Goal: Information Seeking & Learning: Learn about a topic

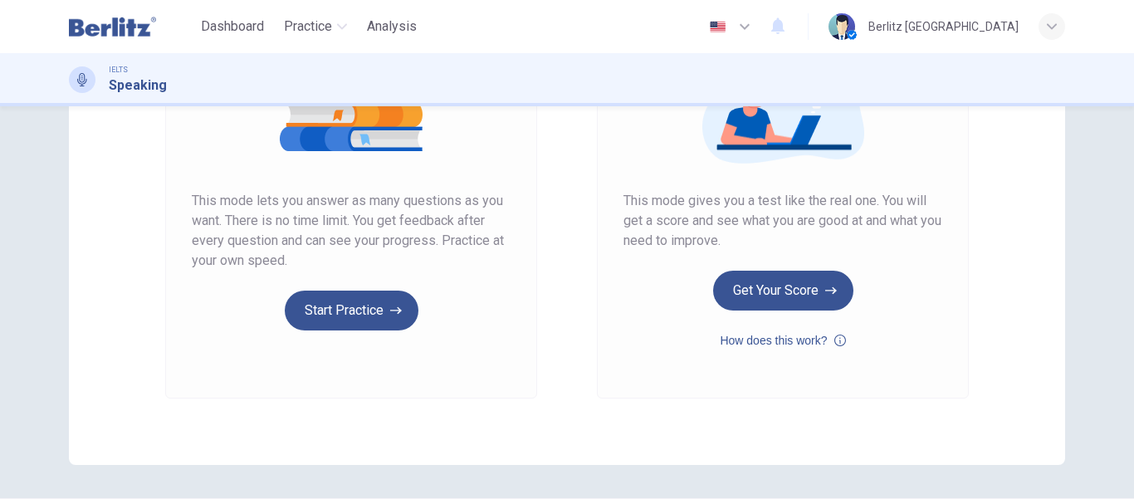
scroll to position [258, 0]
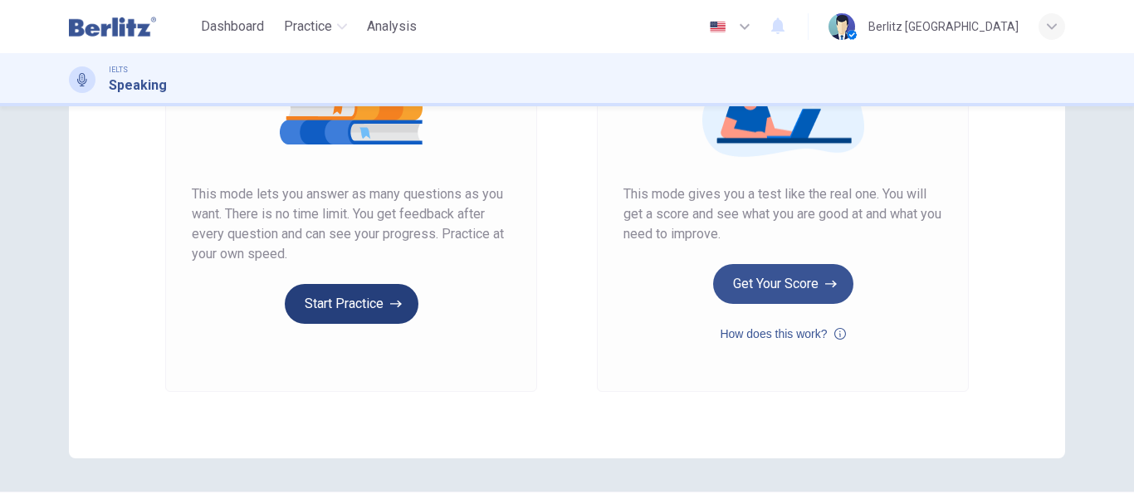
click at [351, 297] on button "Start Practice" at bounding box center [352, 304] width 134 height 40
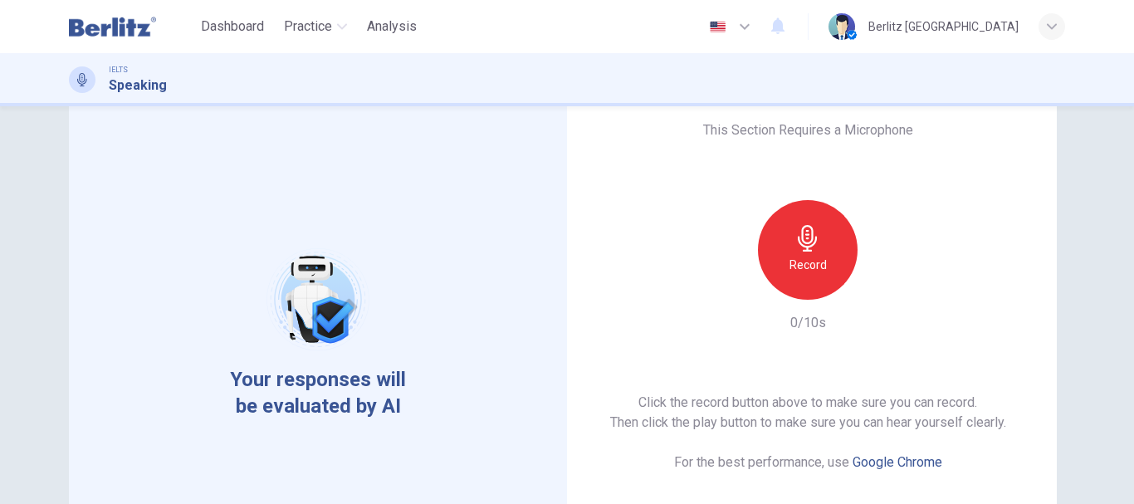
scroll to position [42, 0]
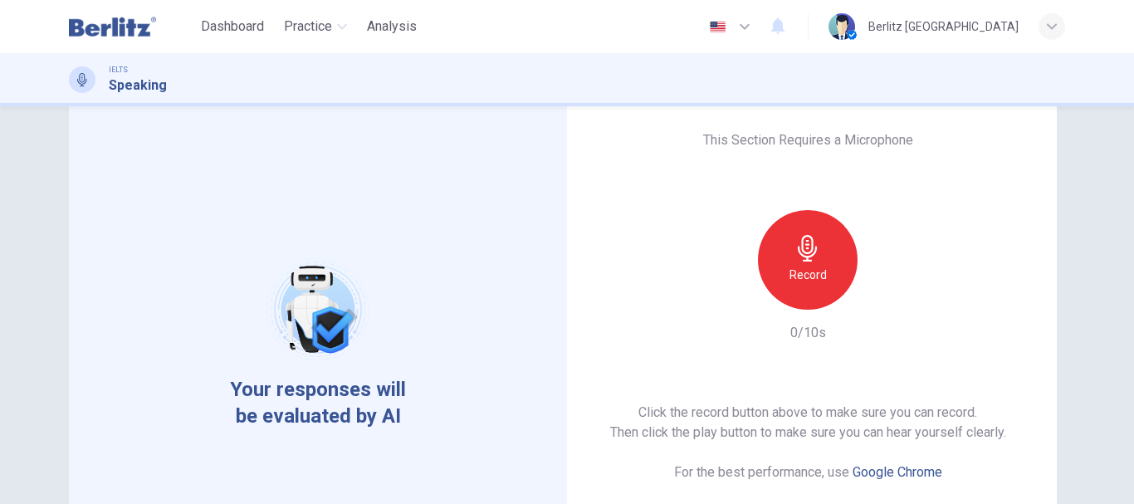
click at [795, 285] on div "Record" at bounding box center [808, 260] width 100 height 100
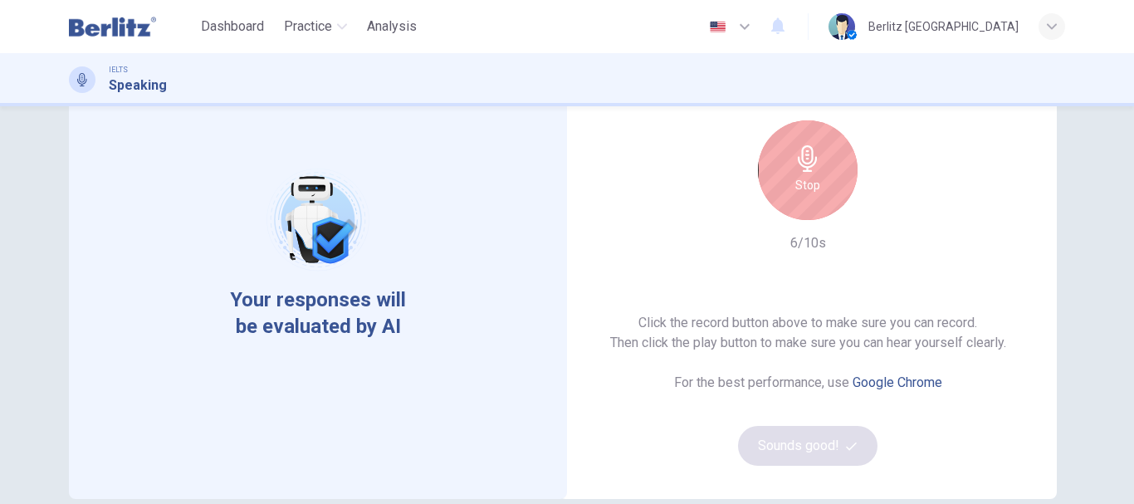
scroll to position [138, 0]
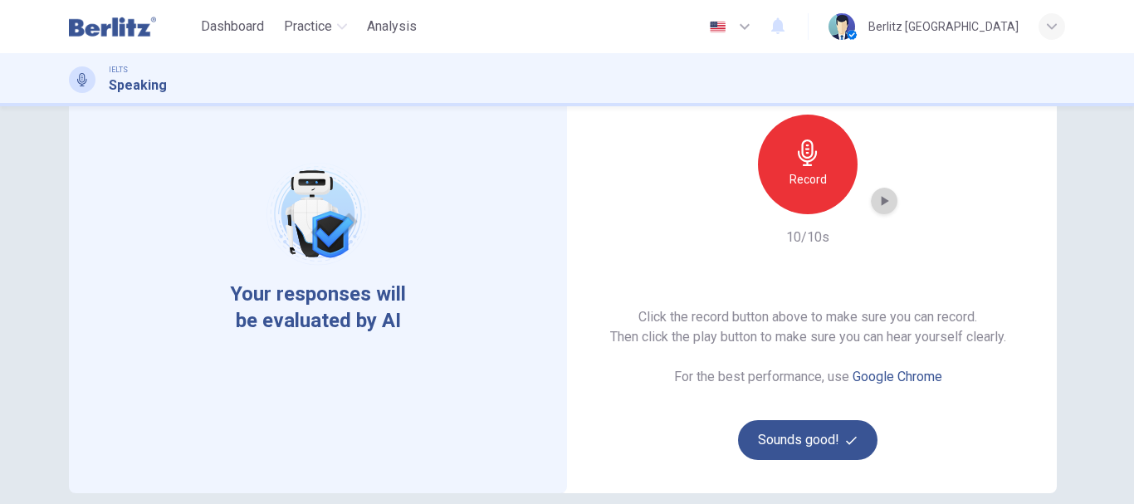
click at [882, 200] on icon "button" at bounding box center [885, 201] width 7 height 10
click at [881, 200] on icon "button" at bounding box center [884, 201] width 17 height 17
click at [818, 437] on button "Sounds good!" at bounding box center [807, 440] width 139 height 40
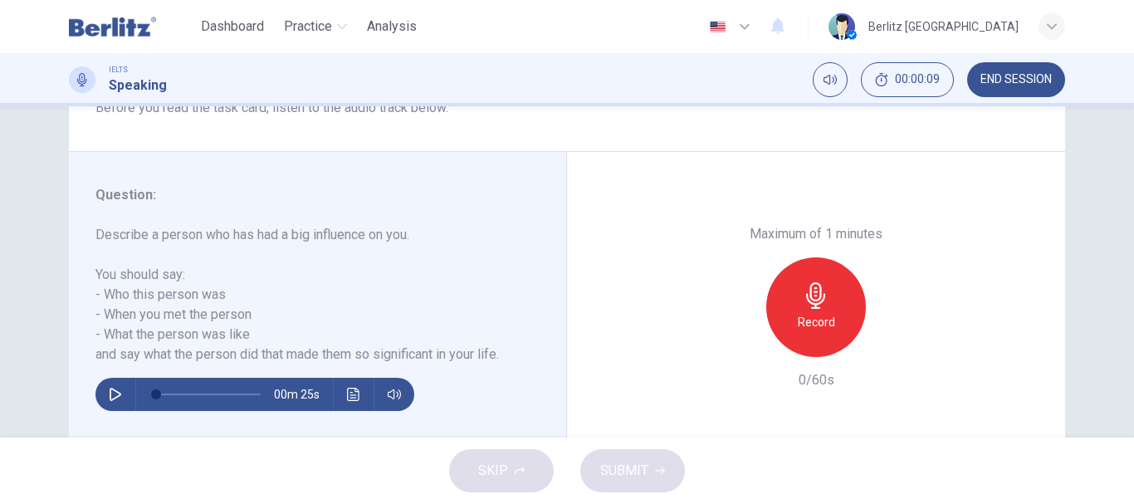
scroll to position [312, 0]
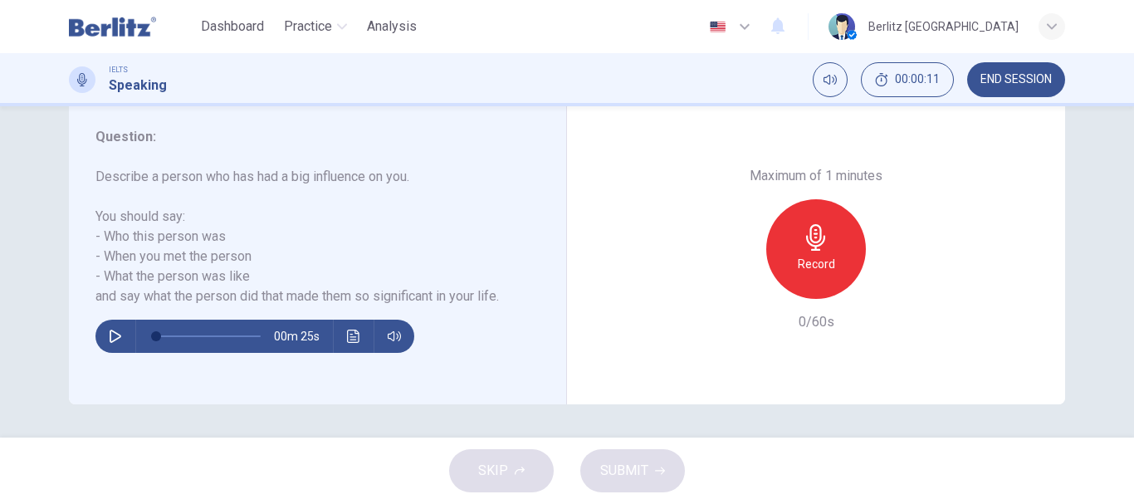
click at [110, 331] on icon "button" at bounding box center [116, 336] width 12 height 13
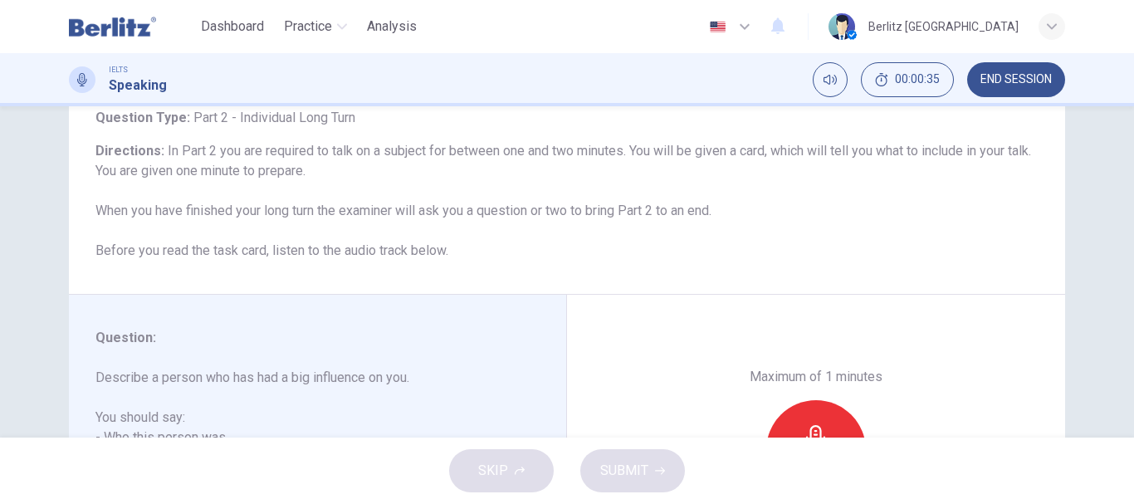
scroll to position [0, 0]
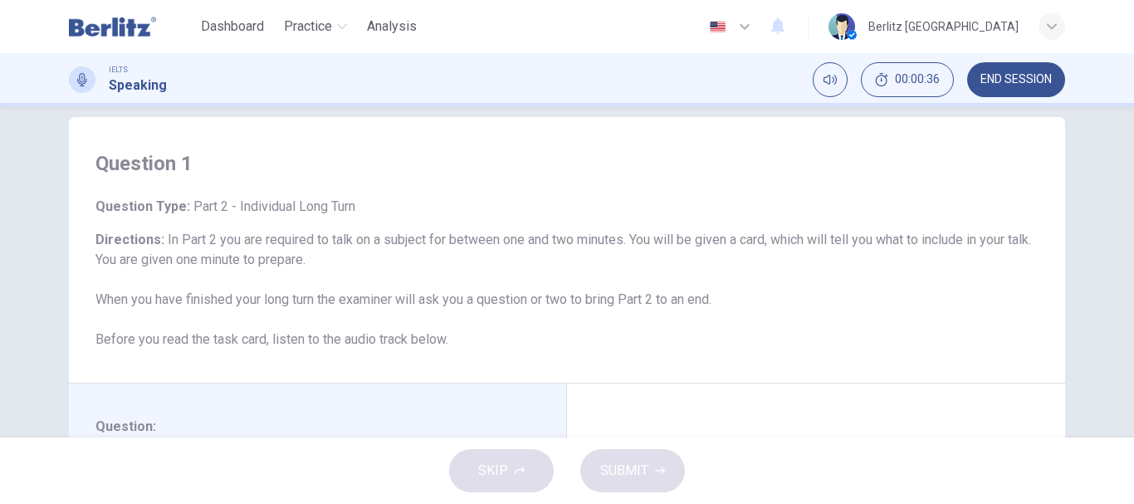
type input "*"
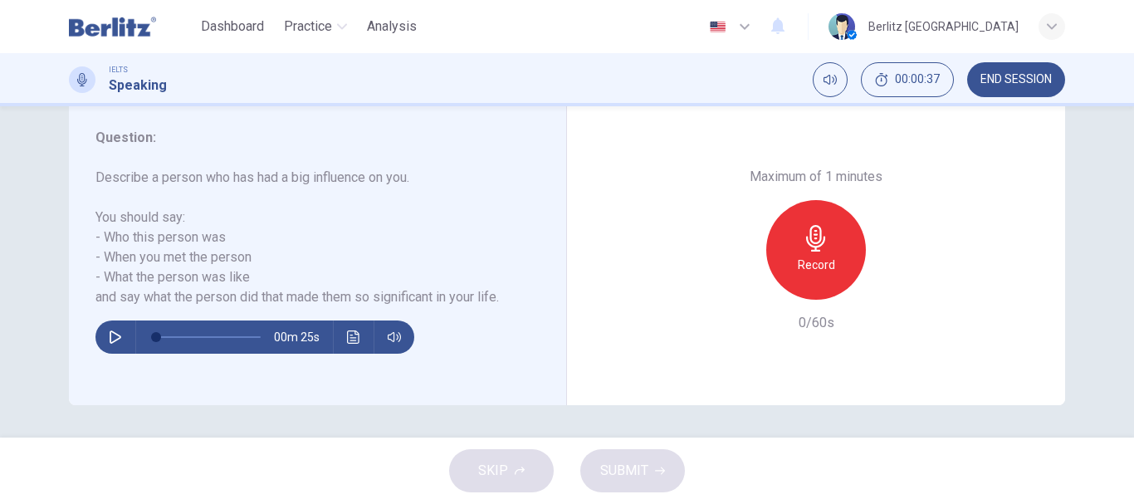
scroll to position [312, 0]
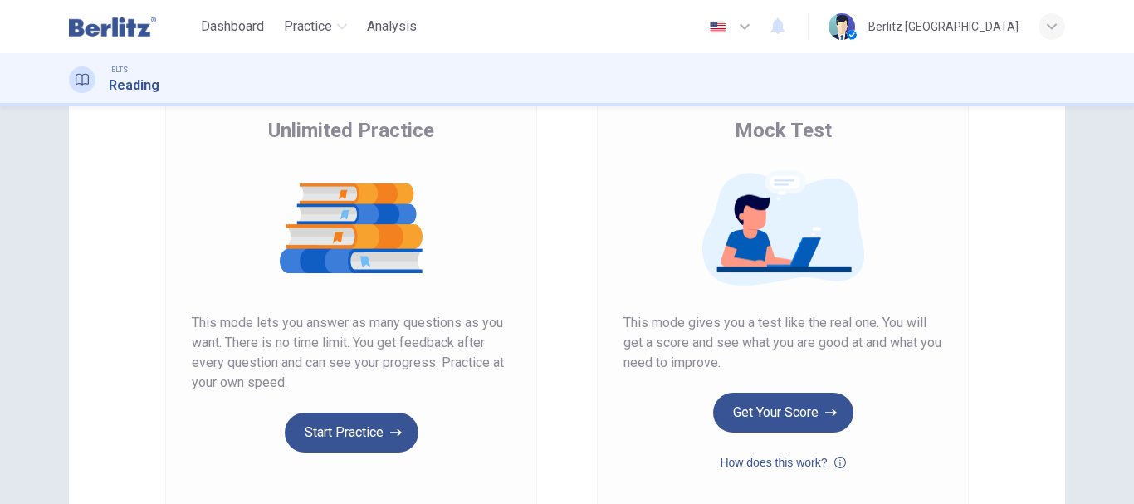
scroll to position [114, 0]
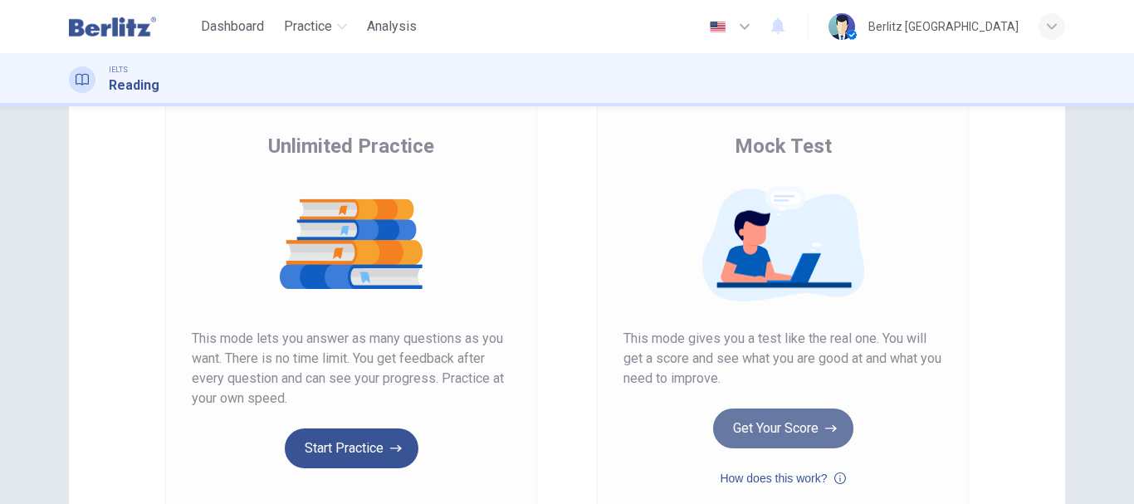
click at [761, 427] on button "Get Your Score" at bounding box center [783, 428] width 140 height 40
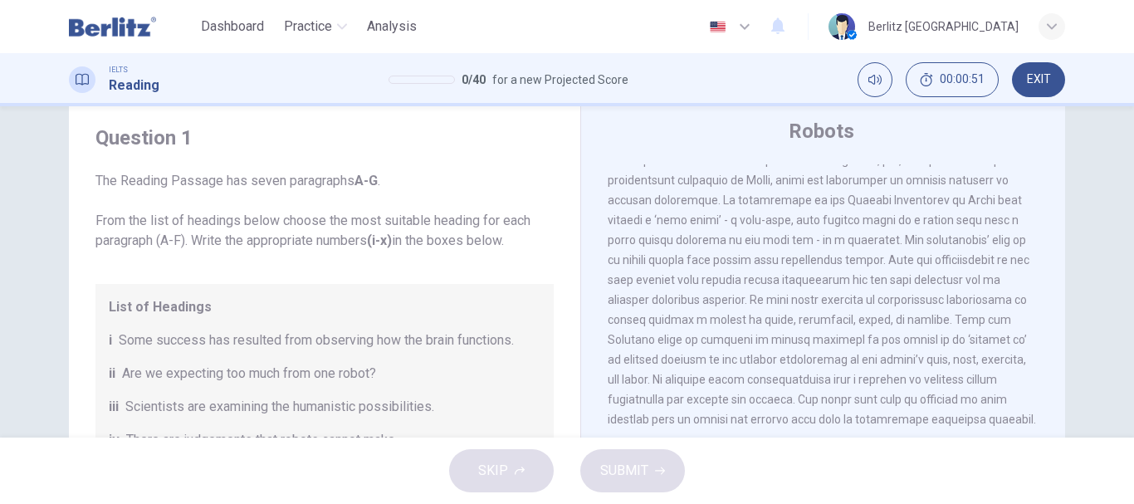
scroll to position [1707, 0]
click at [95, 222] on span "The Reading Passage has seven paragraphs A-G . From the list of headings below …" at bounding box center [324, 211] width 458 height 80
drag, startPoint x: 88, startPoint y: 221, endPoint x: 246, endPoint y: 235, distance: 158.3
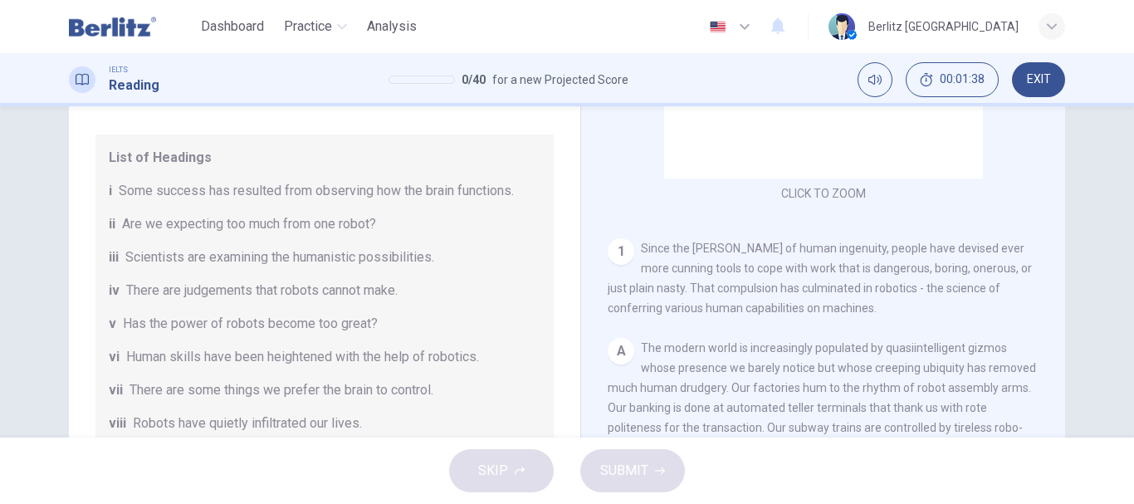
scroll to position [193, 0]
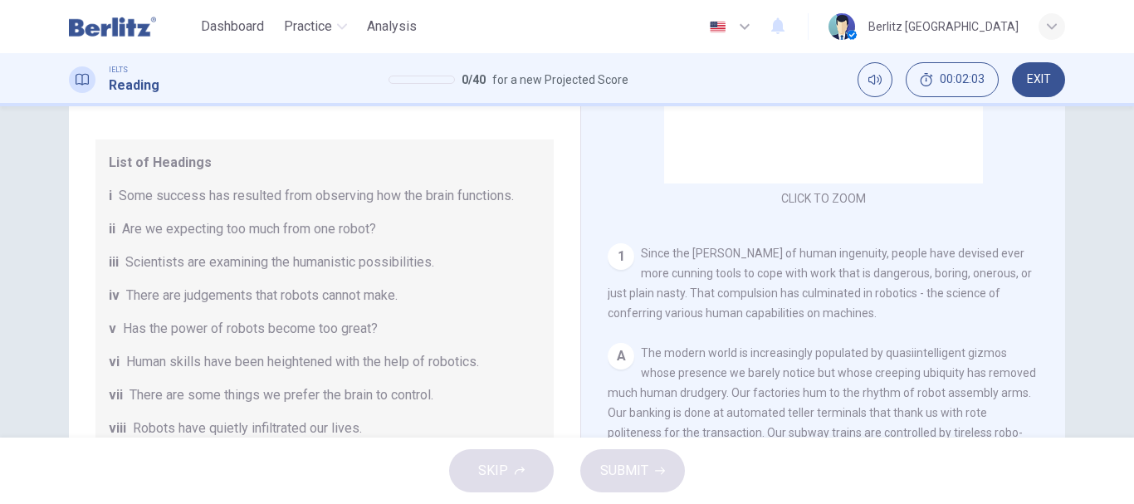
drag, startPoint x: 116, startPoint y: 200, endPoint x: 363, endPoint y: 359, distance: 293.6
click at [363, 359] on div "List of Headings i Some success has resulted from observing how the brain funct…" at bounding box center [324, 328] width 458 height 379
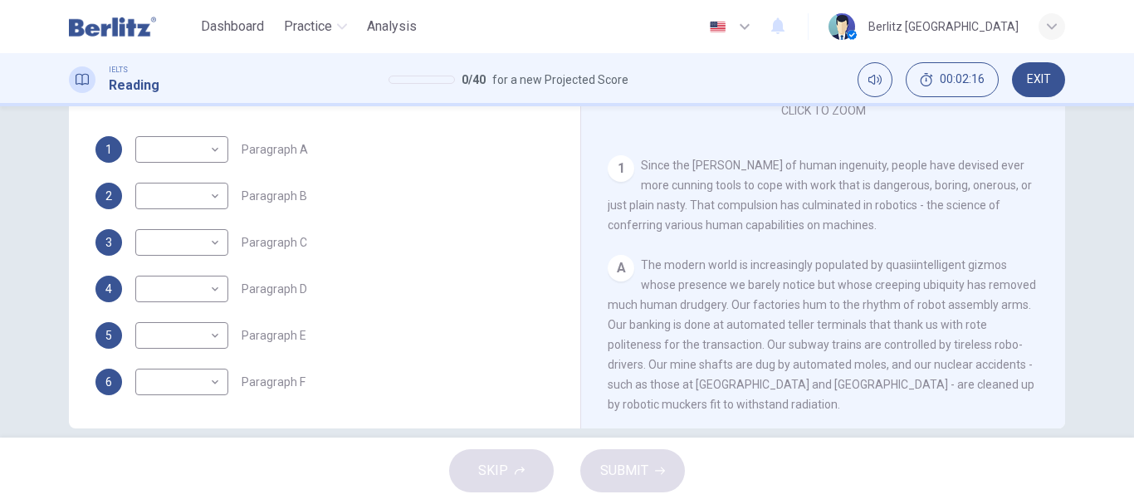
scroll to position [114, 0]
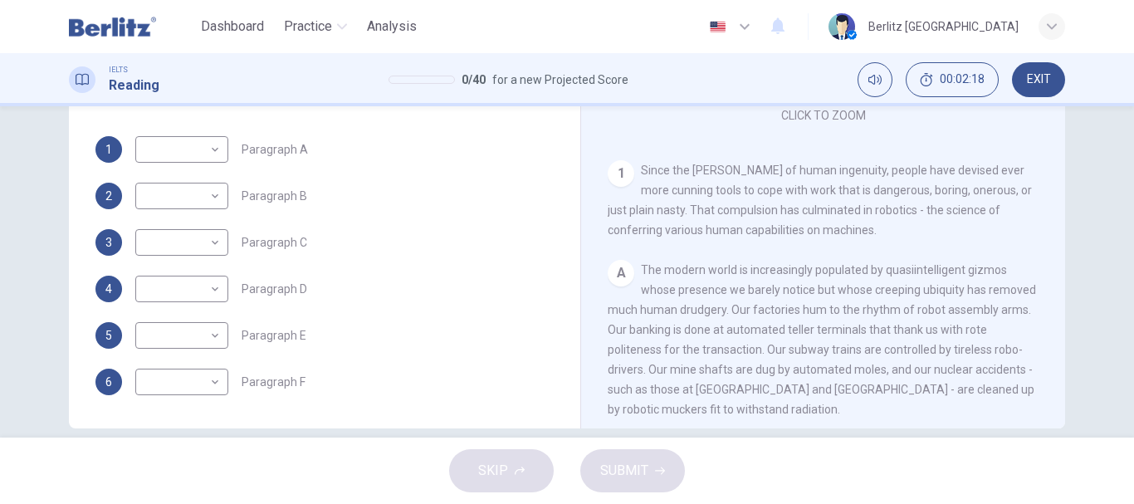
drag, startPoint x: 636, startPoint y: 169, endPoint x: 819, endPoint y: 227, distance: 192.2
click at [818, 226] on div "1 Since the [PERSON_NAME] of human ingenuity, people have devised ever more cun…" at bounding box center [824, 200] width 432 height 80
drag, startPoint x: 819, startPoint y: 227, endPoint x: 705, endPoint y: 192, distance: 119.7
click at [707, 193] on div "1 Since the [PERSON_NAME] of human ingenuity, people have devised ever more cun…" at bounding box center [824, 200] width 432 height 80
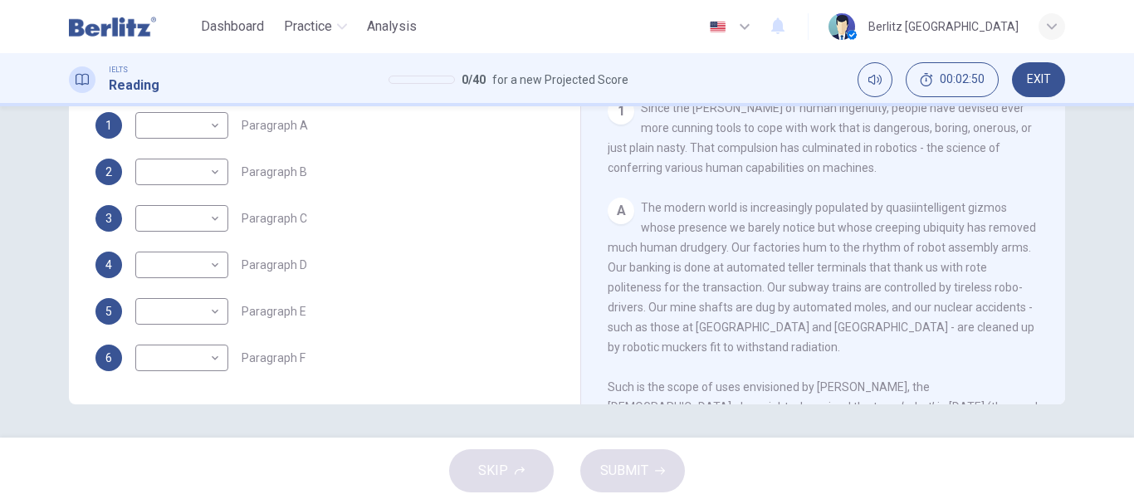
scroll to position [162, 0]
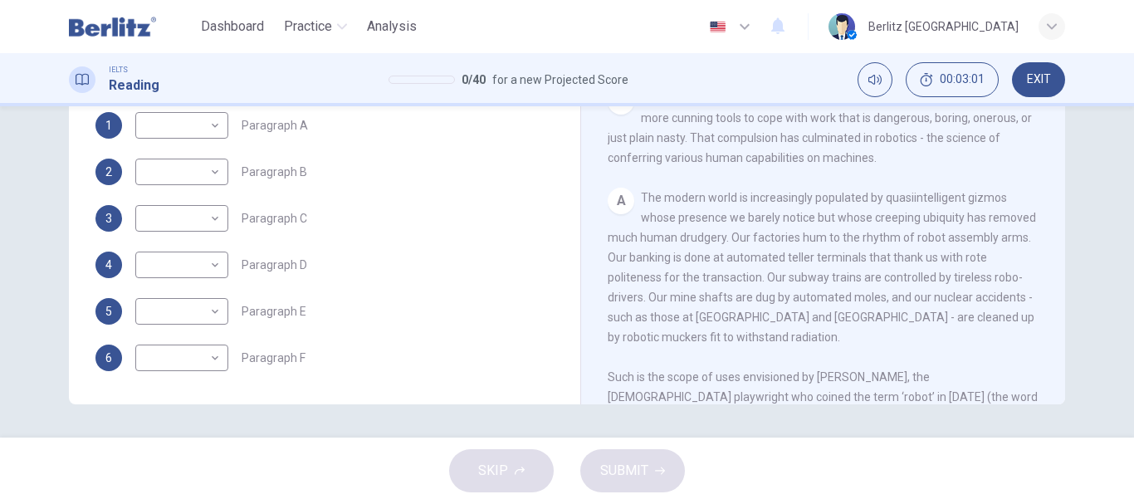
click at [636, 200] on div "A The modern world is increasingly populated by quasiintelligent gizmos whose p…" at bounding box center [824, 317] width 432 height 259
drag, startPoint x: 636, startPoint y: 200, endPoint x: 730, endPoint y: 281, distance: 124.2
click at [730, 281] on div "A The modern world is increasingly populated by quasiintelligent gizmos whose p…" at bounding box center [824, 317] width 432 height 259
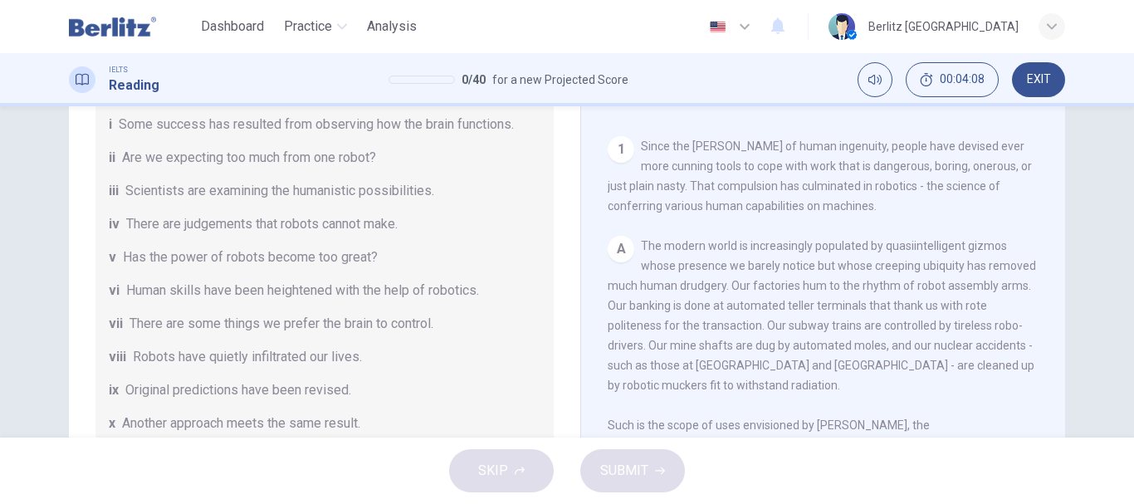
scroll to position [227, 0]
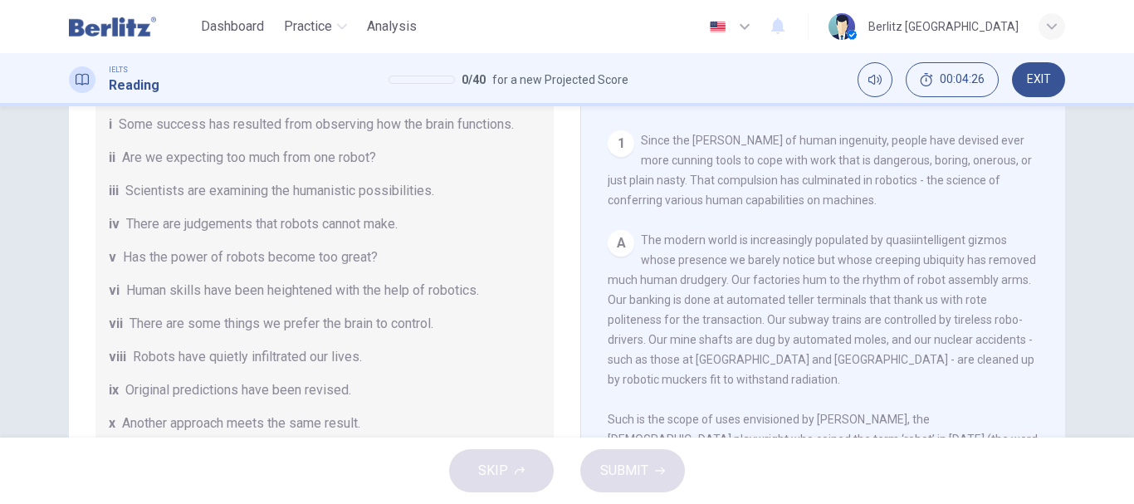
click at [1004, 208] on div "1 Since the [PERSON_NAME] of human ingenuity, people have devised ever more cun…" at bounding box center [824, 170] width 432 height 80
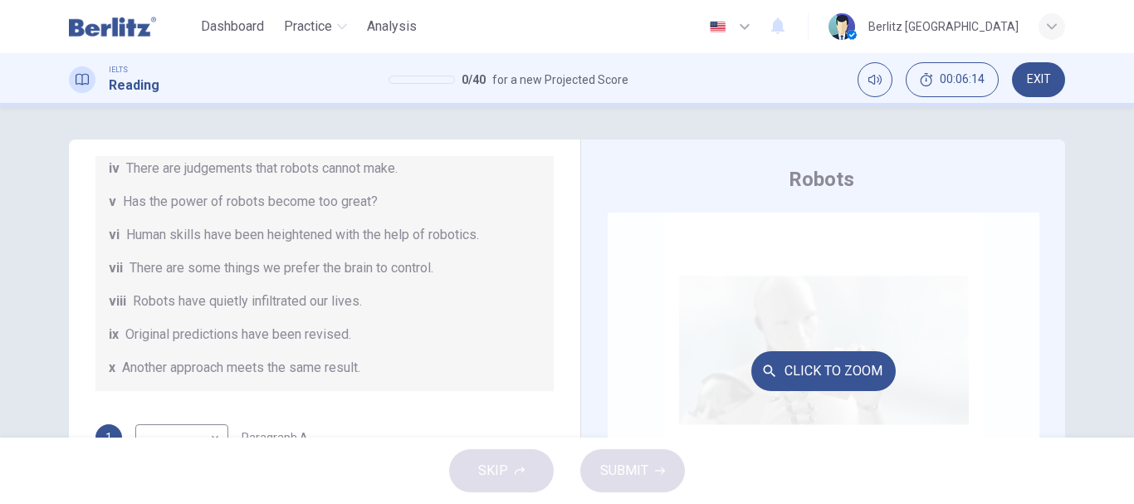
scroll to position [1707, 0]
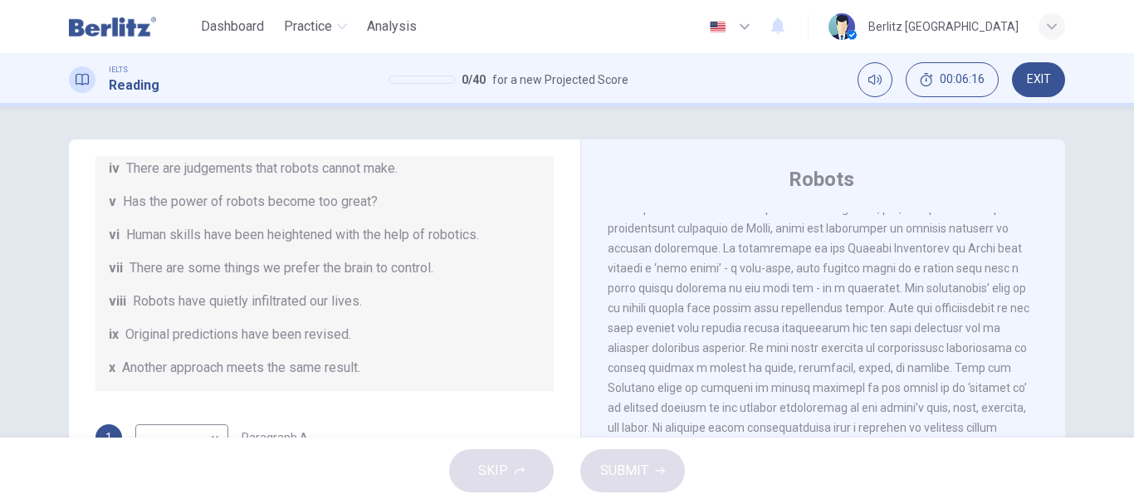
click at [1125, 430] on div "Question 1 The Reading Passage has seven paragraphs A-G . From the list of head…" at bounding box center [567, 271] width 1134 height 331
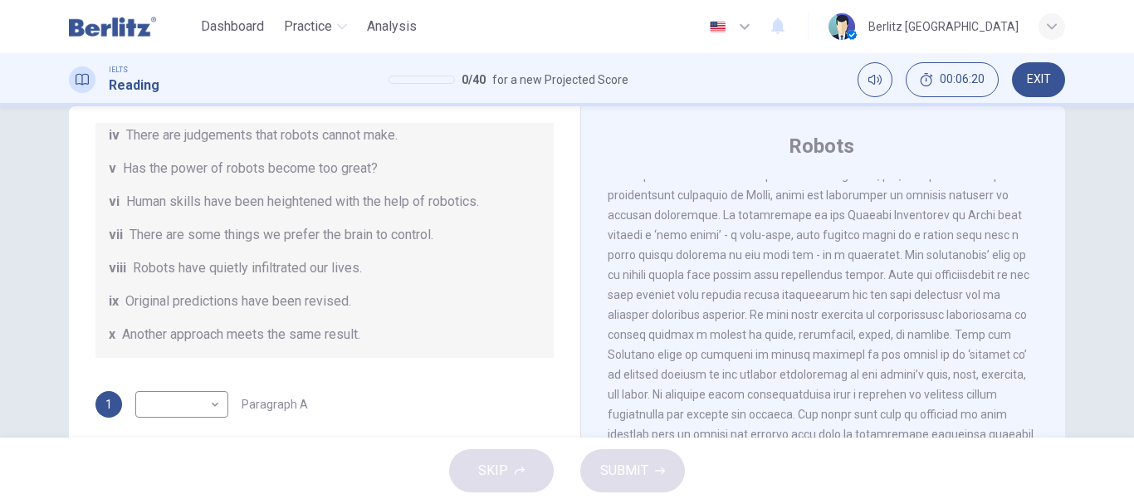
click at [1125, 433] on div "Question 1 The Reading Passage has seven paragraphs A-G . From the list of head…" at bounding box center [567, 271] width 1134 height 331
drag, startPoint x: 1124, startPoint y: 271, endPoint x: 1124, endPoint y: 296, distance: 24.9
click at [1124, 296] on div "Question 1 The Reading Passage has seven paragraphs A-G . From the list of head…" at bounding box center [567, 271] width 1134 height 331
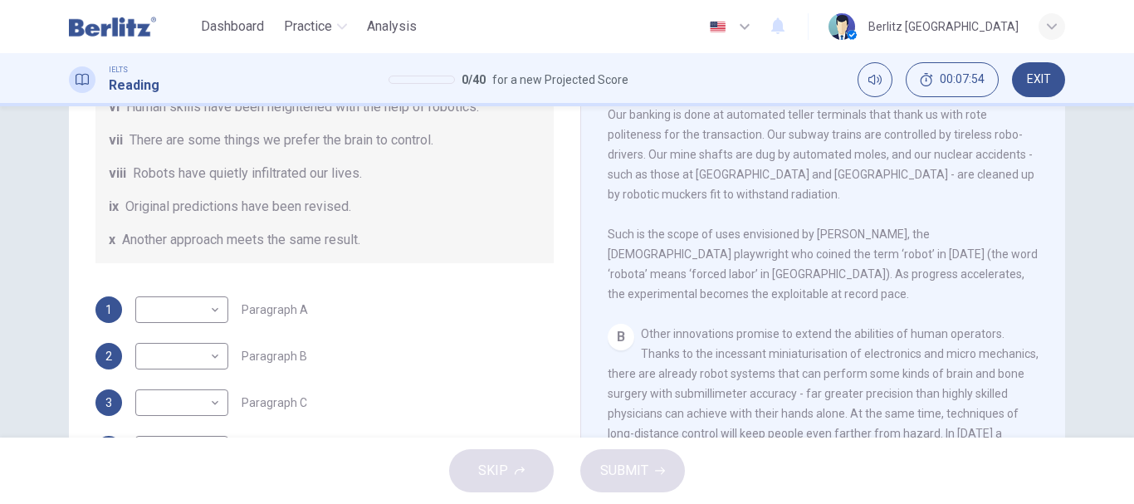
scroll to position [113, 0]
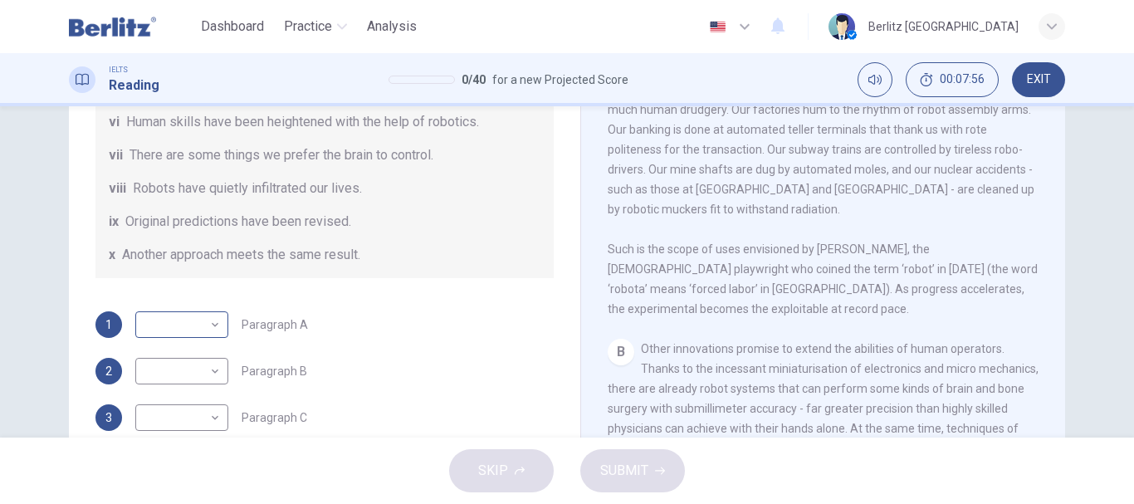
click at [212, 326] on body "This site uses cookies, as explained in our Privacy Policy . If you agree to th…" at bounding box center [567, 252] width 1134 height 504
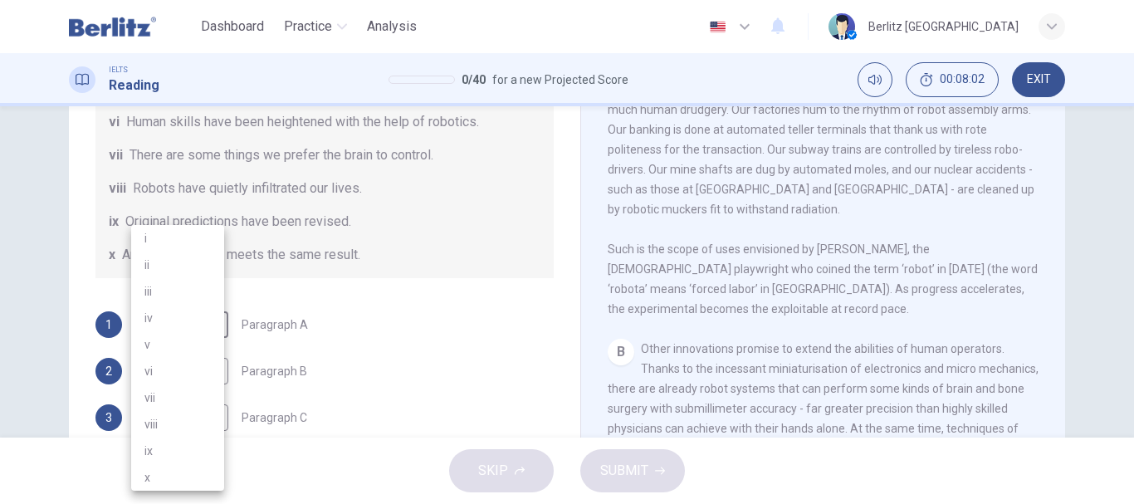
click at [154, 422] on li "viii" at bounding box center [177, 424] width 93 height 27
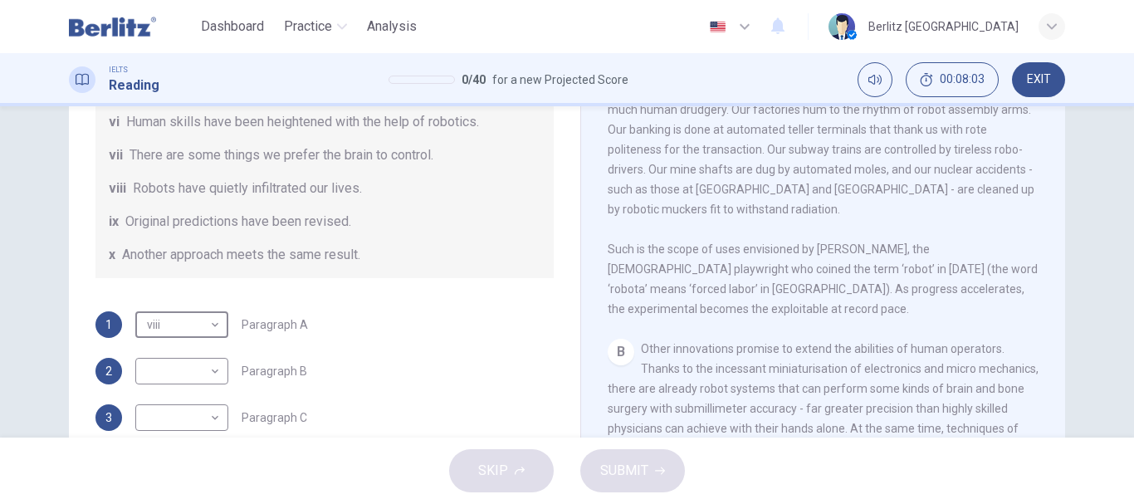
type input "****"
click at [1122, 428] on div "Question 1 The Reading Passage has seven paragraphs A-G . From the list of head…" at bounding box center [567, 271] width 1134 height 331
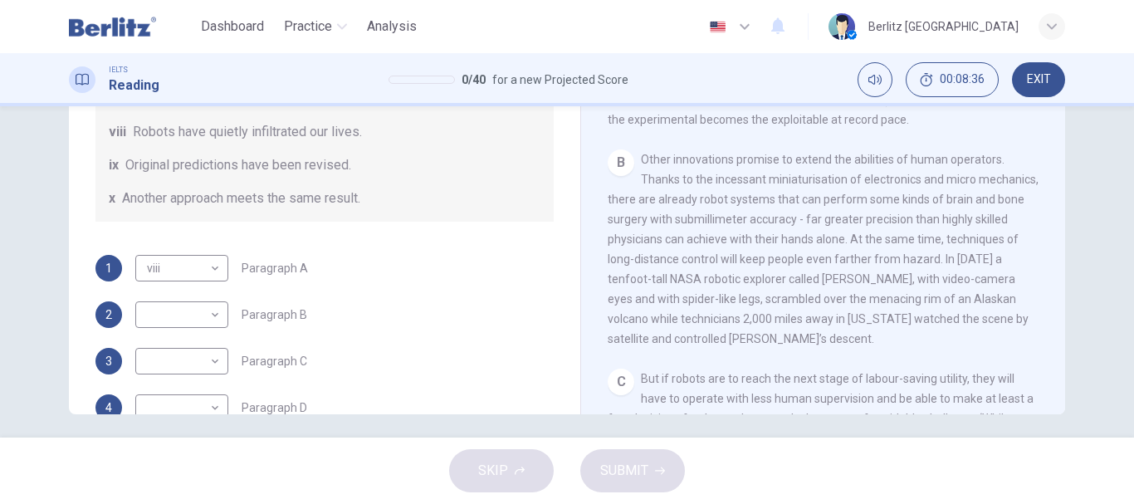
scroll to position [312, 0]
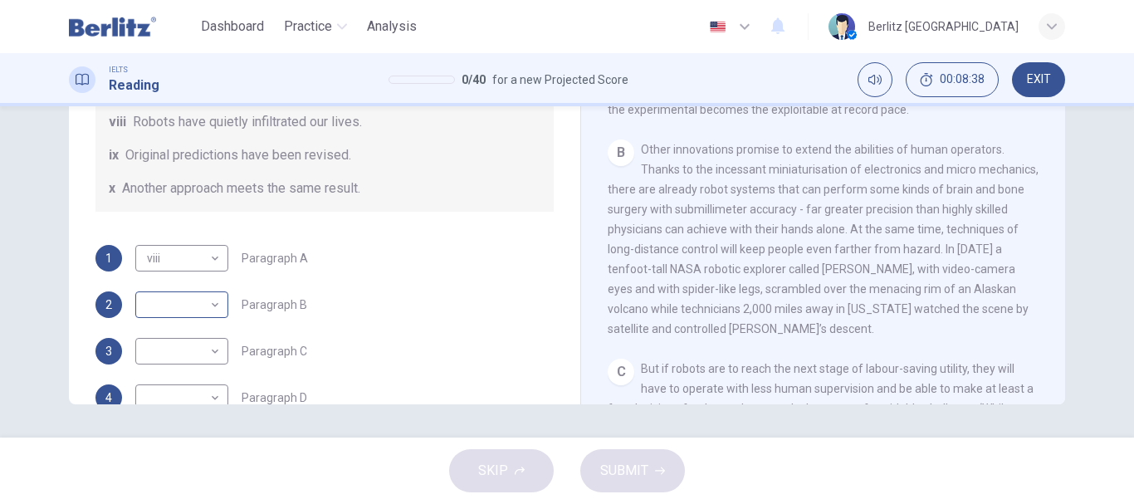
click at [204, 309] on body "This site uses cookies, as explained in our Privacy Policy . If you agree to th…" at bounding box center [567, 252] width 1134 height 504
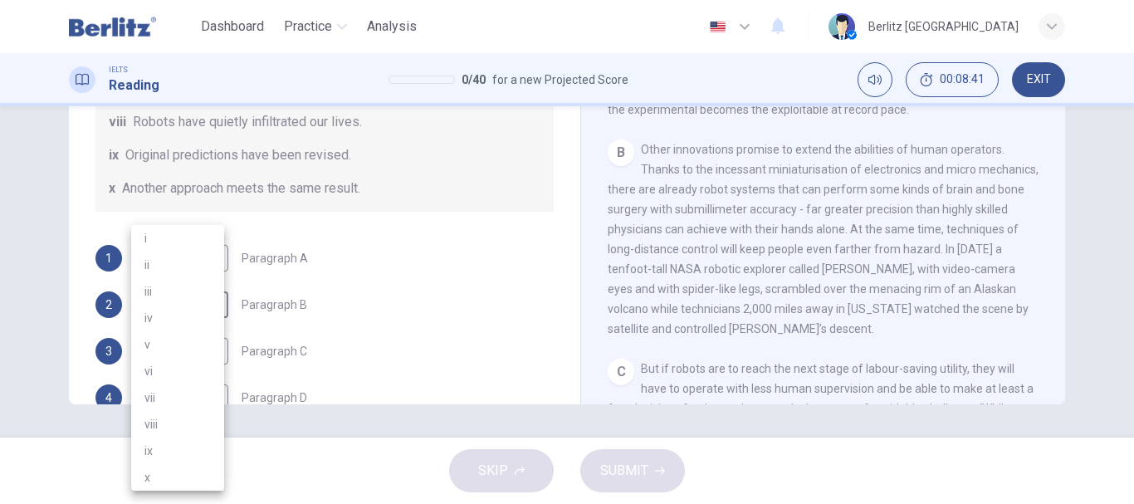
click at [181, 374] on li "vi" at bounding box center [177, 371] width 93 height 27
type input "**"
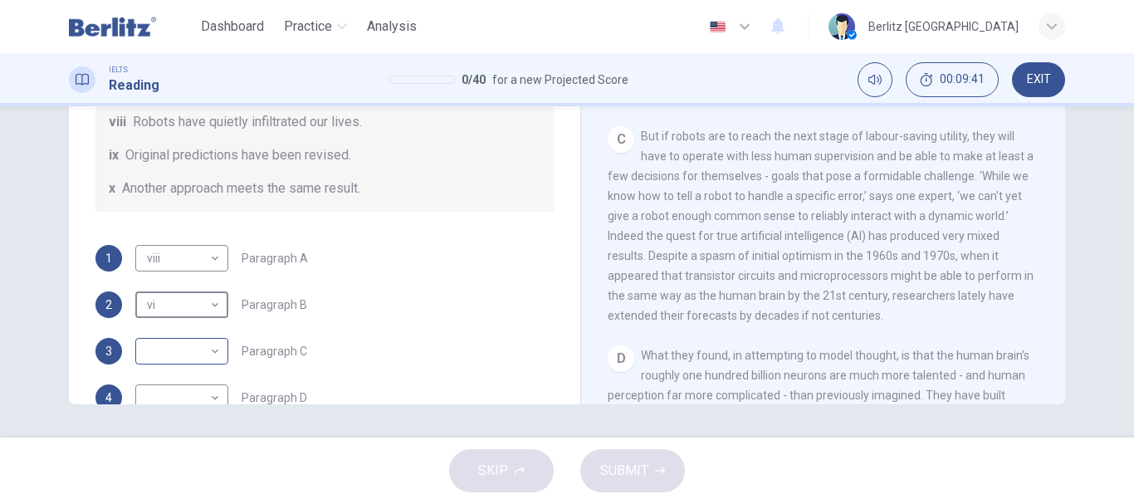
click at [212, 351] on body "This site uses cookies, as explained in our Privacy Policy . If you agree to th…" at bounding box center [567, 252] width 1134 height 504
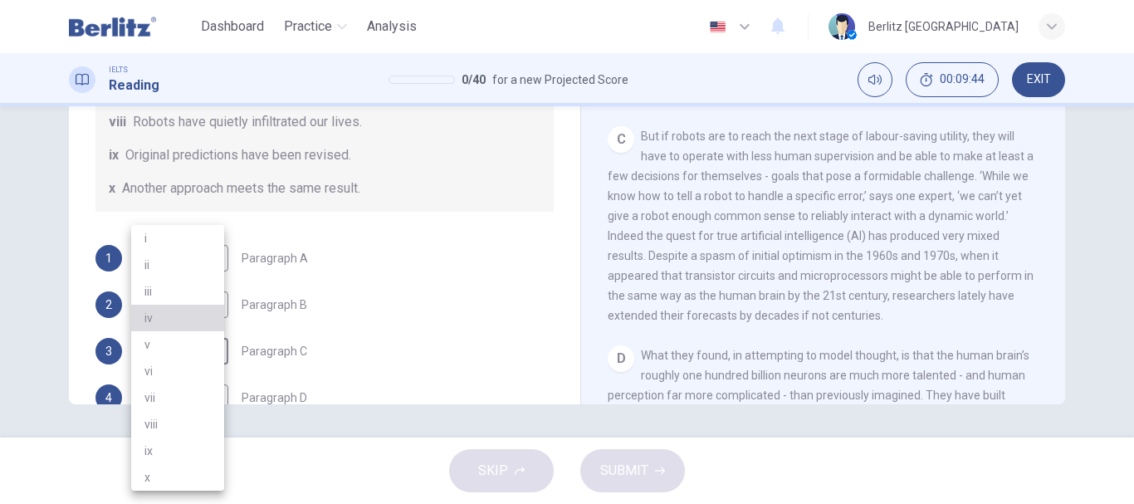
click at [190, 322] on li "iv" at bounding box center [177, 318] width 93 height 27
type input "**"
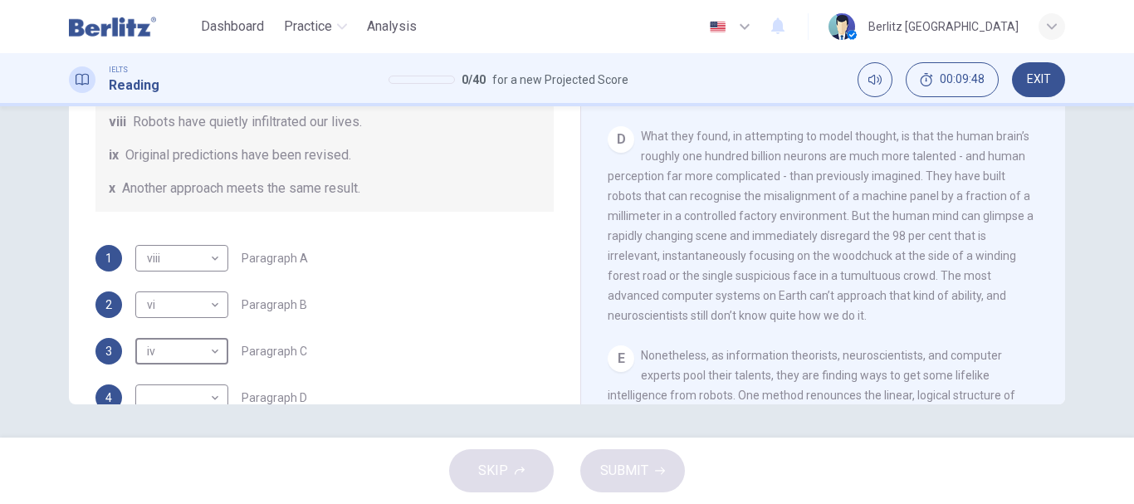
scroll to position [954, 0]
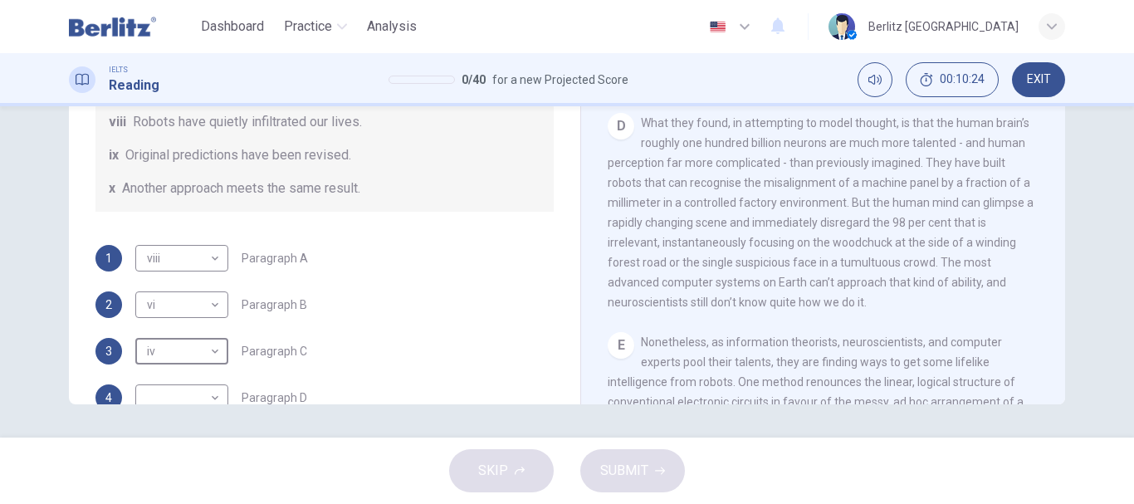
click at [1125, 105] on div "IELTS Reading 0 / 40 for a new Projected Score 00:10:24 EXIT" at bounding box center [567, 79] width 1134 height 53
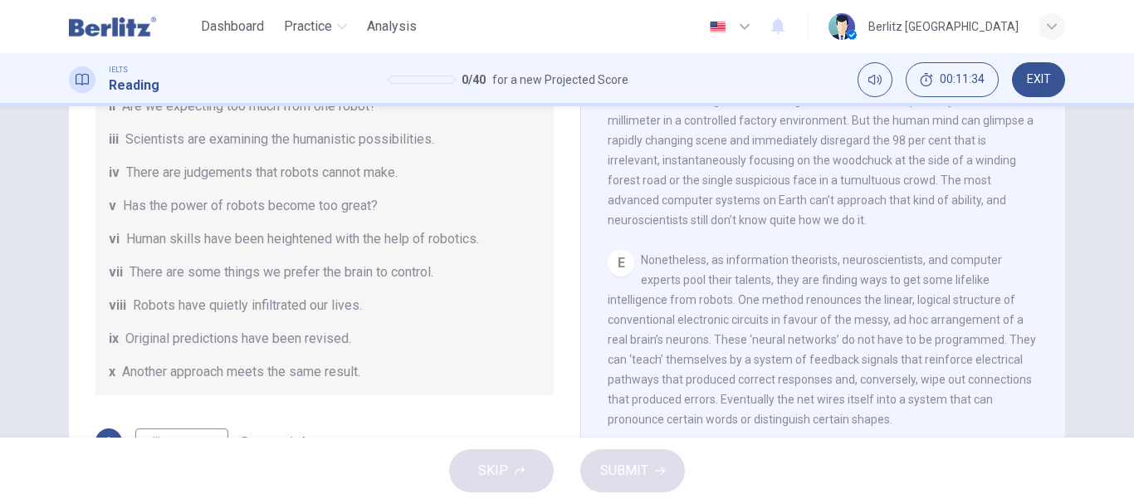
scroll to position [113, 0]
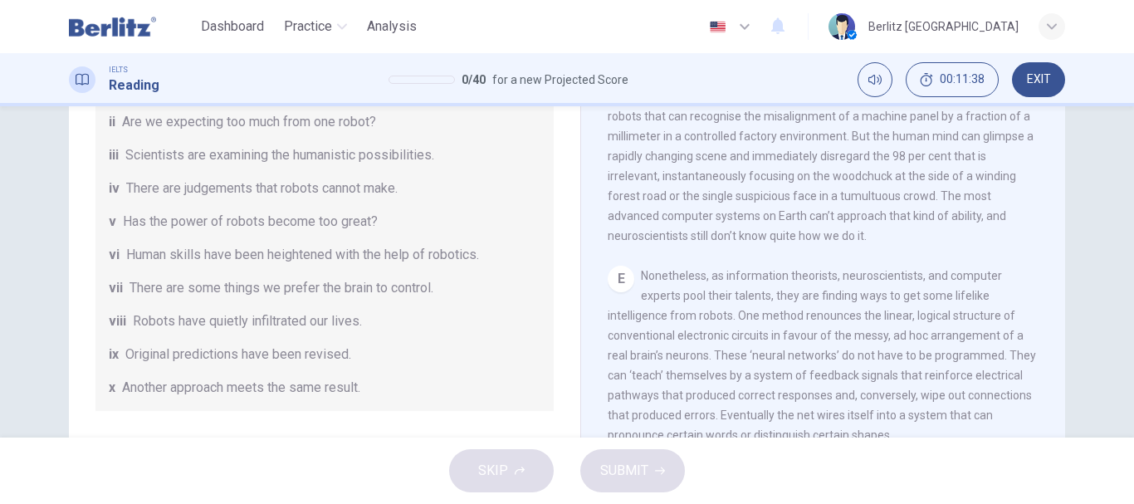
click at [1125, 430] on div "Question 1 The Reading Passage has seven paragraphs A-G . From the list of head…" at bounding box center [567, 271] width 1134 height 331
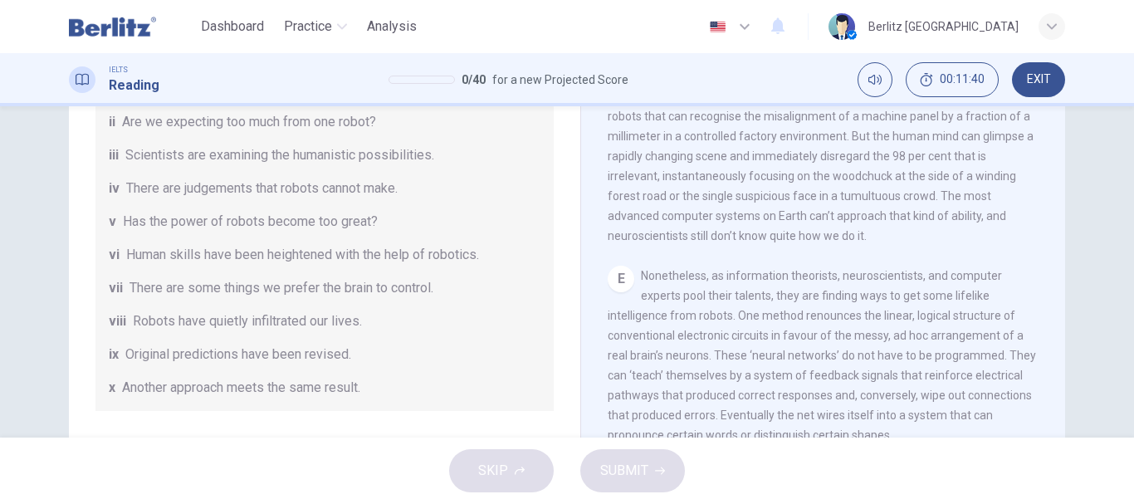
scroll to position [146, 0]
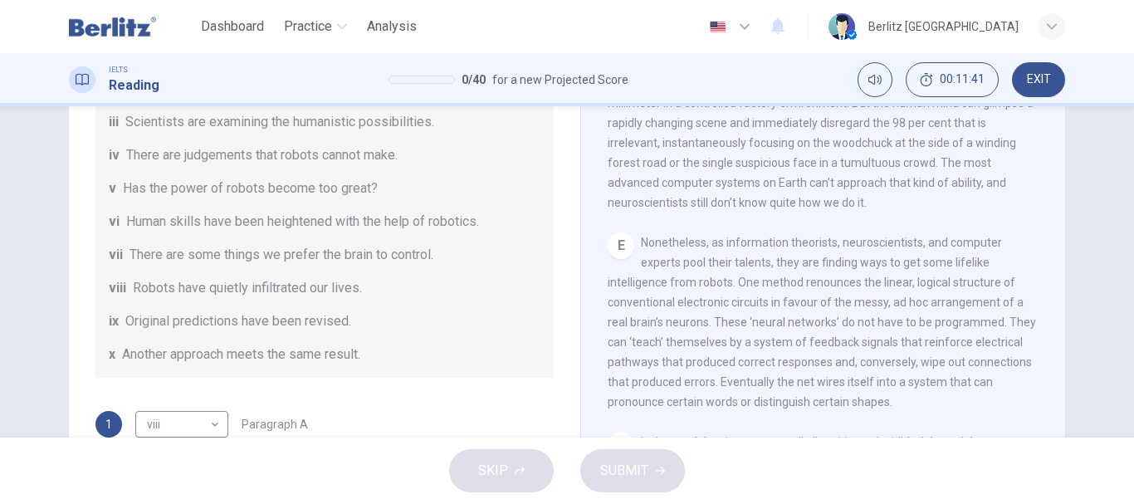
click at [1124, 429] on div "Question 1 The Reading Passage has seven paragraphs A-G . From the list of head…" at bounding box center [567, 271] width 1134 height 331
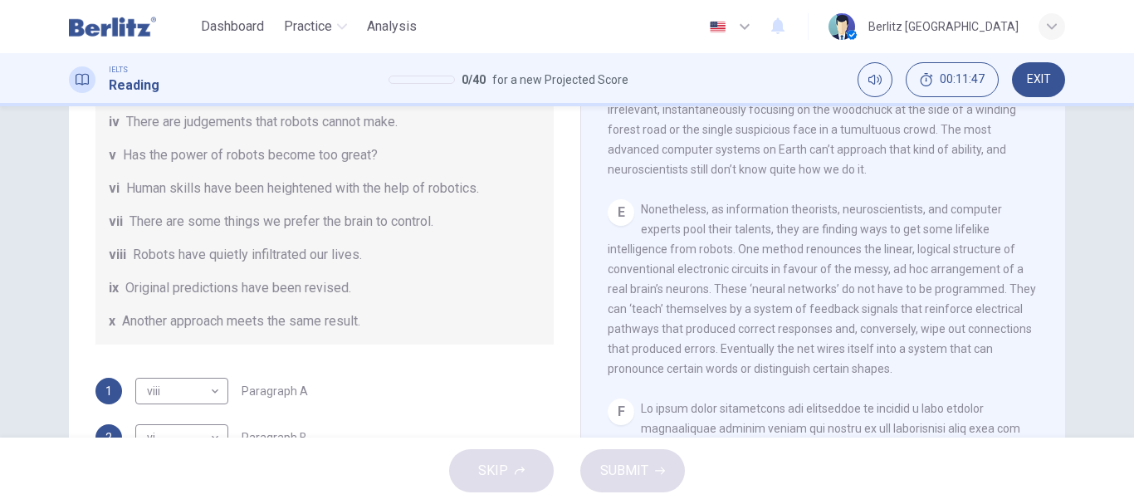
scroll to position [213, 0]
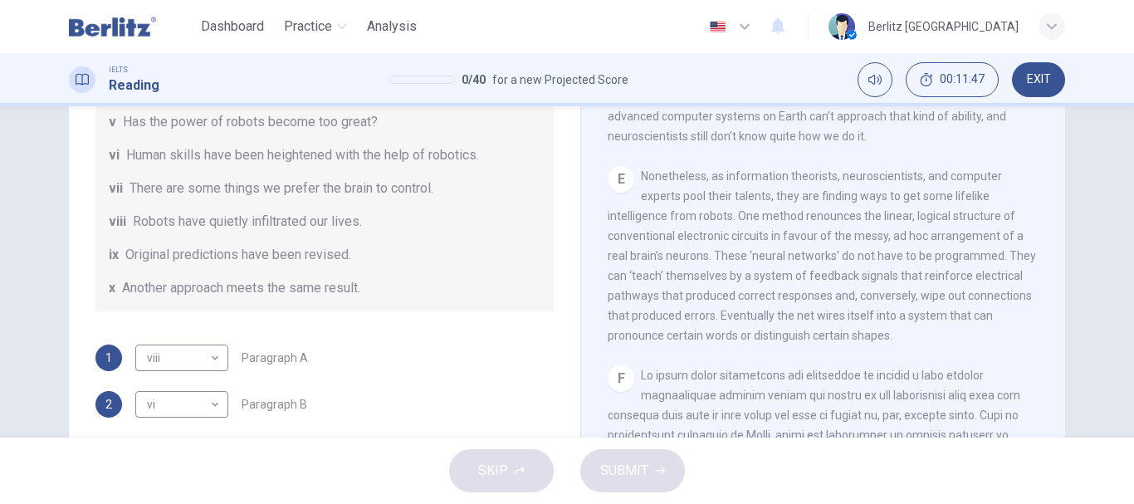
click at [1122, 428] on div "Question 1 The Reading Passage has seven paragraphs A-G . From the list of head…" at bounding box center [567, 271] width 1134 height 331
click at [1122, 427] on div "Question 1 The Reading Passage has seven paragraphs A-G . From the list of head…" at bounding box center [567, 271] width 1134 height 331
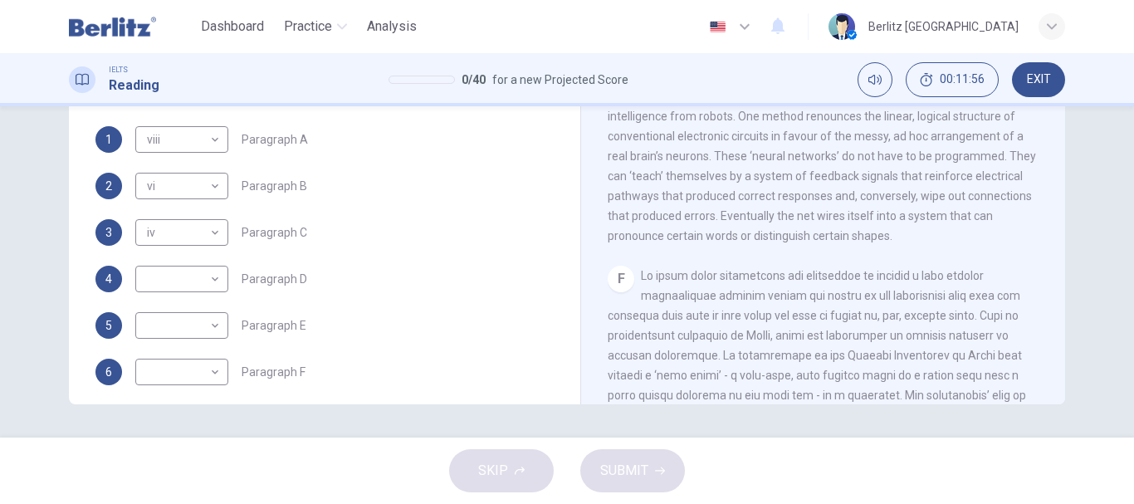
scroll to position [320, 0]
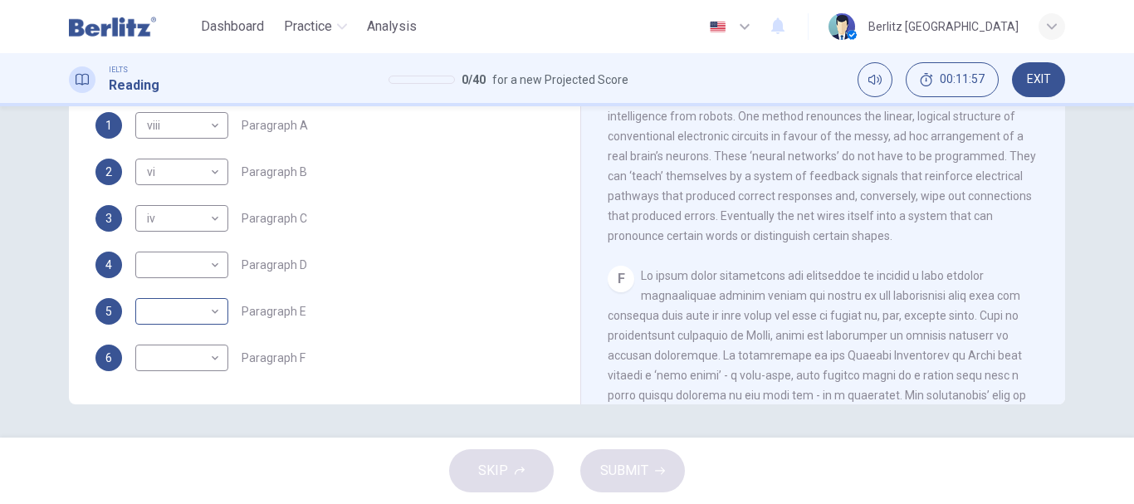
click at [213, 310] on body "This site uses cookies, as explained in our Privacy Policy . If you agree to th…" at bounding box center [567, 252] width 1134 height 504
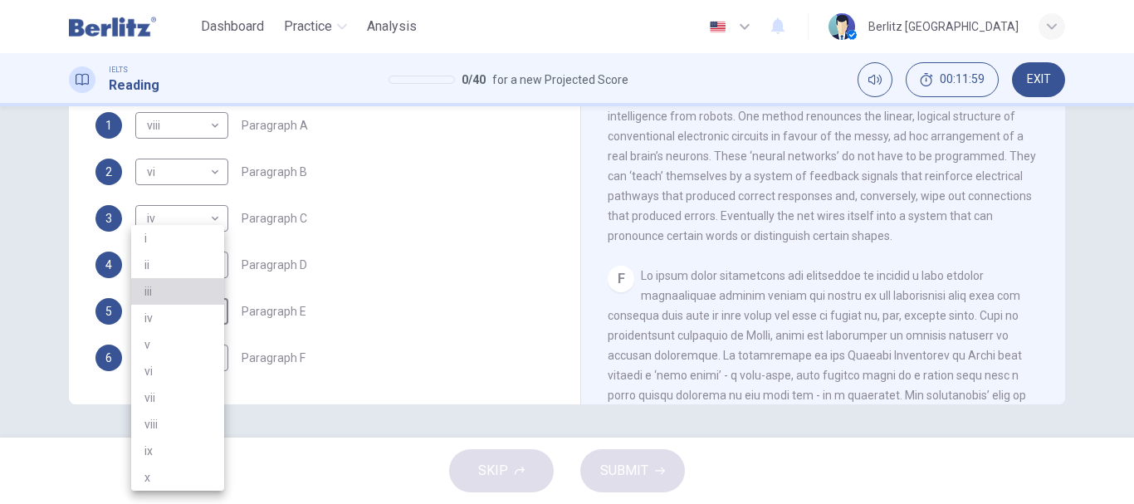
click at [198, 287] on li "iii" at bounding box center [177, 291] width 93 height 27
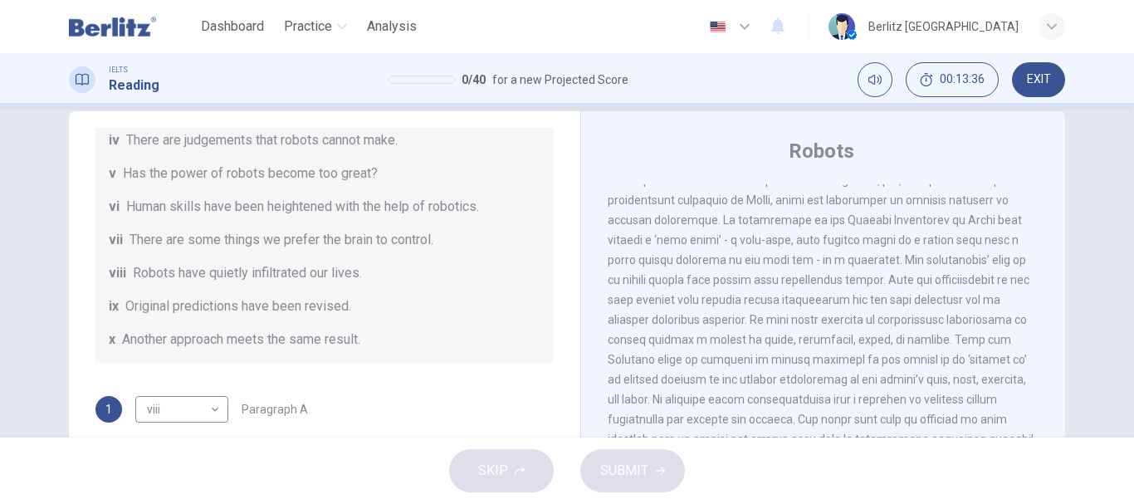
scroll to position [13, 0]
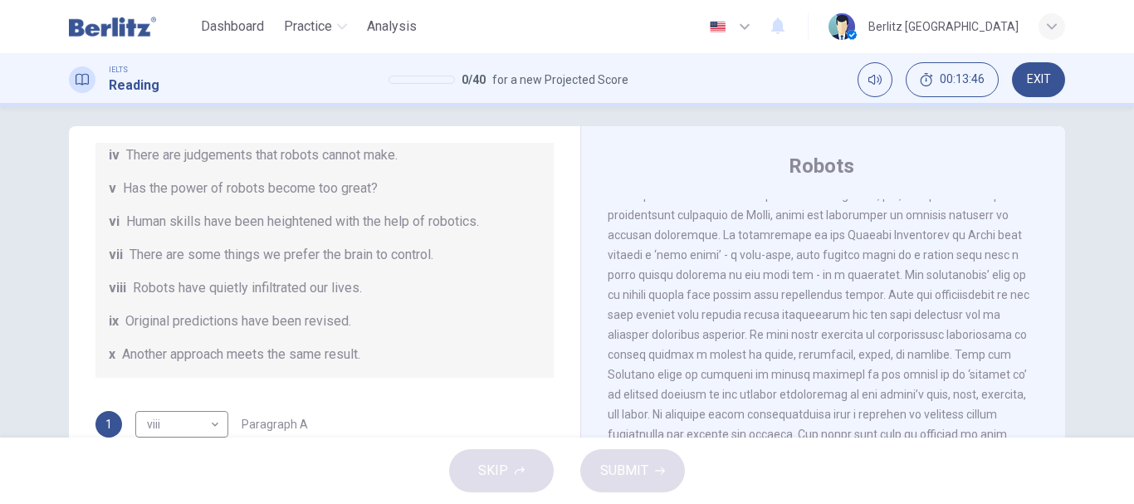
click at [554, 149] on div "Question 1 The Reading Passage has seven paragraphs A-G . From the list of head…" at bounding box center [324, 254] width 485 height 863
click at [554, 146] on div "Question 1 The Reading Passage has seven paragraphs A-G . From the list of head…" at bounding box center [324, 254] width 485 height 863
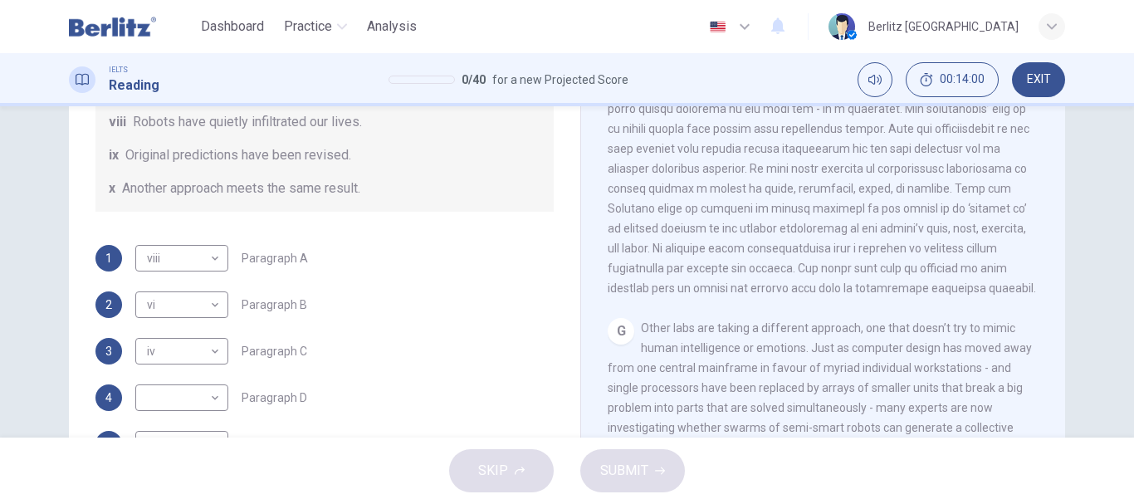
scroll to position [213, 0]
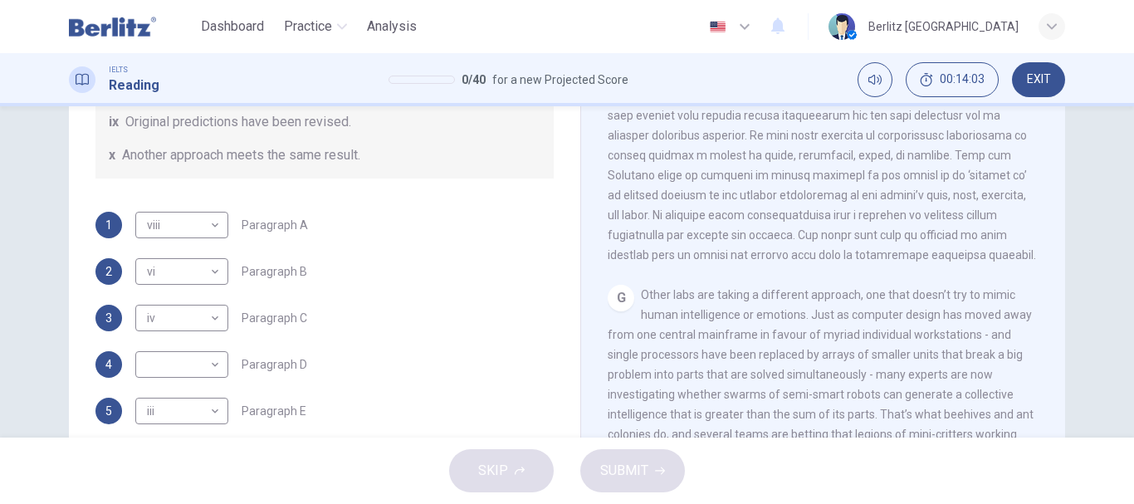
click at [1124, 112] on div "Question 1 The Reading Passage has seven paragraphs A-G . From the list of head…" at bounding box center [567, 271] width 1134 height 331
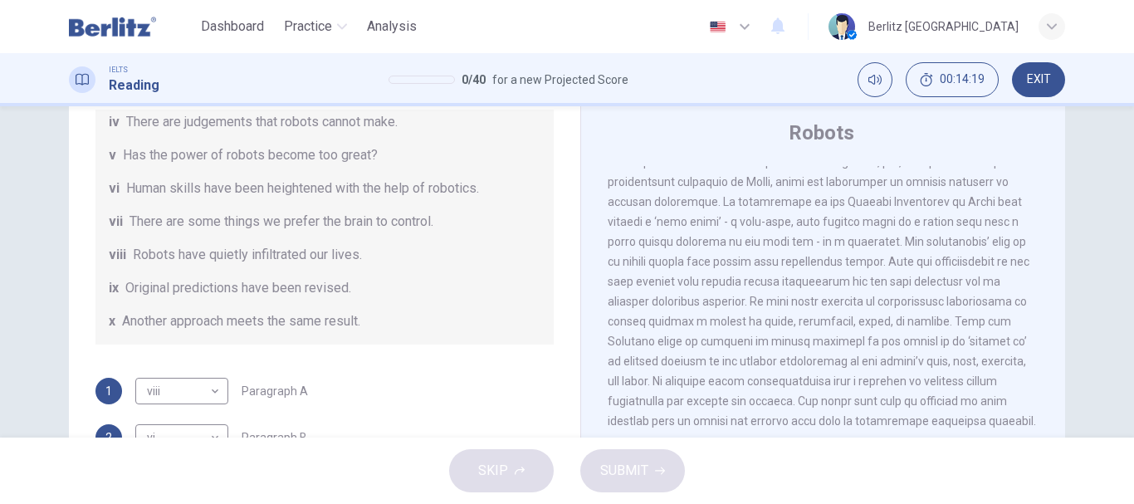
scroll to position [1707, 0]
click at [1125, 432] on div "Question 1 The Reading Passage has seven paragraphs A-G . From the list of head…" at bounding box center [567, 271] width 1134 height 331
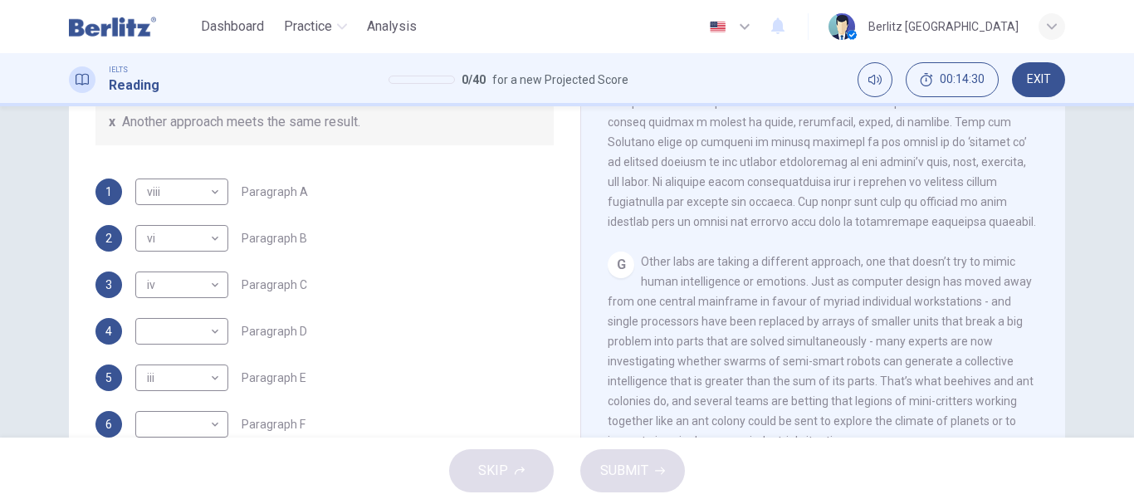
scroll to position [279, 0]
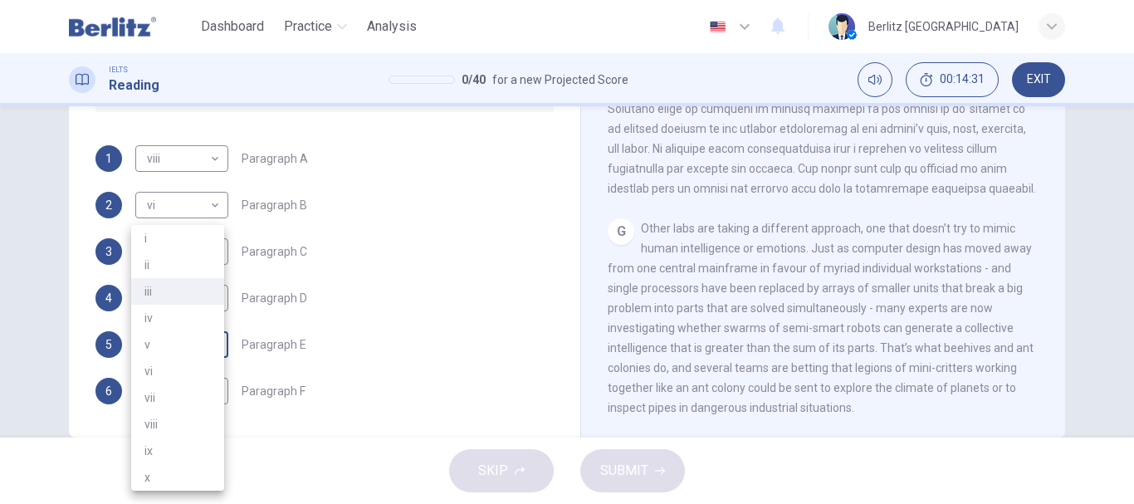
click at [202, 349] on body "This site uses cookies, as explained in our Privacy Policy . If you agree to th…" at bounding box center [567, 252] width 1134 height 504
click at [178, 243] on li "i" at bounding box center [177, 238] width 93 height 27
type input "*"
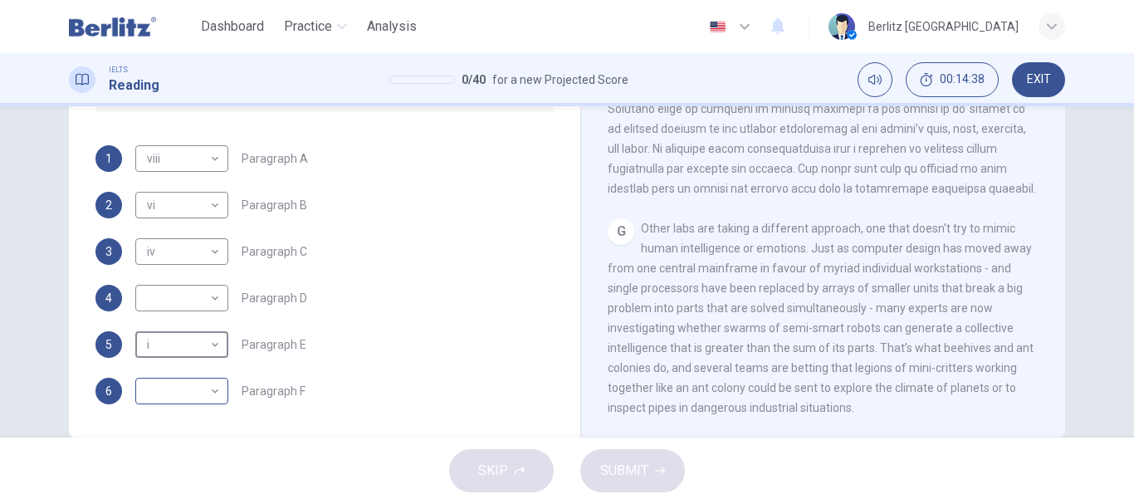
click at [202, 386] on body "This site uses cookies, as explained in our Privacy Policy . If you agree to th…" at bounding box center [567, 252] width 1134 height 504
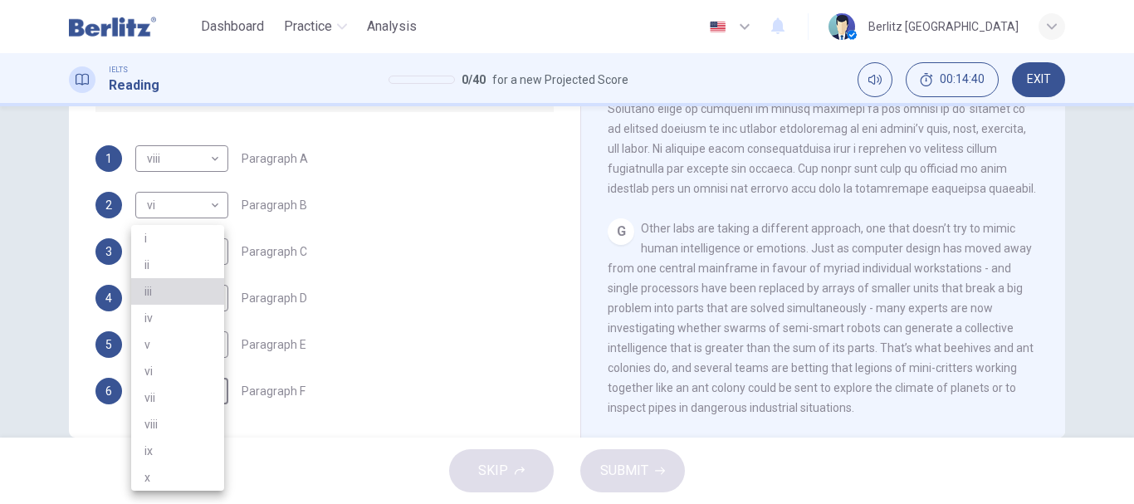
click at [171, 288] on li "iii" at bounding box center [177, 291] width 93 height 27
type input "***"
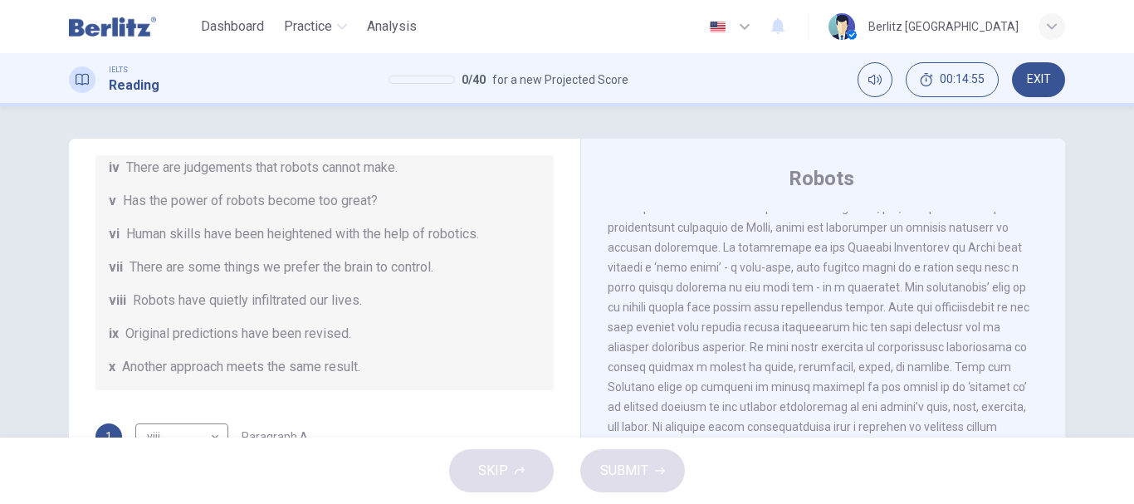
scroll to position [0, 0]
click at [1050, 212] on div "Robots CLICK TO ZOOM Click to Zoom 1 Since the [PERSON_NAME] of human ingenuity…" at bounding box center [822, 440] width 485 height 603
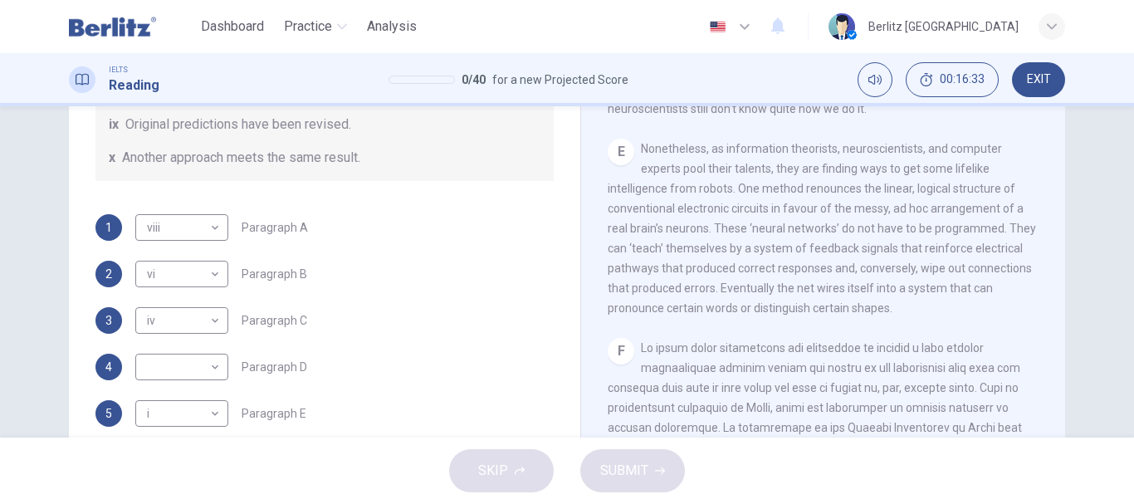
scroll to position [279, 0]
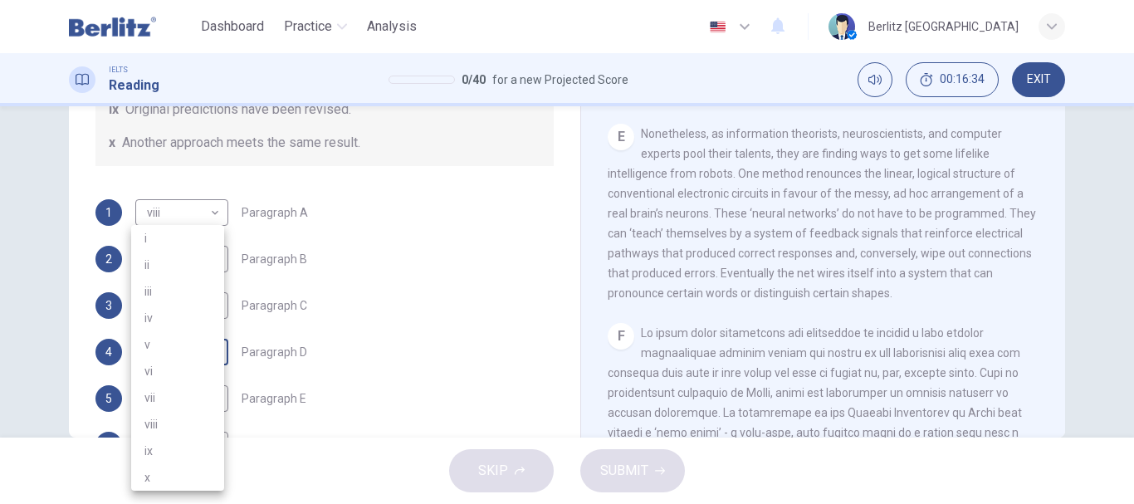
click at [205, 357] on body "This site uses cookies, as explained in our Privacy Policy . If you agree to th…" at bounding box center [567, 252] width 1134 height 504
click at [173, 318] on li "iv" at bounding box center [177, 318] width 93 height 27
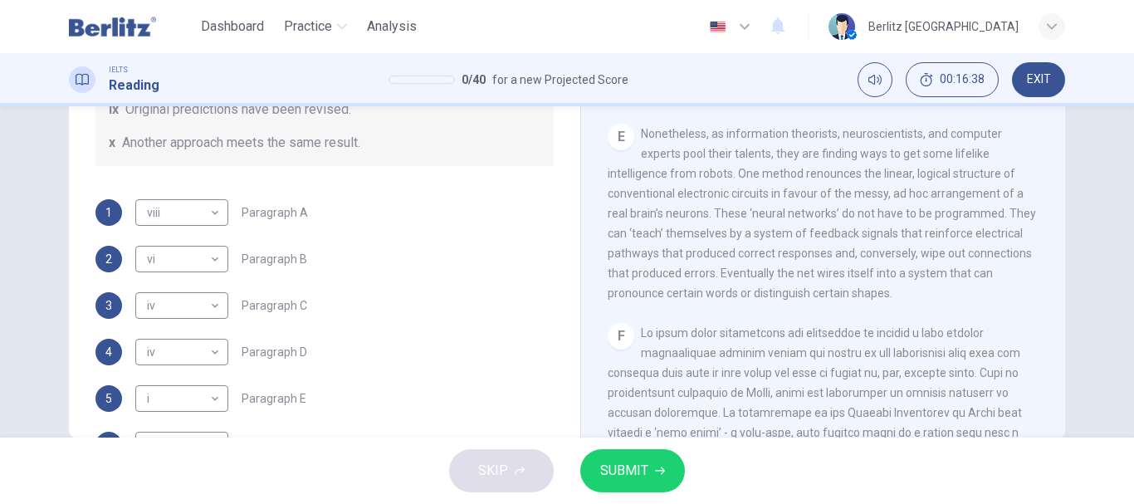
click at [1124, 109] on div "Question 1 The Reading Passage has seven paragraphs A-G . From the list of head…" at bounding box center [567, 271] width 1134 height 331
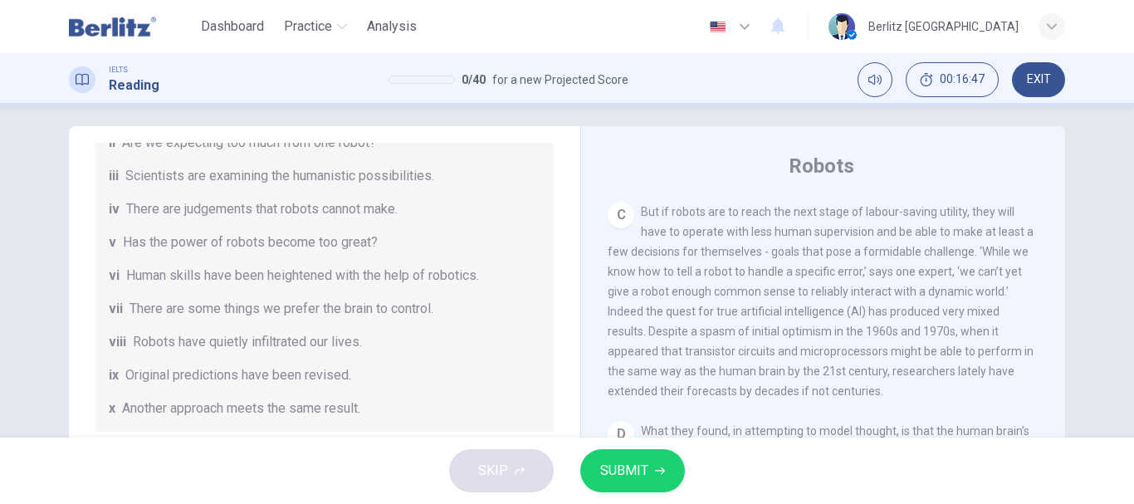
scroll to position [930, 0]
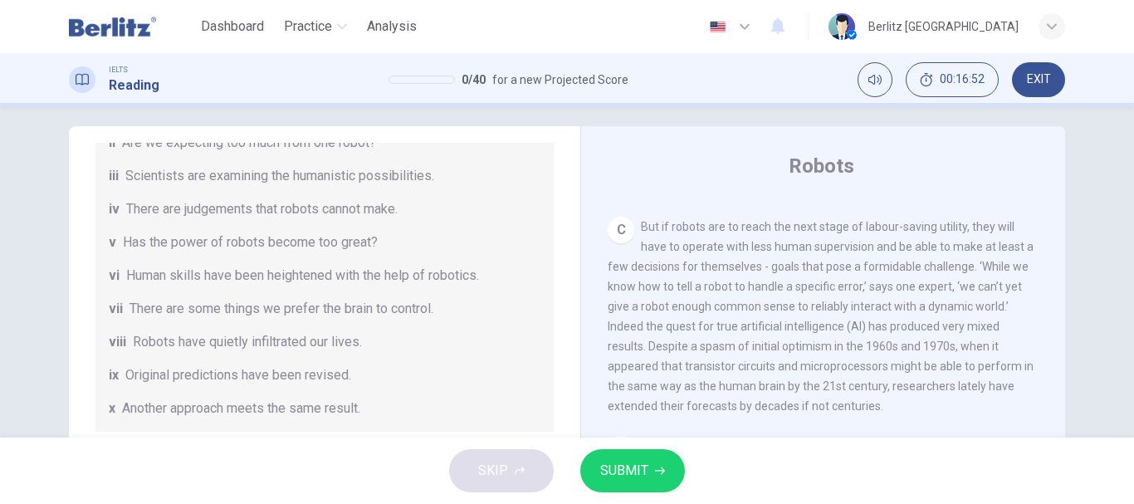
click at [1124, 429] on div "Question 1 The Reading Passage has seven paragraphs A-G . From the list of head…" at bounding box center [567, 271] width 1134 height 331
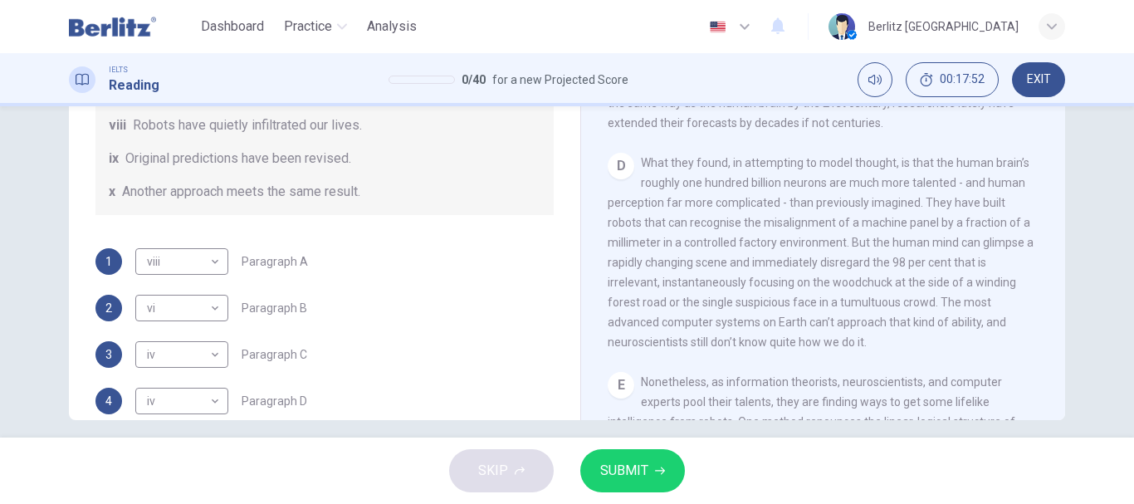
scroll to position [312, 0]
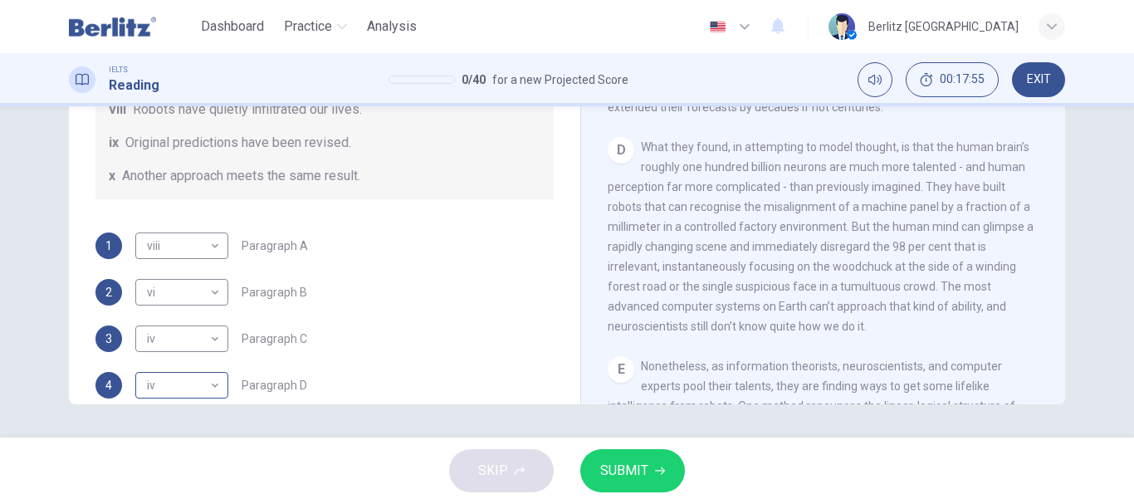
click at [202, 386] on body "This site uses cookies, as explained in our Privacy Policy . If you agree to th…" at bounding box center [567, 252] width 1134 height 504
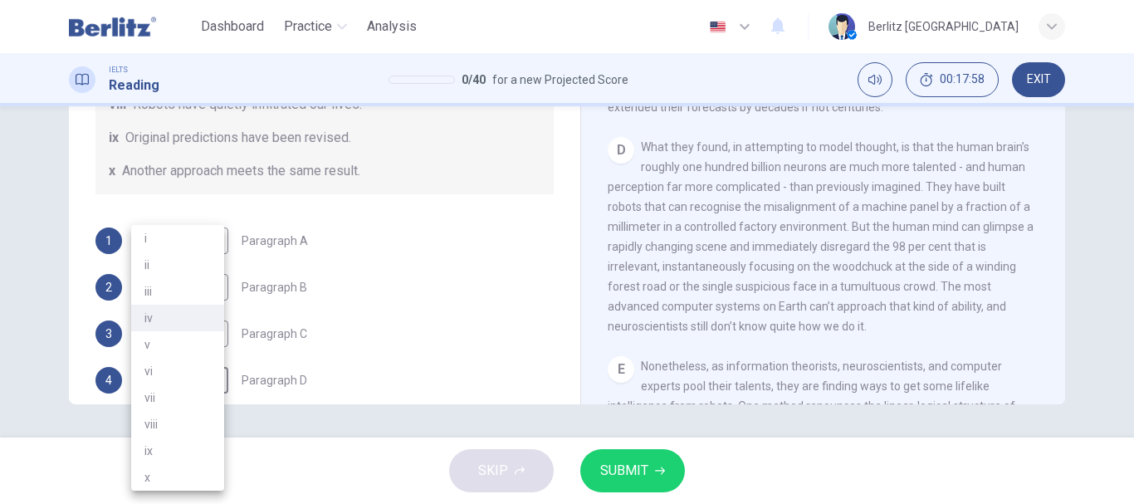
click at [154, 268] on li "ii" at bounding box center [177, 265] width 93 height 27
type input "**"
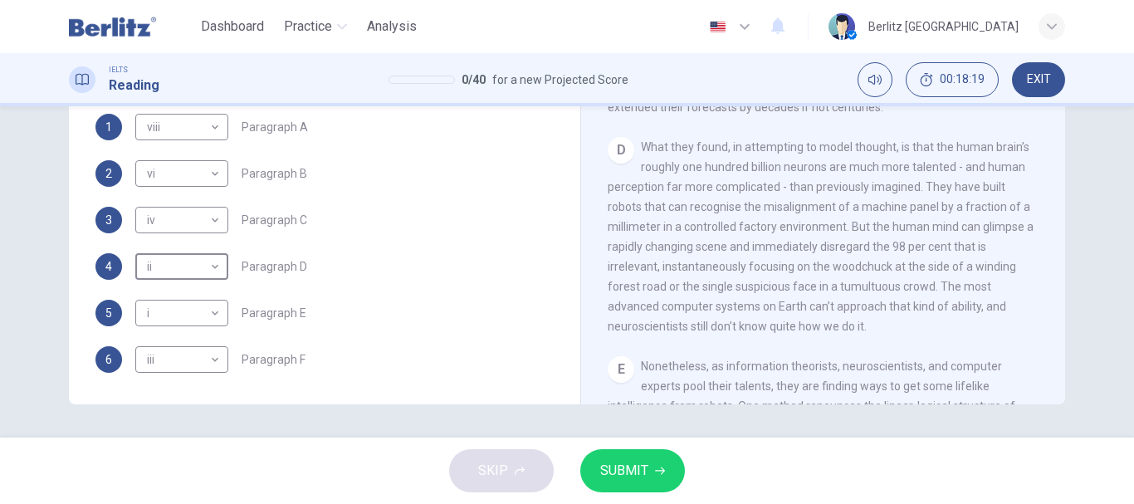
scroll to position [320, 0]
click at [652, 464] on button "SUBMIT" at bounding box center [632, 470] width 105 height 43
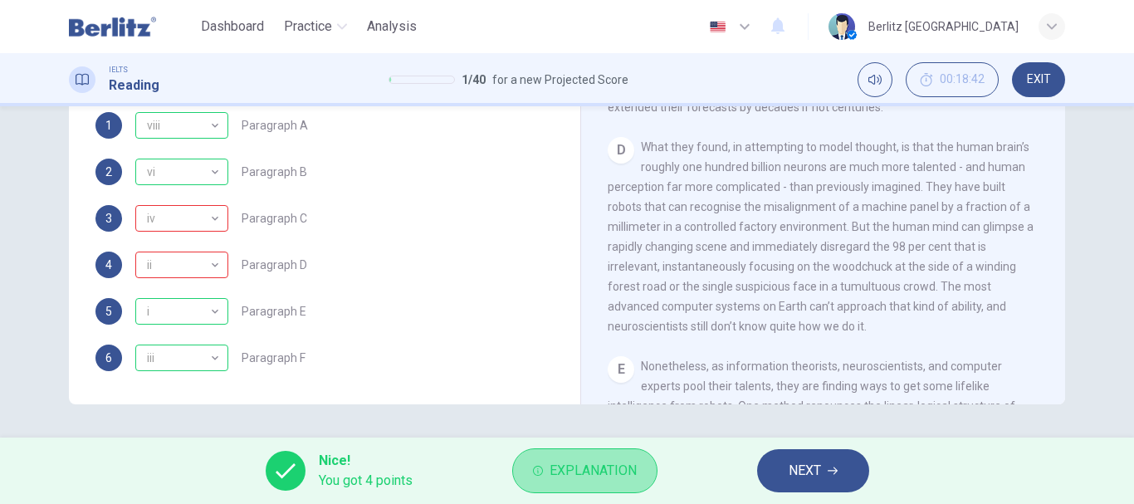
click at [609, 471] on span "Explanation" at bounding box center [593, 470] width 87 height 23
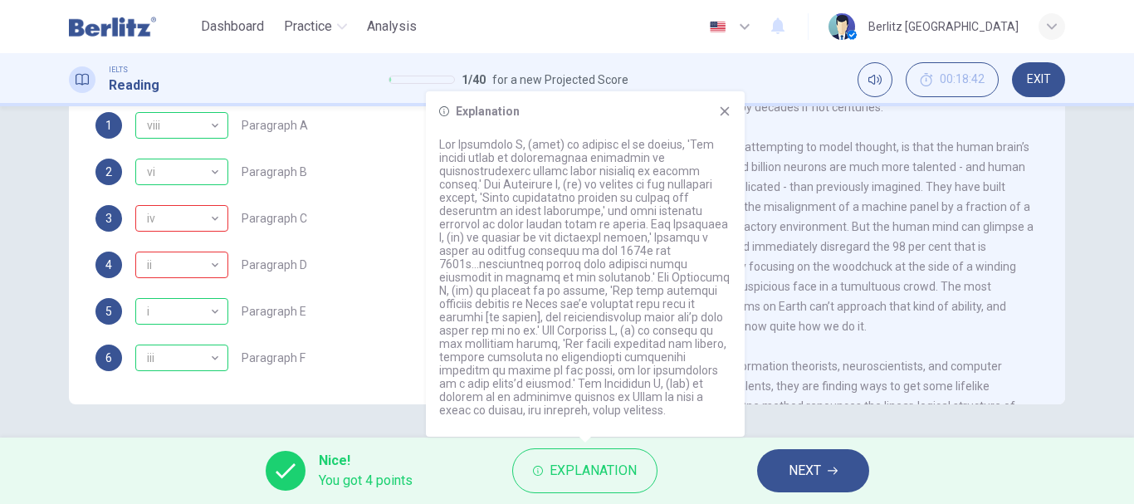
click at [1122, 109] on div "Question 1 The Reading Passage has seven paragraphs A-G . From the list of head…" at bounding box center [567, 271] width 1134 height 331
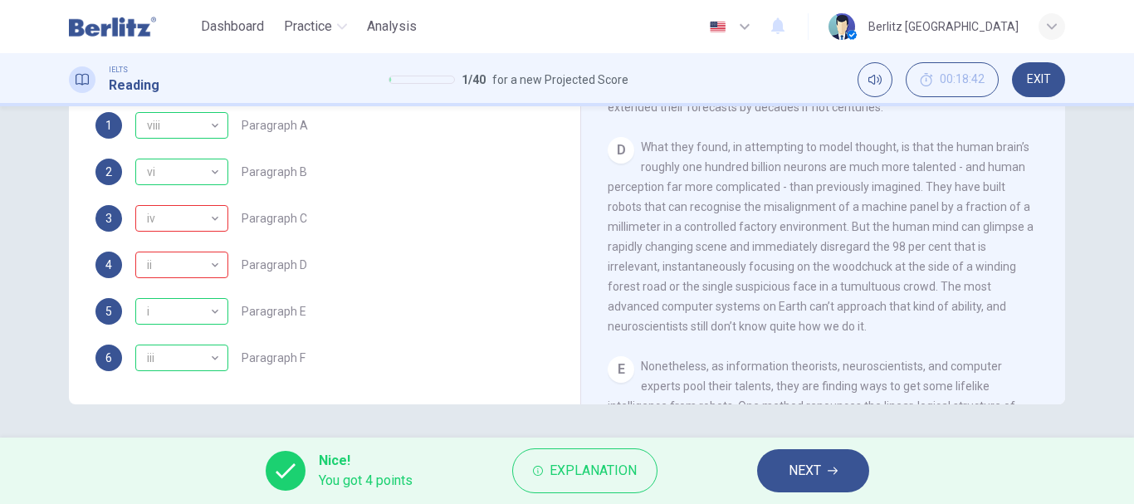
click at [1124, 109] on div "Question 1 The Reading Passage has seven paragraphs A-G . From the list of head…" at bounding box center [567, 271] width 1134 height 331
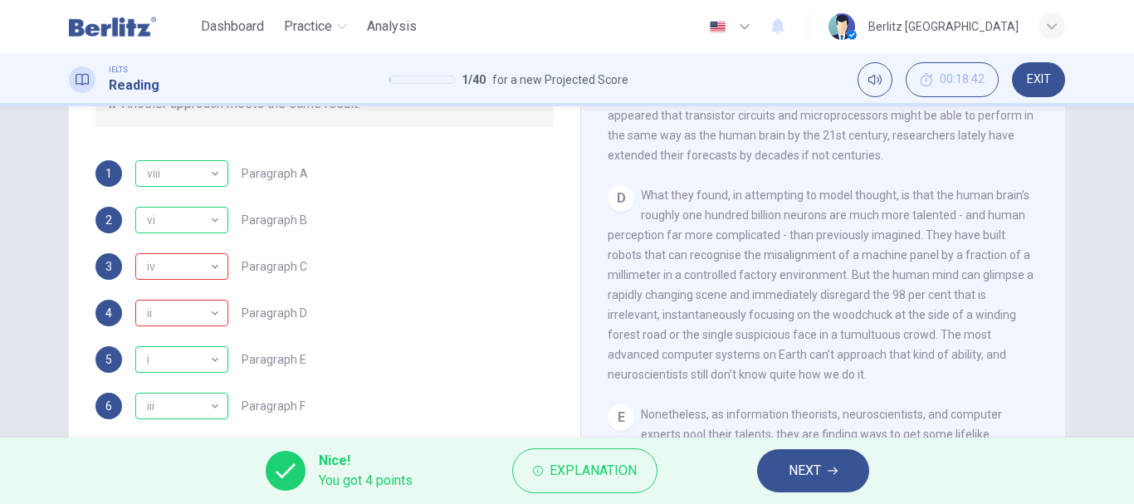
scroll to position [279, 0]
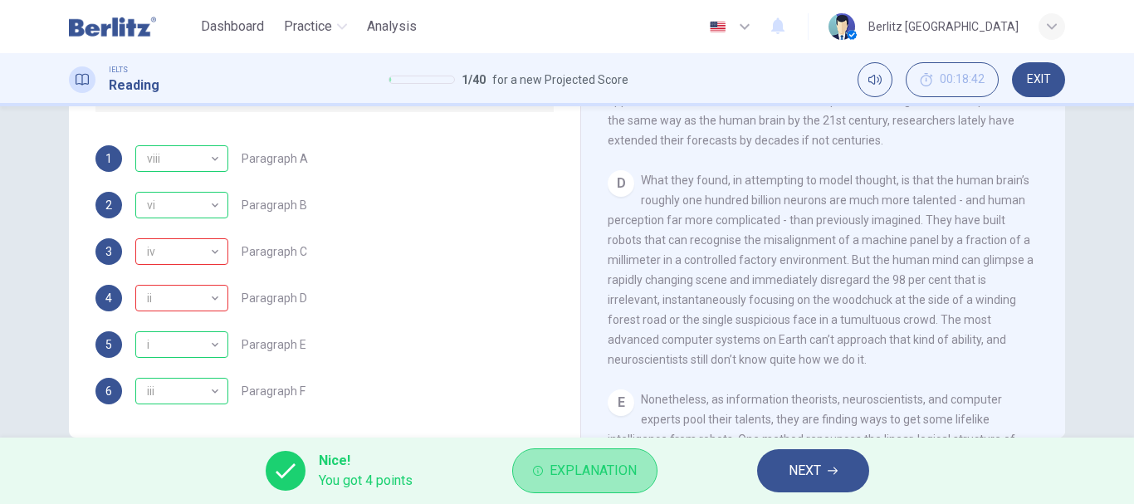
click at [589, 471] on span "Explanation" at bounding box center [593, 470] width 87 height 23
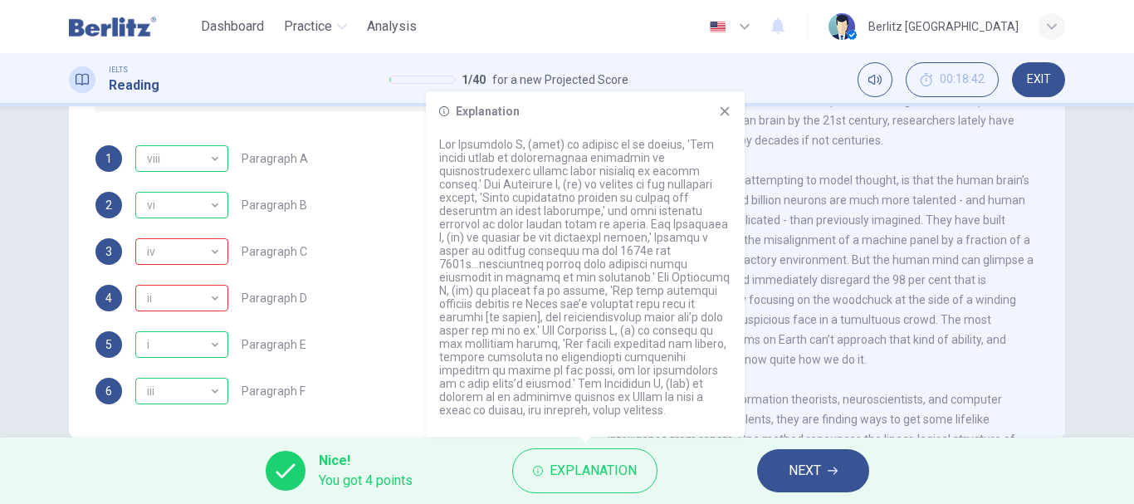
click at [838, 326] on div "D What they found, in attempting to model thought, is that the human brain’s ro…" at bounding box center [824, 269] width 432 height 199
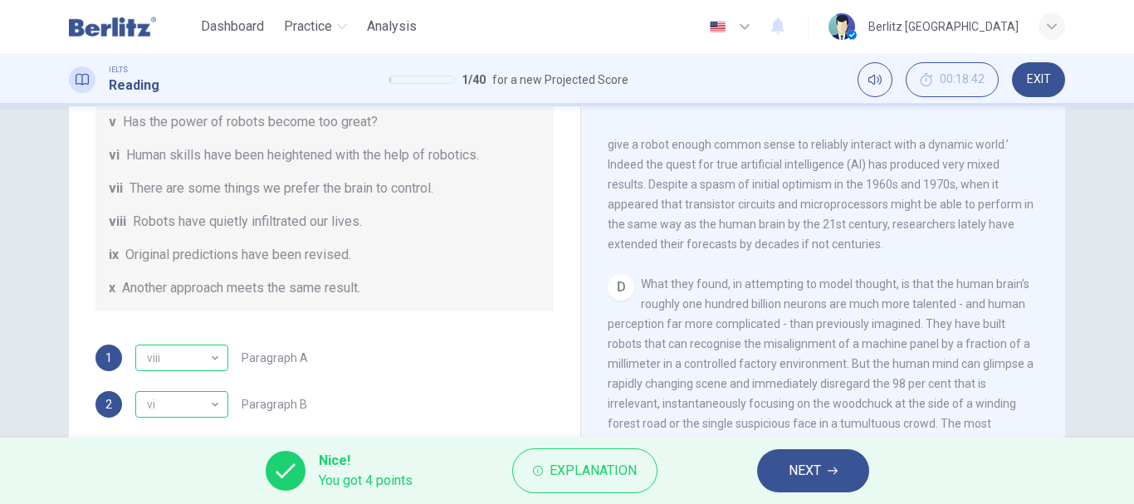
scroll to position [1009, 0]
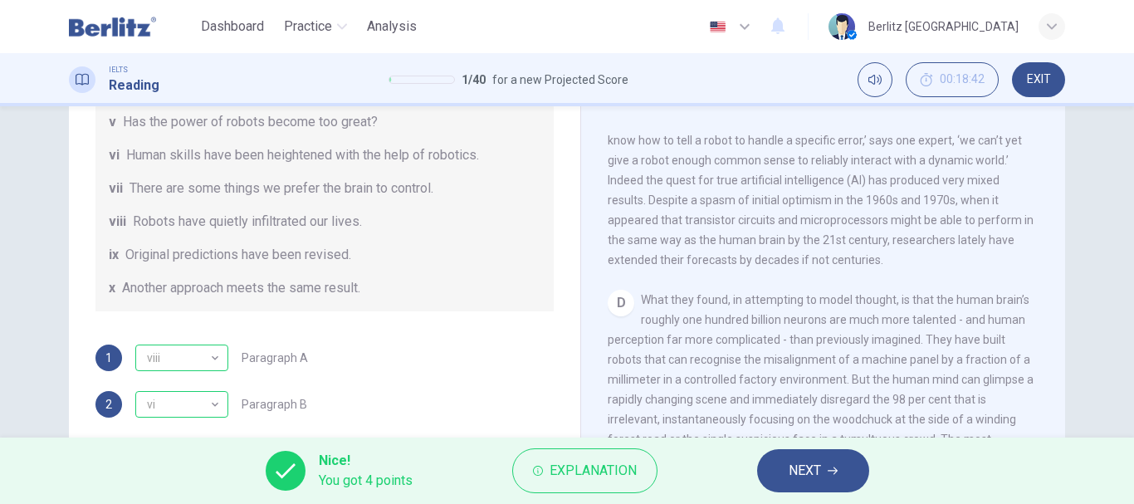
click at [1047, 139] on div "CLICK TO ZOOM Click to Zoom 1 Since the [PERSON_NAME] of human ingenuity, peopl…" at bounding box center [834, 385] width 453 height 504
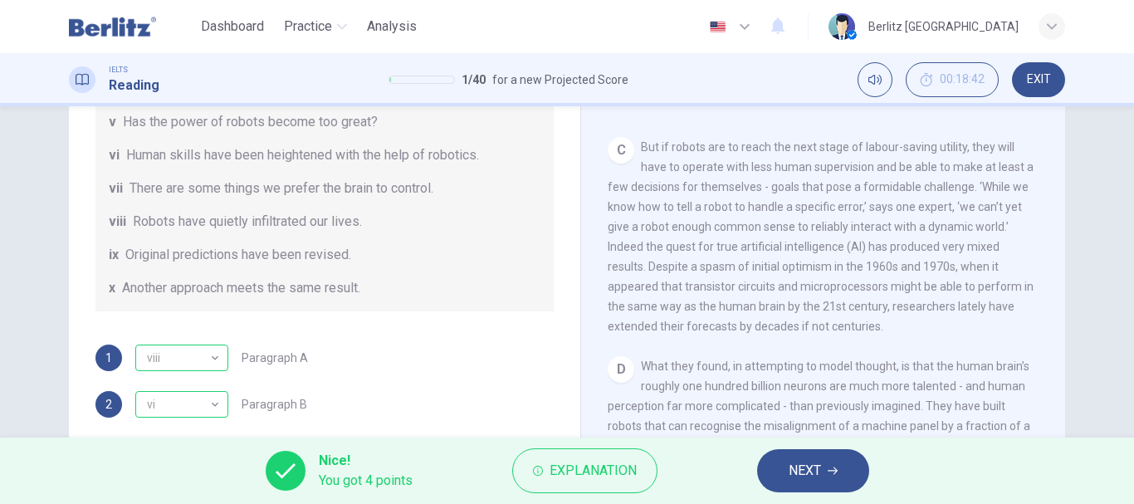
scroll to position [113, 0]
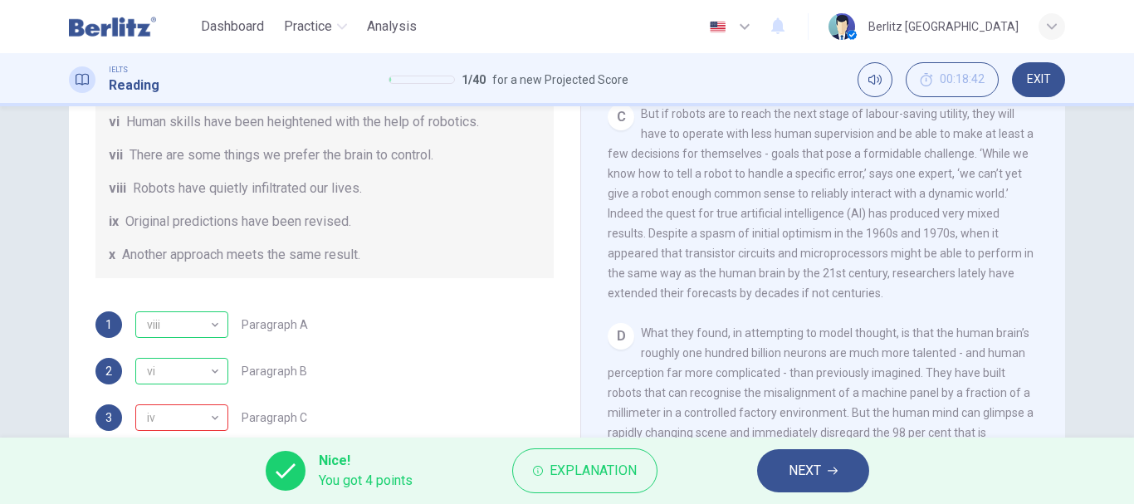
drag, startPoint x: 627, startPoint y: 0, endPoint x: 491, endPoint y: 495, distance: 513.1
click at [491, 495] on div "Dashboard Practice Analysis English ** ​ Berlitz [GEOGRAPHIC_DATA] IELTS Readin…" at bounding box center [567, 252] width 1134 height 504
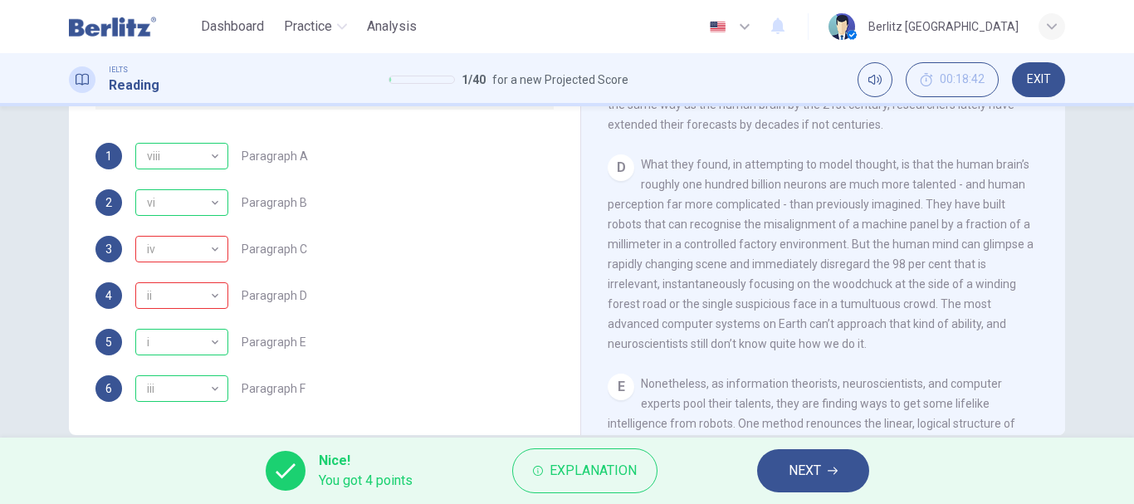
scroll to position [312, 0]
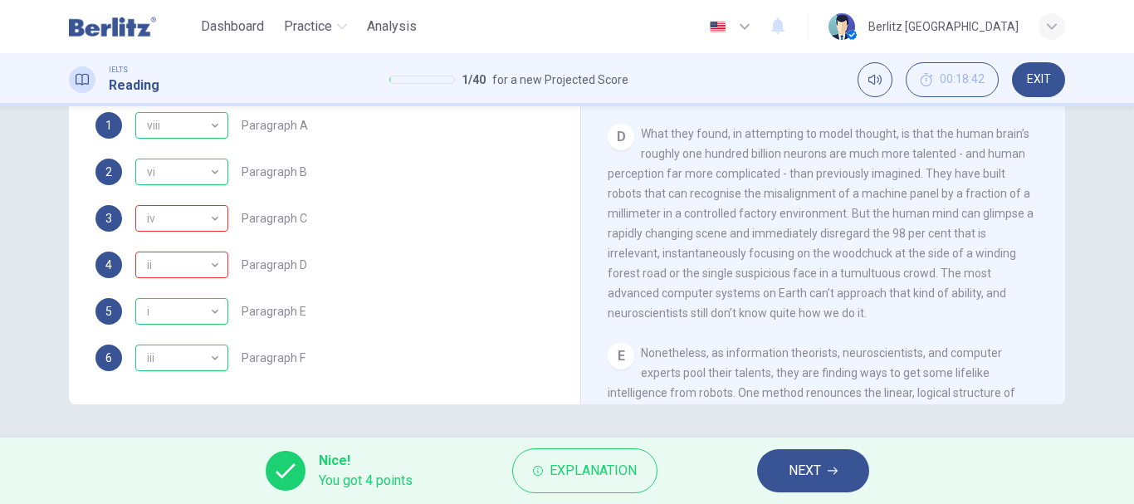
click at [794, 467] on span "NEXT" at bounding box center [805, 470] width 32 height 23
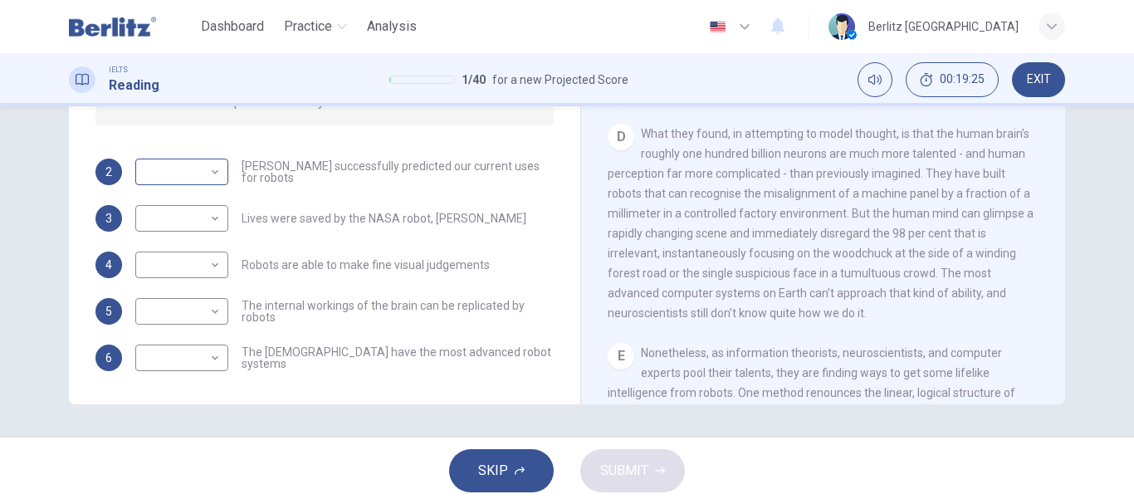
click at [207, 171] on body "This site uses cookies, as explained in our Privacy Policy . If you agree to th…" at bounding box center [567, 252] width 1134 height 504
click at [207, 171] on div at bounding box center [567, 252] width 1134 height 504
drag, startPoint x: 640, startPoint y: 166, endPoint x: 851, endPoint y: 302, distance: 251.0
click at [851, 302] on div "D What they found, in attempting to model thought, is that the human brain’s ro…" at bounding box center [824, 223] width 432 height 199
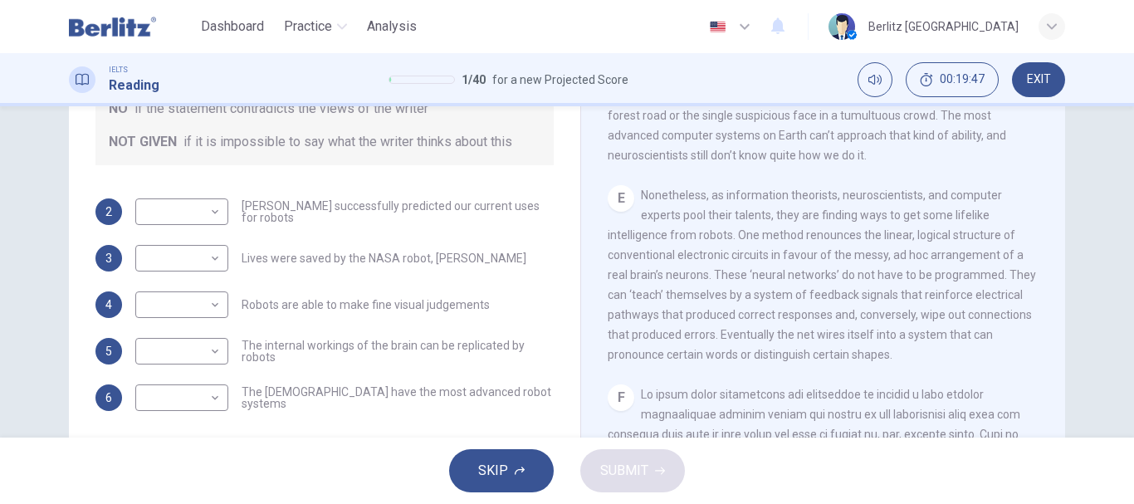
scroll to position [264, 0]
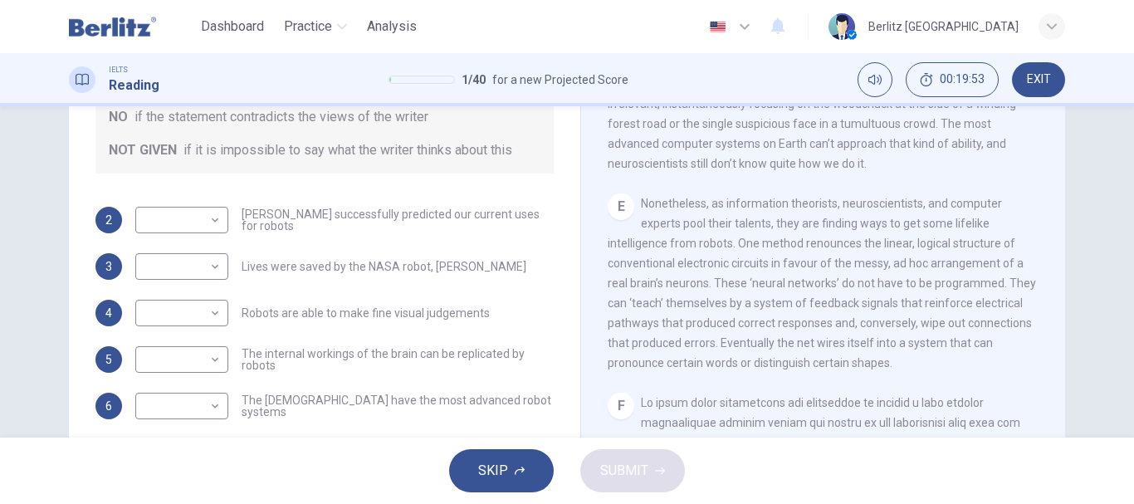
click at [1038, 161] on div "CLICK TO ZOOM Click to Zoom 1 Since the [PERSON_NAME] of human ingenuity, peopl…" at bounding box center [834, 201] width 453 height 504
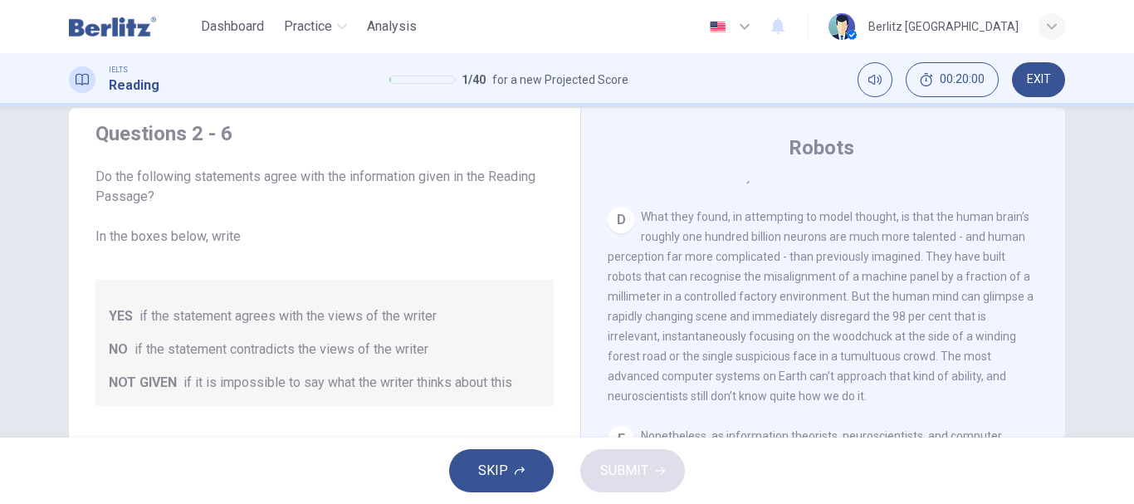
scroll to position [0, 0]
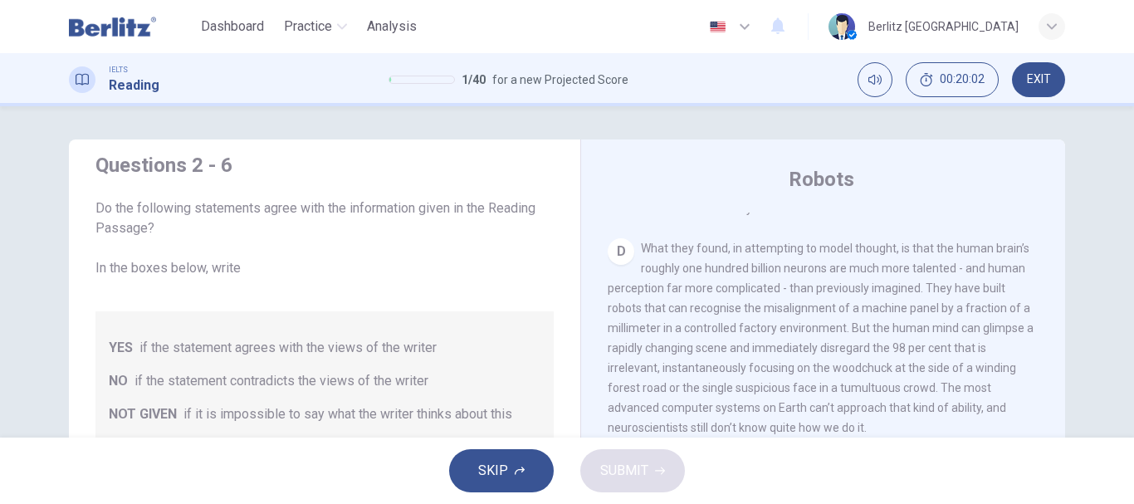
click at [1048, 208] on div "Robots CLICK TO ZOOM Click to Zoom 1 Since the [PERSON_NAME] of human ingenuity…" at bounding box center [822, 440] width 485 height 603
click at [1125, 428] on div "Questions 2 - 6 Do the following statements agree with the information given in…" at bounding box center [567, 271] width 1134 height 331
click at [1125, 432] on div "Questions 2 - 6 Do the following statements agree with the information given in…" at bounding box center [567, 271] width 1134 height 331
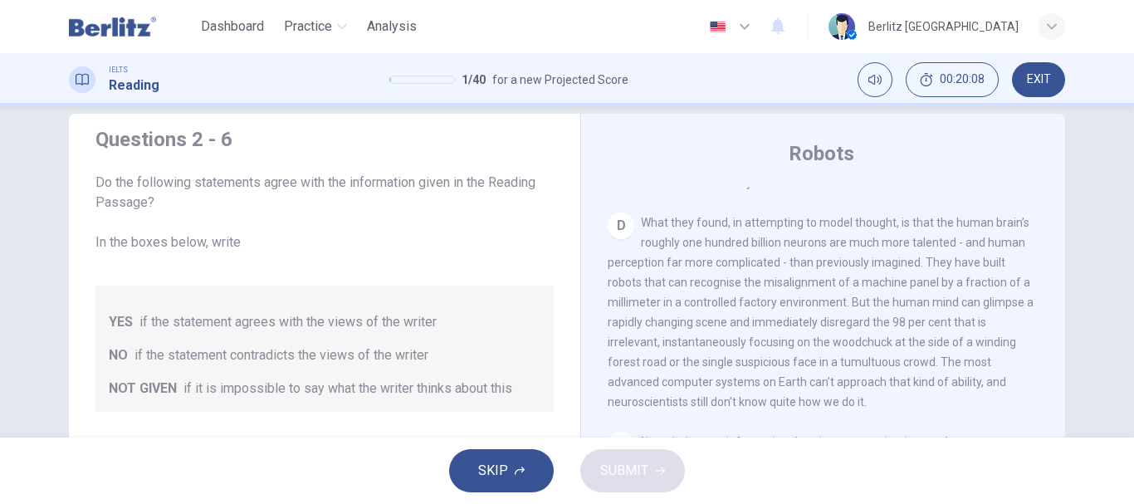
scroll to position [33, 0]
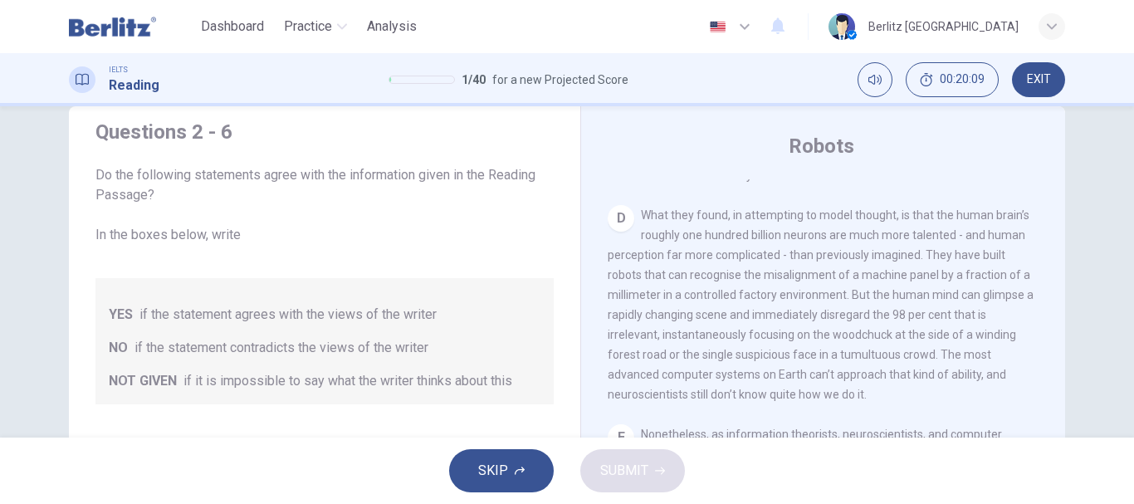
click at [1124, 430] on div "Questions 2 - 6 Do the following statements agree with the information given in…" at bounding box center [567, 271] width 1134 height 331
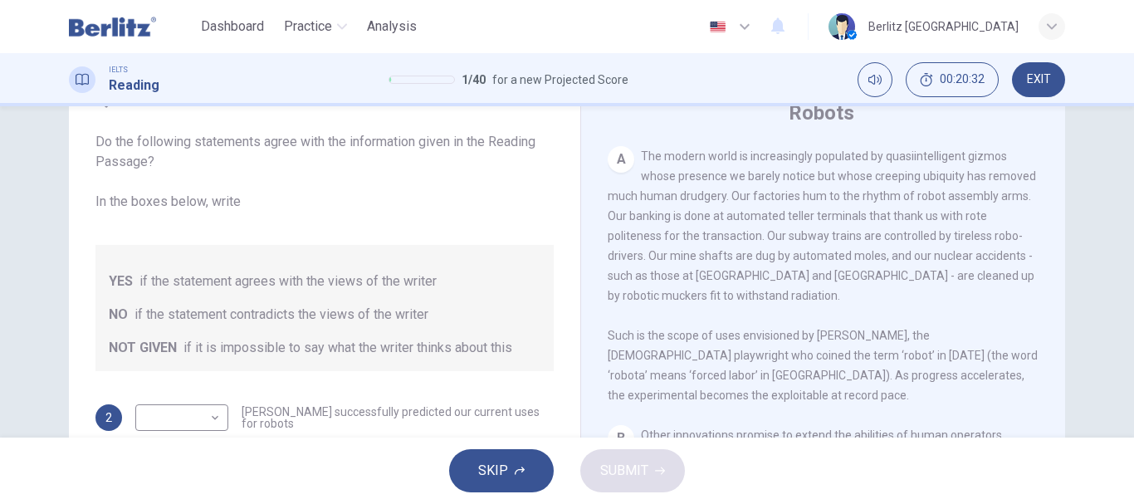
scroll to position [443, 0]
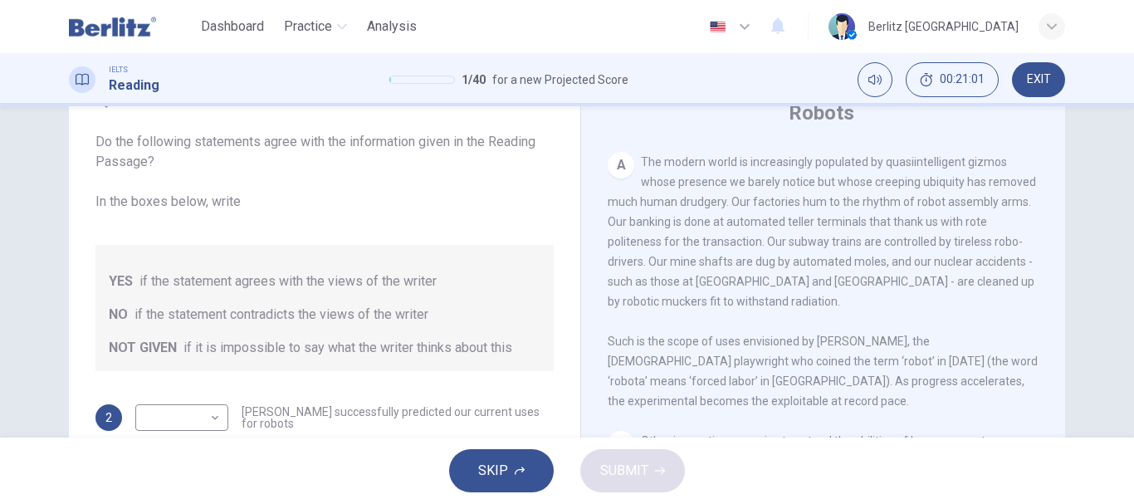
click at [1125, 430] on div "Questions 2 - 6 Do the following statements agree with the information given in…" at bounding box center [567, 271] width 1134 height 331
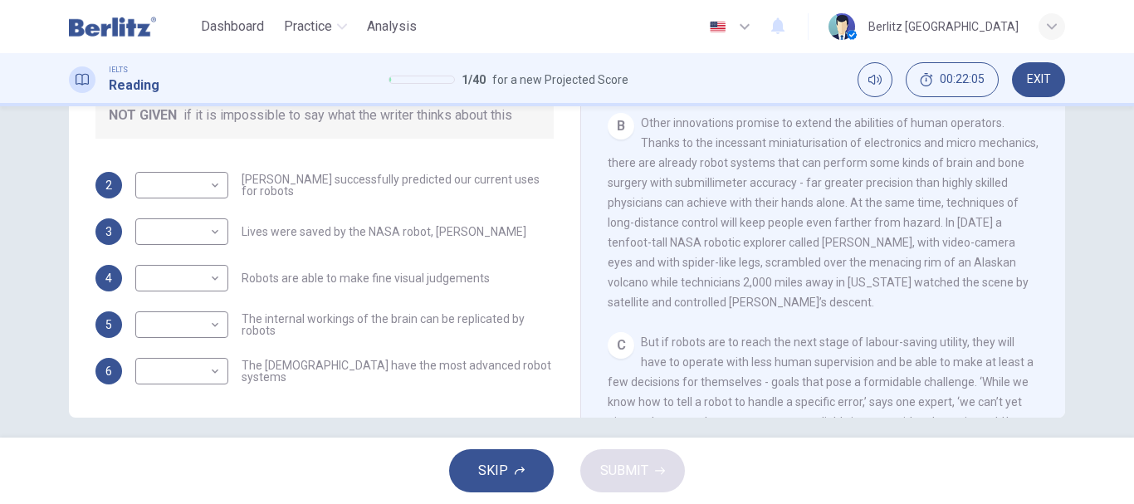
scroll to position [543, 0]
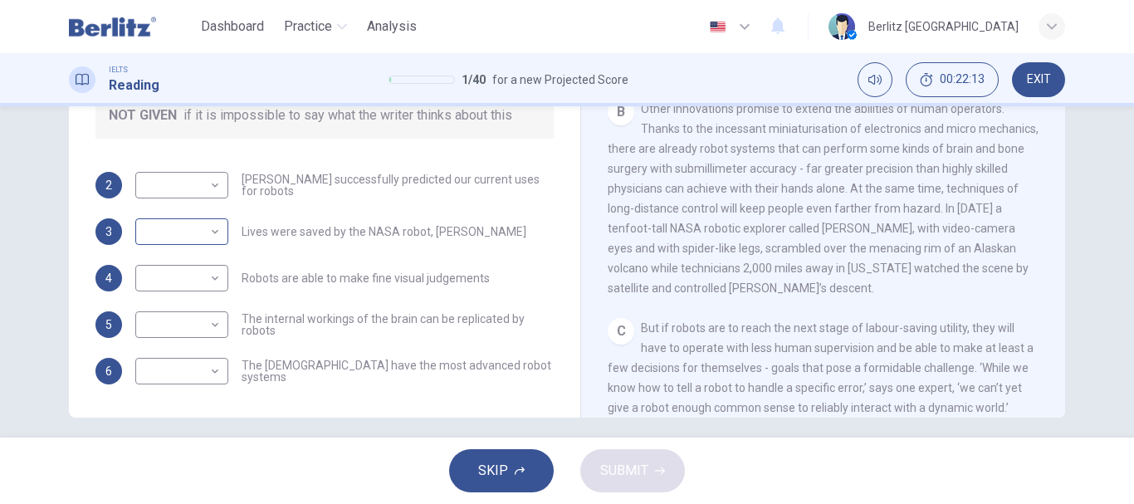
click at [213, 233] on body "This site uses cookies, as explained in our Privacy Policy . If you agree to th…" at bounding box center [567, 252] width 1134 height 504
click at [188, 272] on li "NO" at bounding box center [177, 284] width 93 height 27
type input "**"
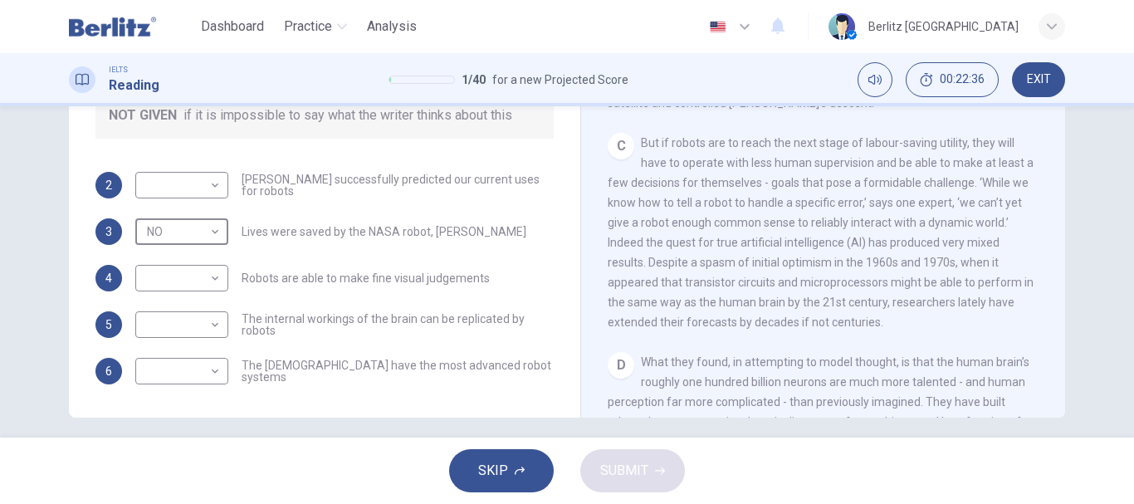
scroll to position [742, 0]
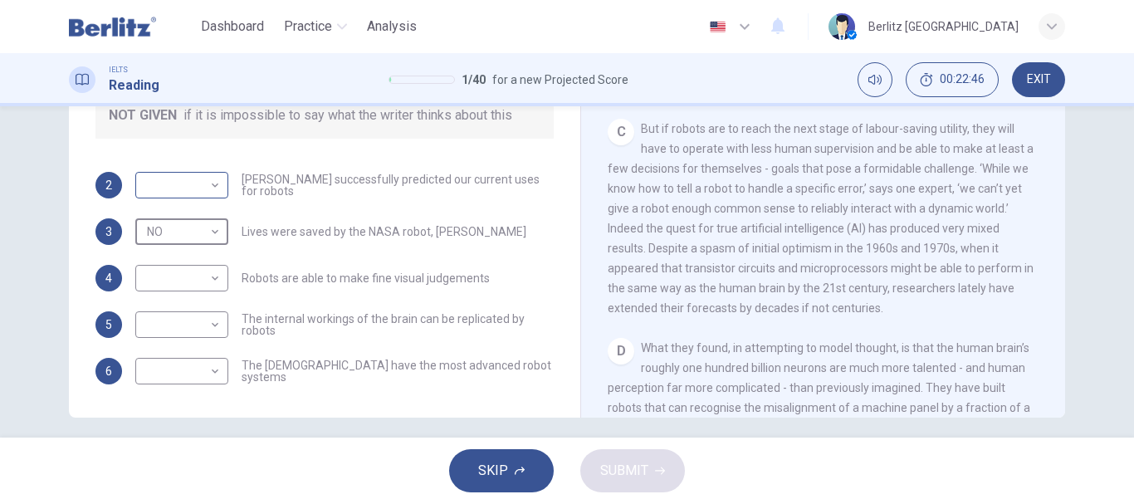
click at [209, 183] on body "This site uses cookies, as explained in our Privacy Policy . If you agree to th…" at bounding box center [567, 252] width 1134 height 504
click at [184, 209] on li "YES" at bounding box center [177, 211] width 93 height 27
type input "***"
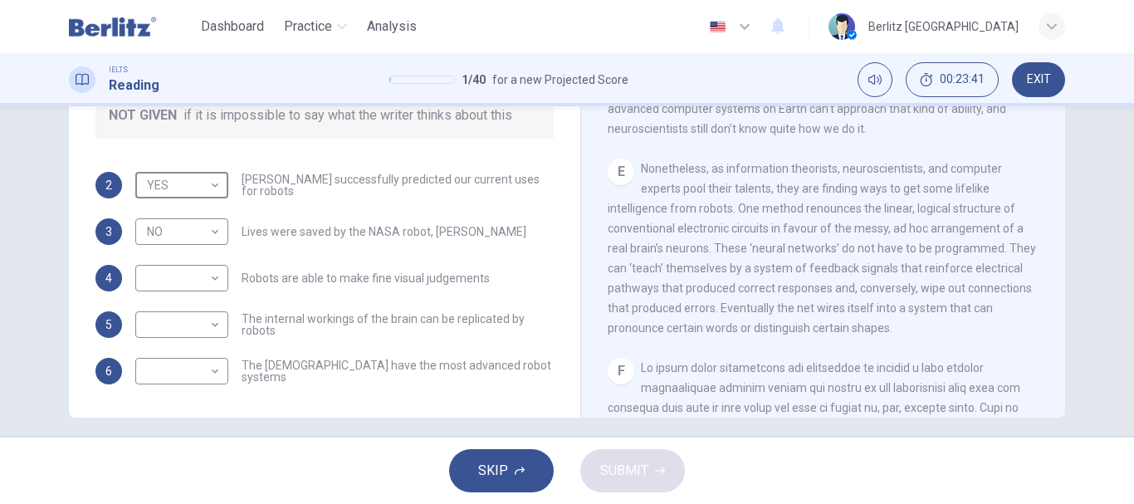
scroll to position [1174, 0]
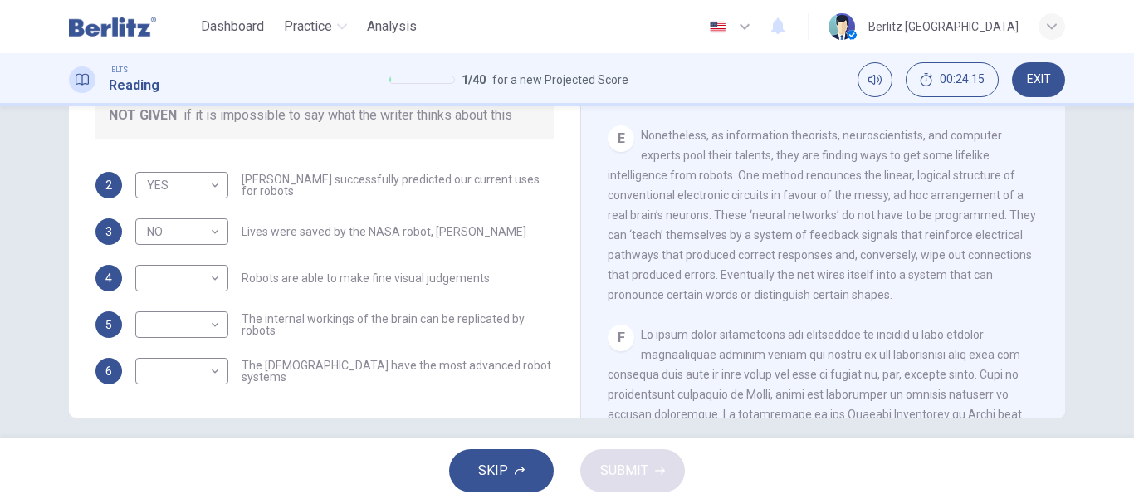
click at [1047, 410] on div "CLICK TO ZOOM Click to Zoom 1 Since the [PERSON_NAME] of human ingenuity, peopl…" at bounding box center [834, 166] width 453 height 504
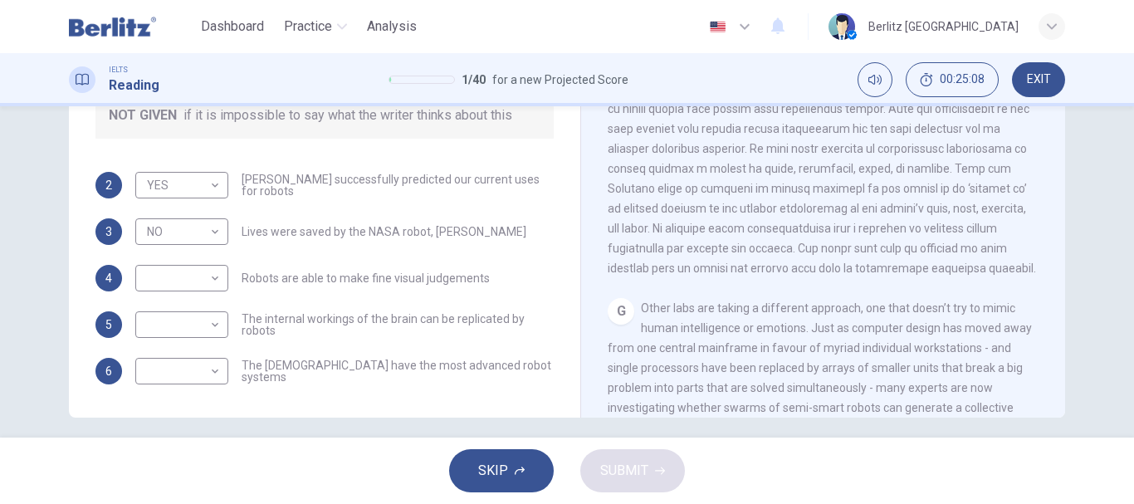
scroll to position [1572, 0]
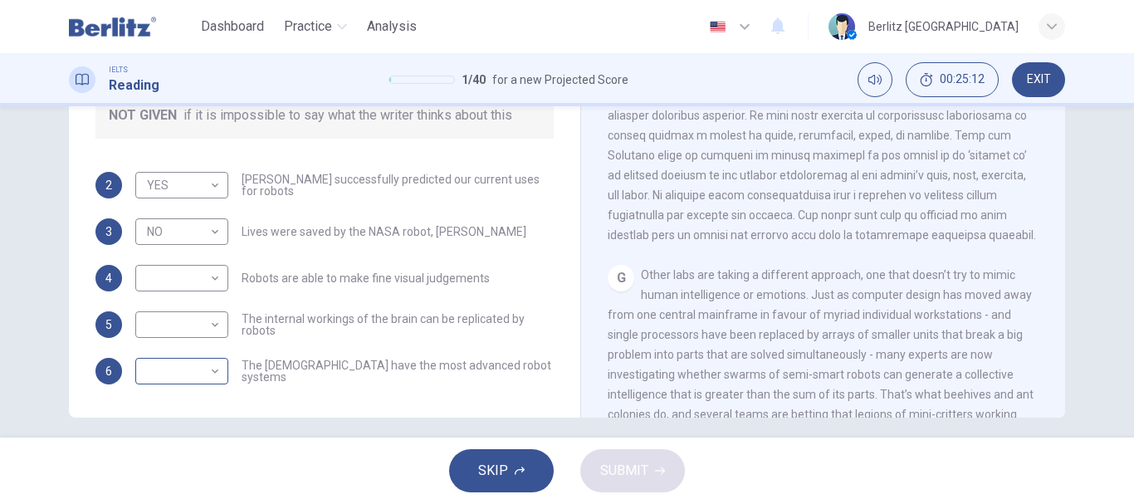
click at [213, 376] on body "This site uses cookies, as explained in our Privacy Policy . If you agree to th…" at bounding box center [567, 252] width 1134 height 504
click at [201, 401] on li "YES" at bounding box center [177, 397] width 93 height 27
type input "***"
click at [209, 285] on body "This site uses cookies, as explained in our Privacy Policy . If you agree to th…" at bounding box center [567, 252] width 1134 height 504
click at [178, 304] on li "YES" at bounding box center [177, 304] width 93 height 27
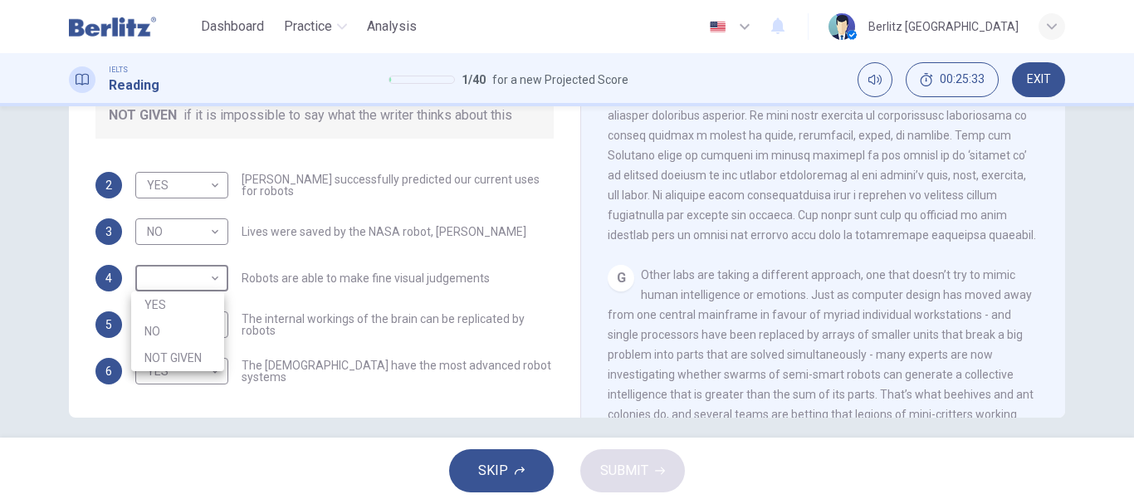
type input "***"
click at [204, 234] on body "This site uses cookies, as explained in our Privacy Policy . If you agree to th…" at bounding box center [567, 252] width 1134 height 504
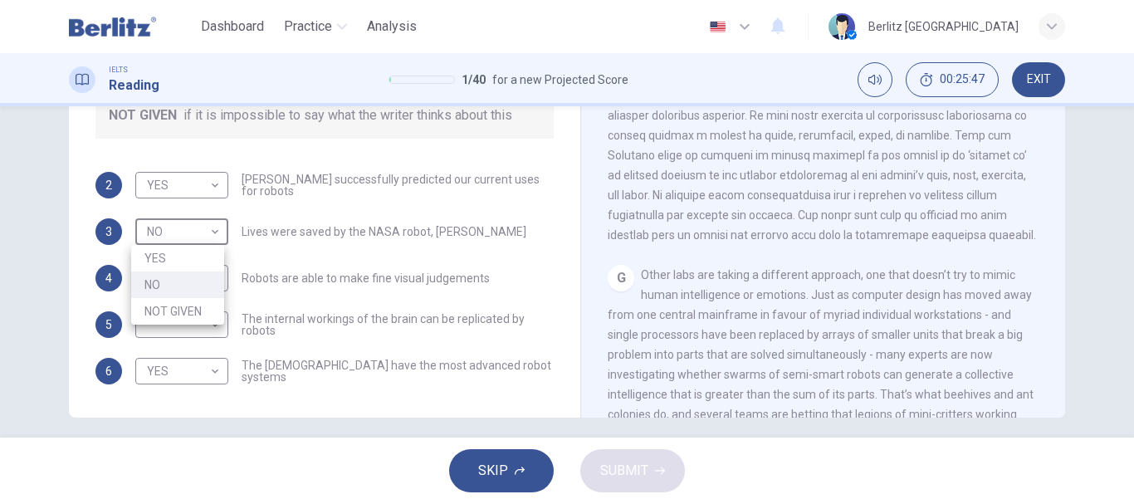
click at [195, 288] on li "NO" at bounding box center [177, 284] width 93 height 27
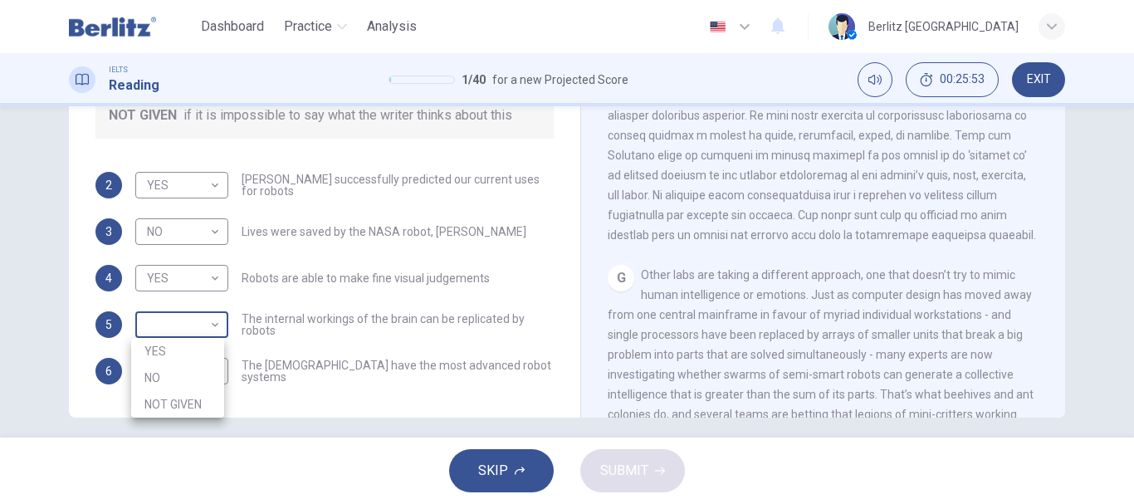
click at [213, 320] on body "This site uses cookies, as explained in our Privacy Policy . If you agree to th…" at bounding box center [567, 252] width 1134 height 504
click at [198, 347] on li "YES" at bounding box center [177, 351] width 93 height 27
type input "***"
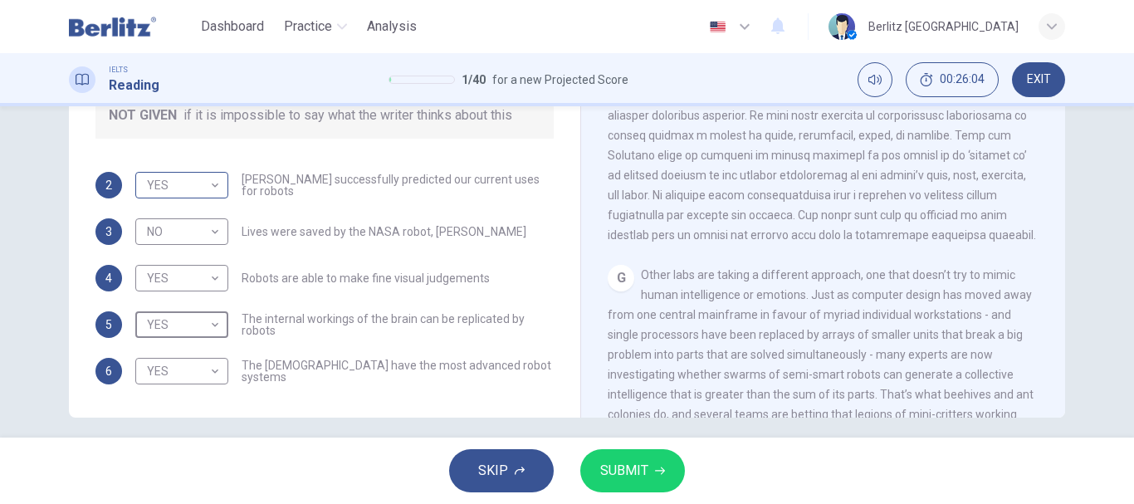
click at [204, 192] on body "This site uses cookies, as explained in our Privacy Policy . If you agree to th…" at bounding box center [567, 252] width 1134 height 504
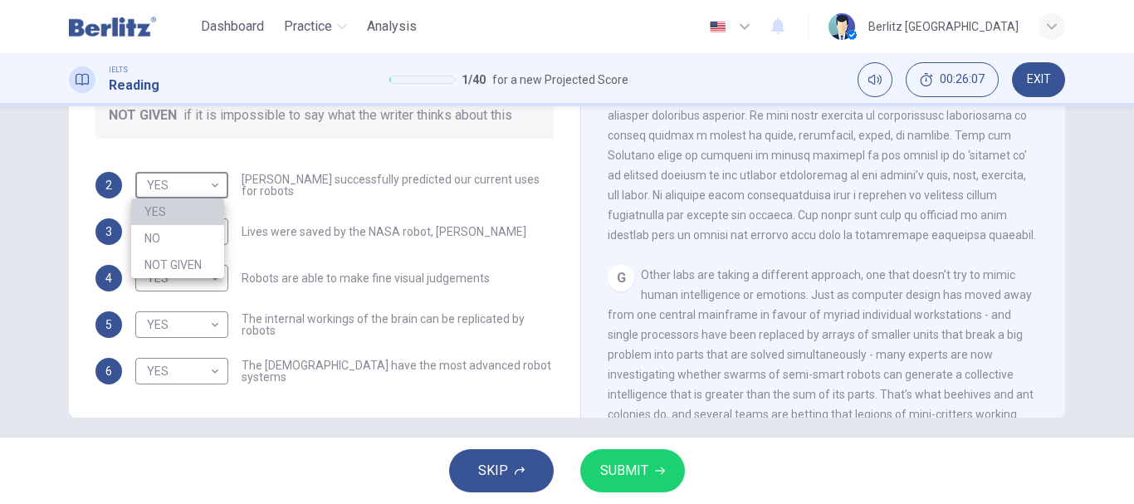
click at [195, 218] on li "YES" at bounding box center [177, 211] width 93 height 27
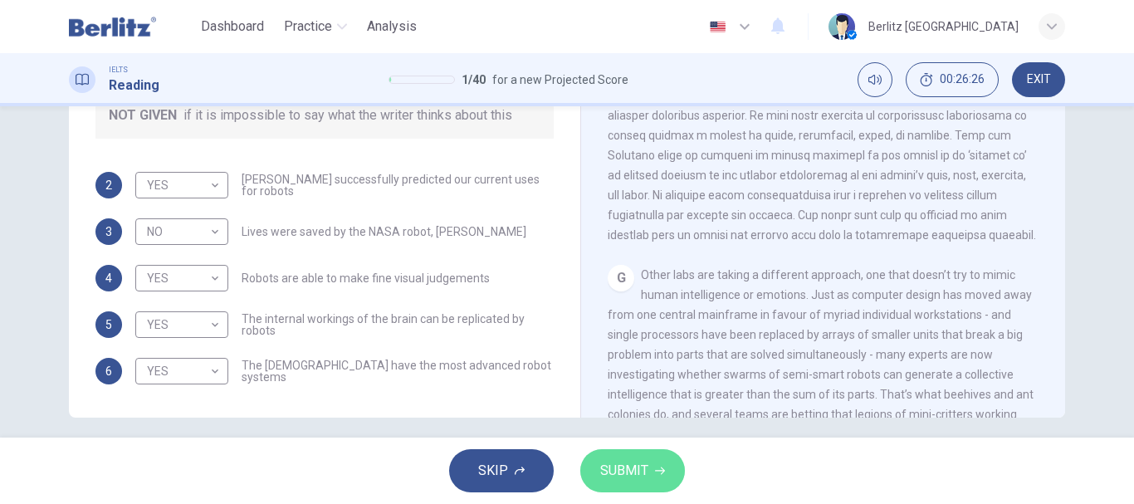
click at [628, 469] on span "SUBMIT" at bounding box center [624, 470] width 48 height 23
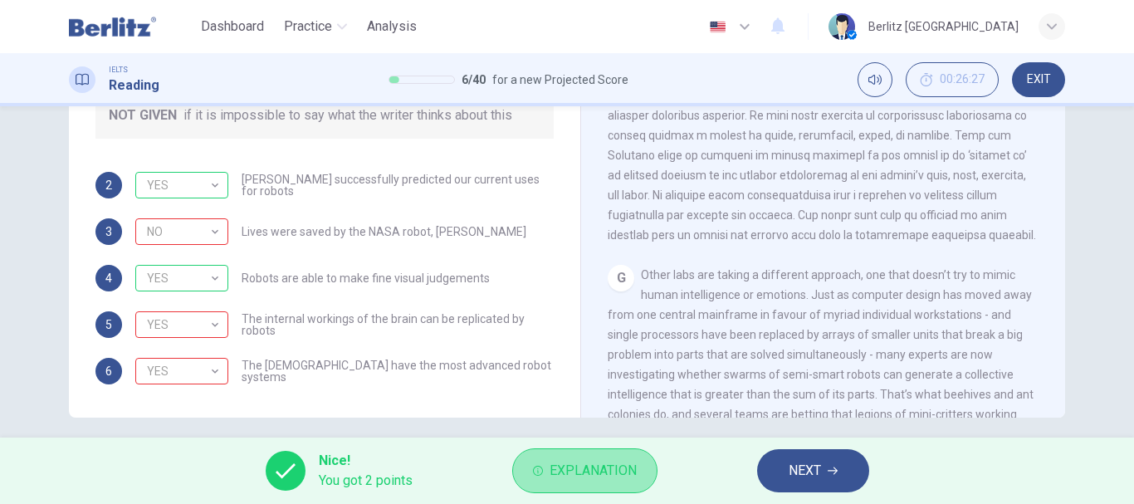
click at [550, 467] on span "Explanation" at bounding box center [593, 470] width 87 height 23
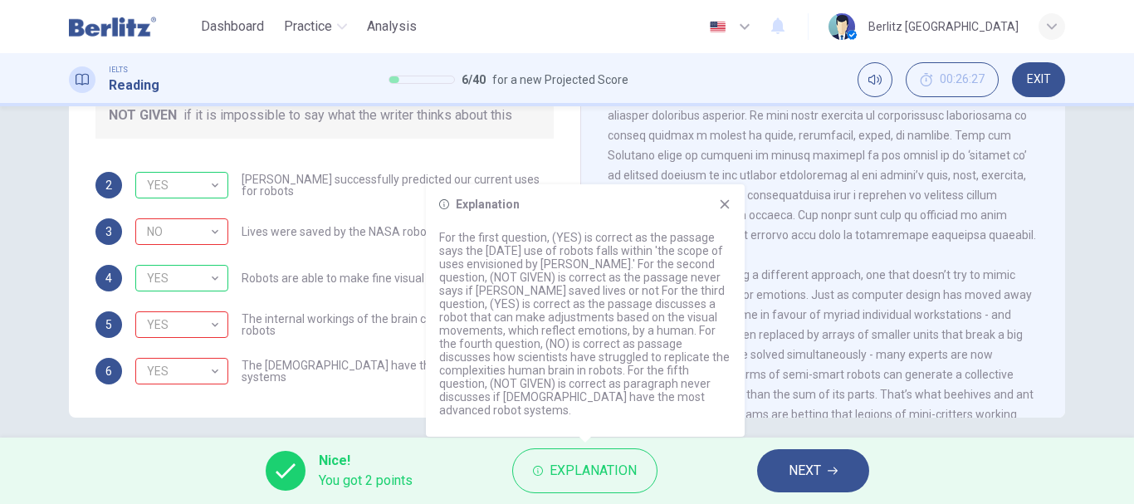
click at [724, 211] on icon at bounding box center [724, 204] width 13 height 13
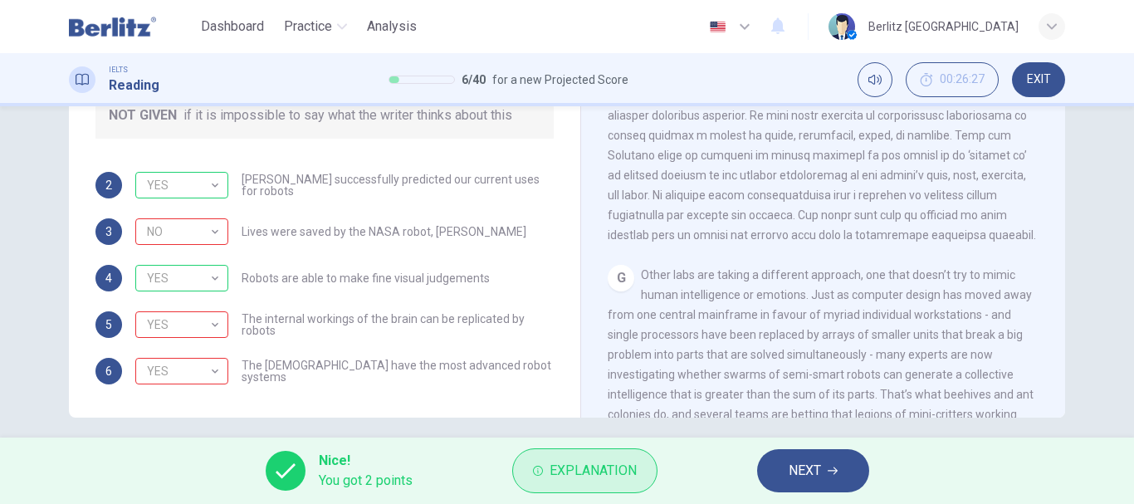
click at [574, 460] on span "Explanation" at bounding box center [593, 470] width 87 height 23
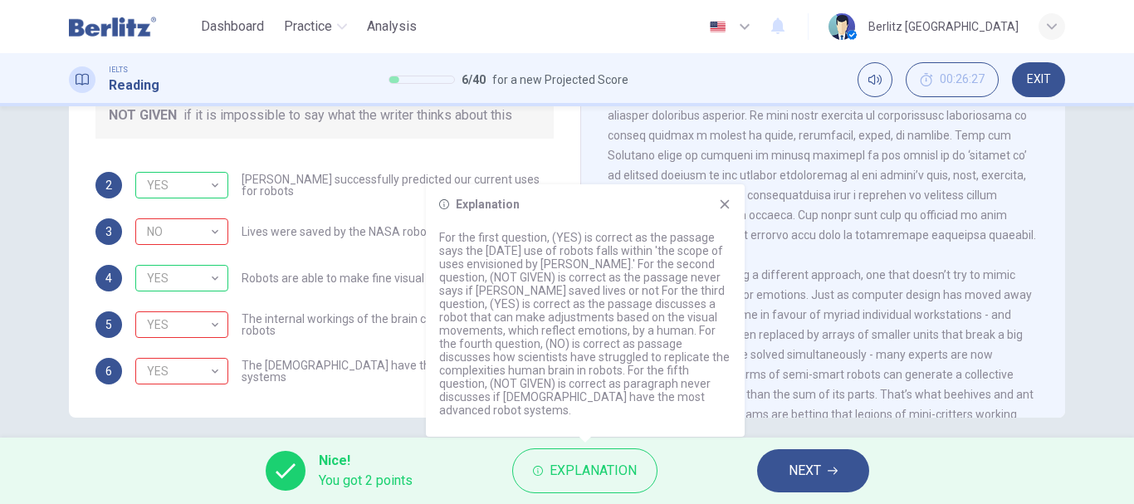
click at [727, 209] on icon at bounding box center [725, 204] width 9 height 9
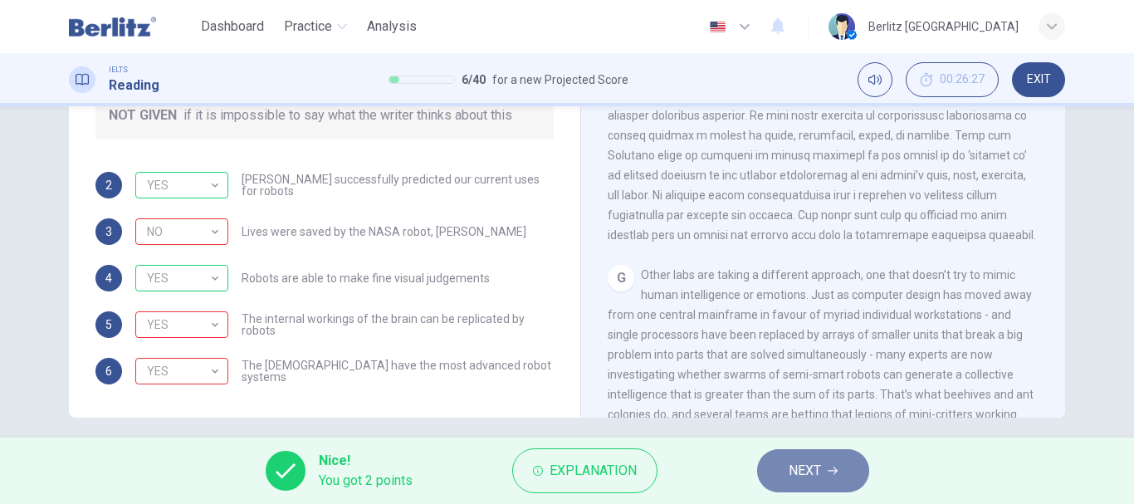
click at [821, 467] on span "NEXT" at bounding box center [805, 470] width 32 height 23
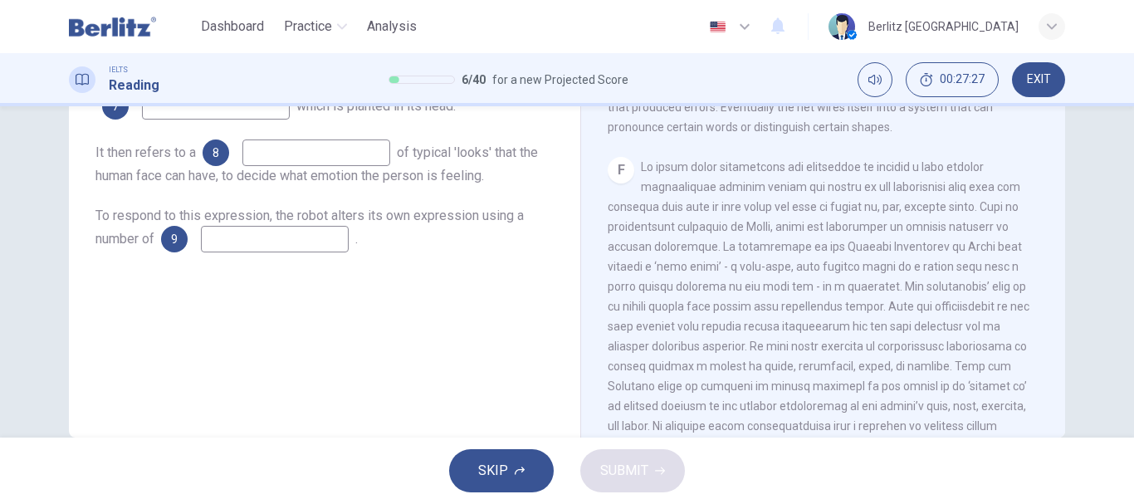
scroll to position [312, 0]
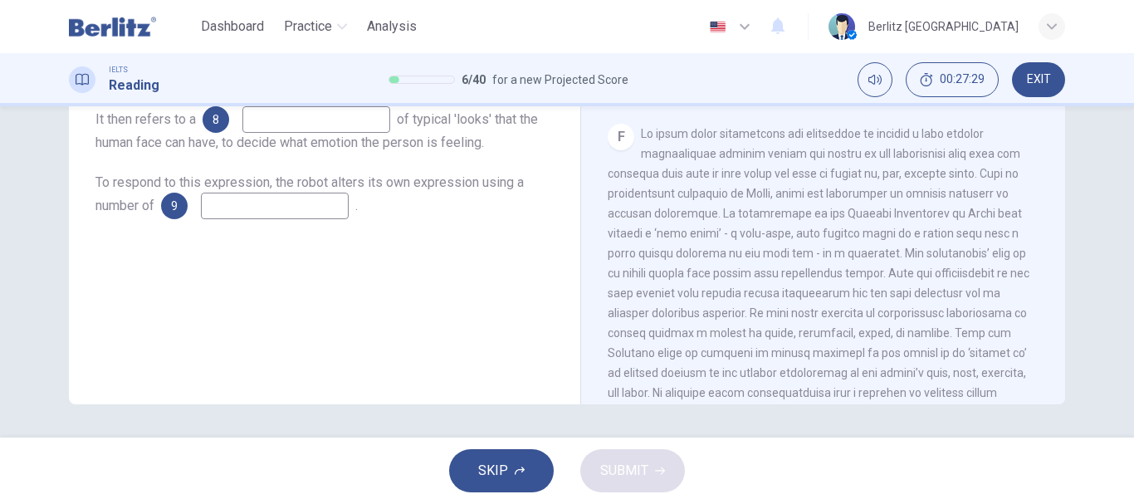
click at [1053, 407] on div "Questions 7 - 9 Complete the summary below with words taken from Paragraph F. U…" at bounding box center [567, 271] width 1134 height 331
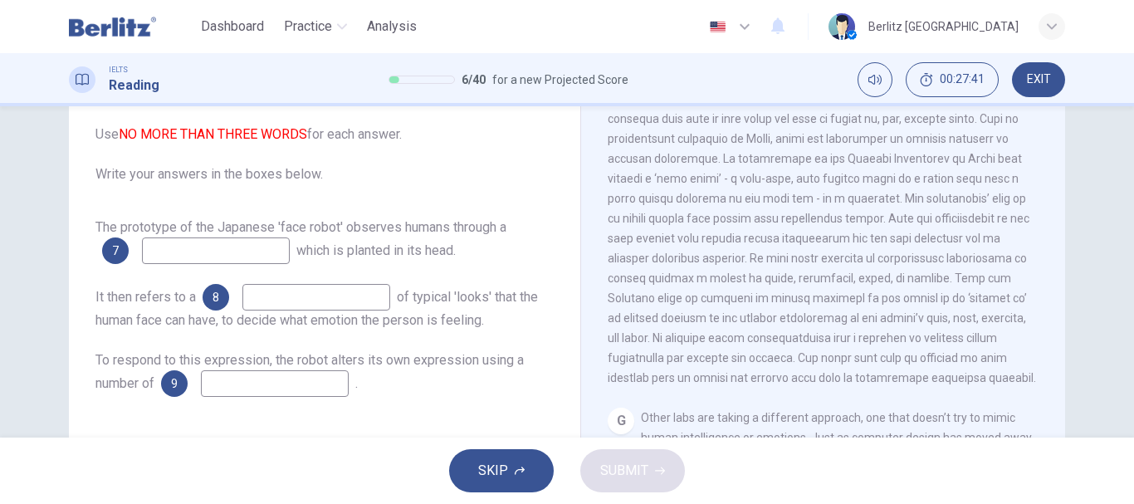
scroll to position [146, 0]
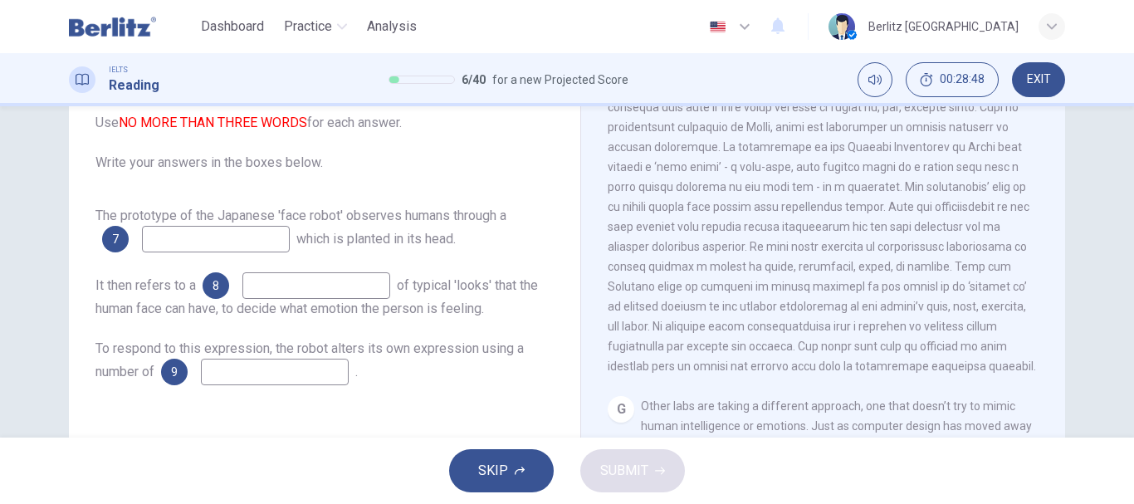
click at [271, 240] on input at bounding box center [216, 239] width 148 height 27
type input "**********"
click at [286, 288] on input at bounding box center [316, 285] width 148 height 27
type input "********"
click at [323, 373] on input at bounding box center [275, 372] width 148 height 27
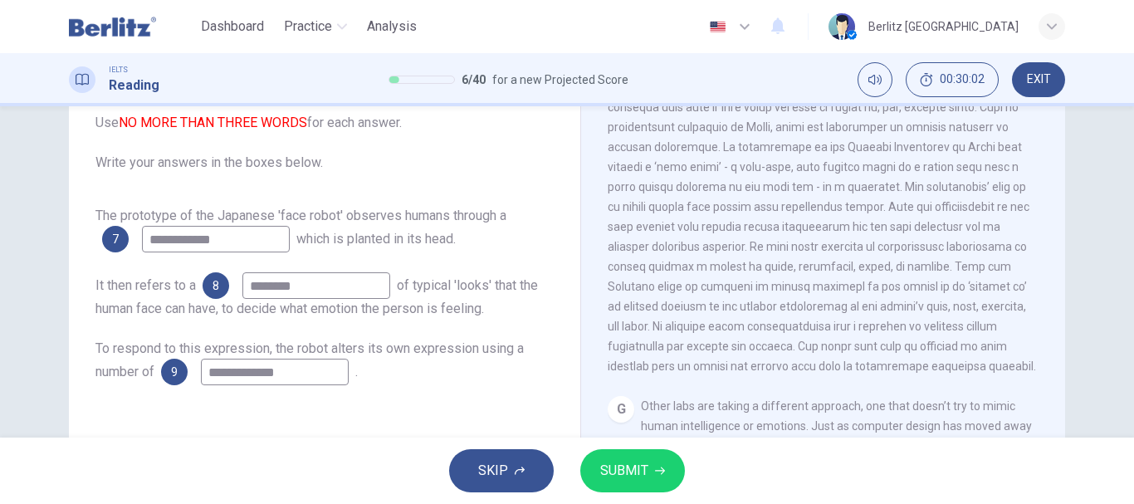
type input "**********"
click at [621, 476] on span "SUBMIT" at bounding box center [624, 470] width 48 height 23
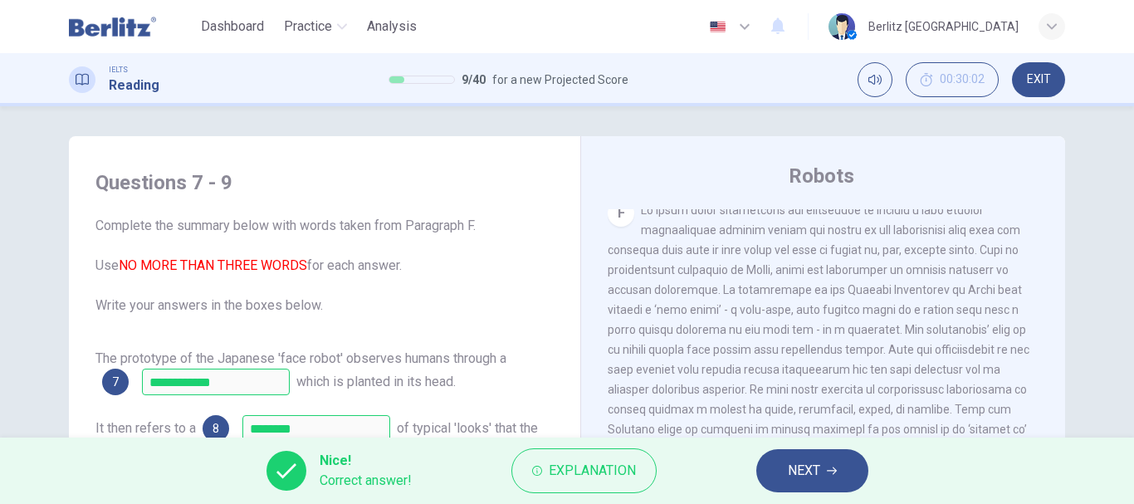
scroll to position [0, 0]
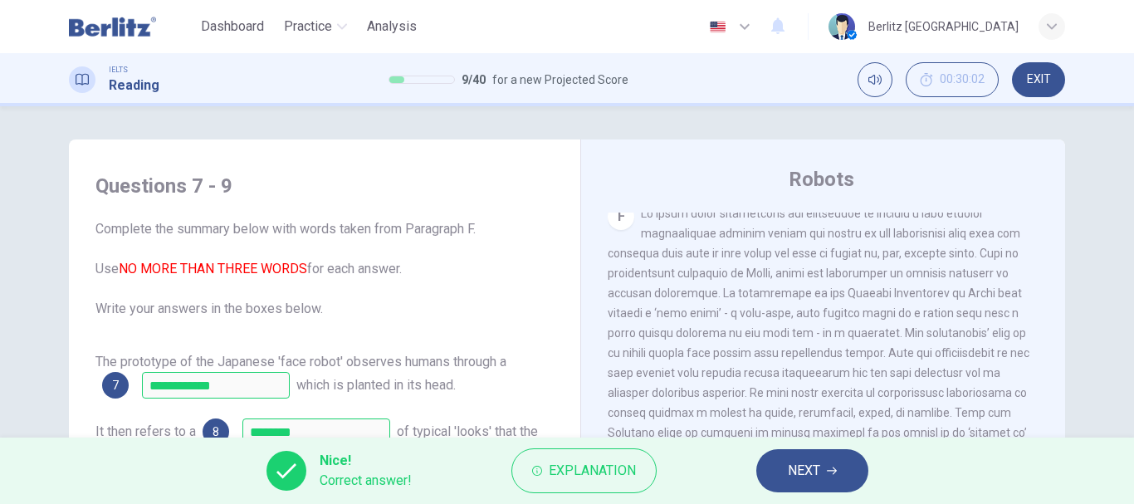
click at [819, 474] on span "NEXT" at bounding box center [804, 470] width 32 height 23
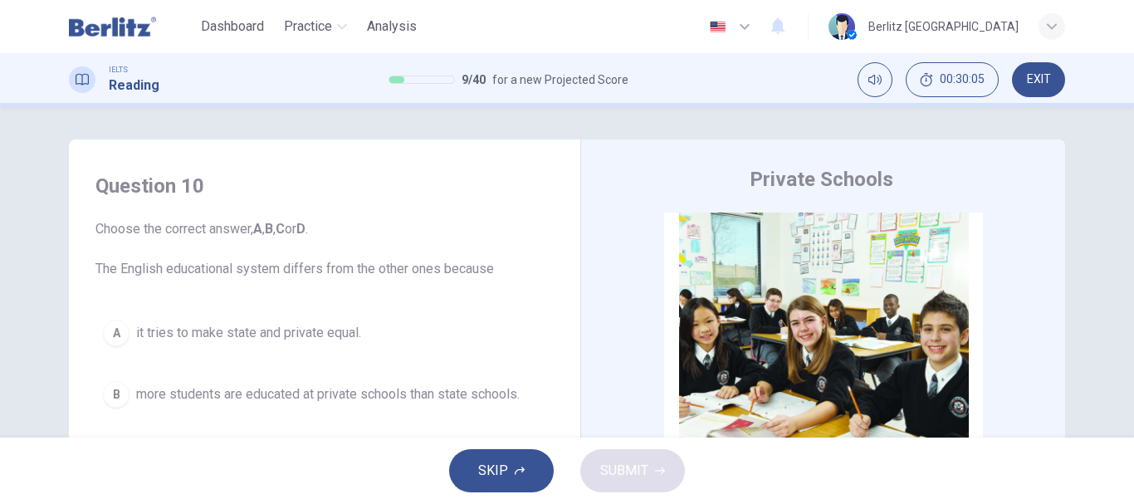
click at [1124, 432] on div "Question 10 Choose the correct answer, A , B , C or D . The English educational…" at bounding box center [567, 271] width 1134 height 331
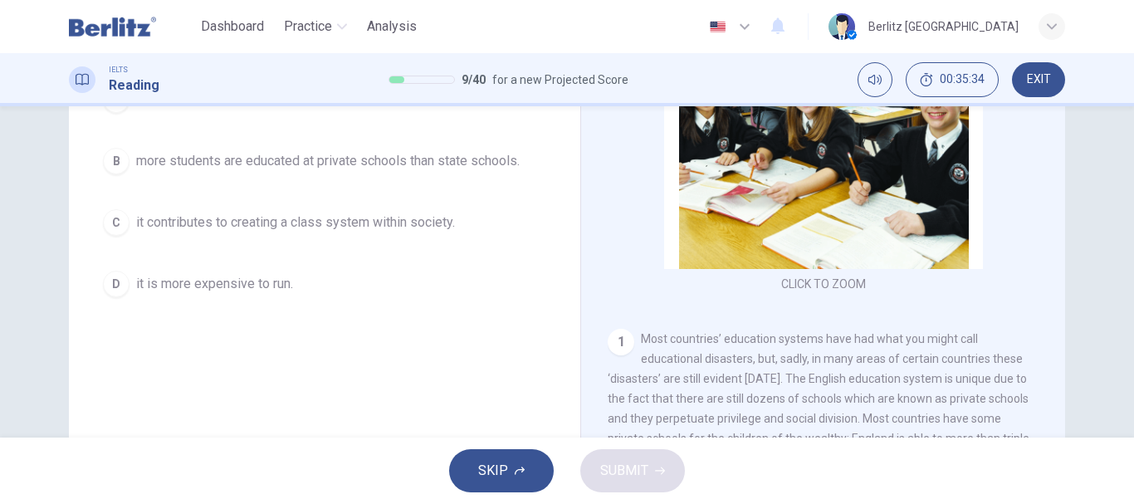
click at [1122, 432] on div "Question 10 Choose the correct answer, A , B , C or D . The English educational…" at bounding box center [567, 271] width 1134 height 331
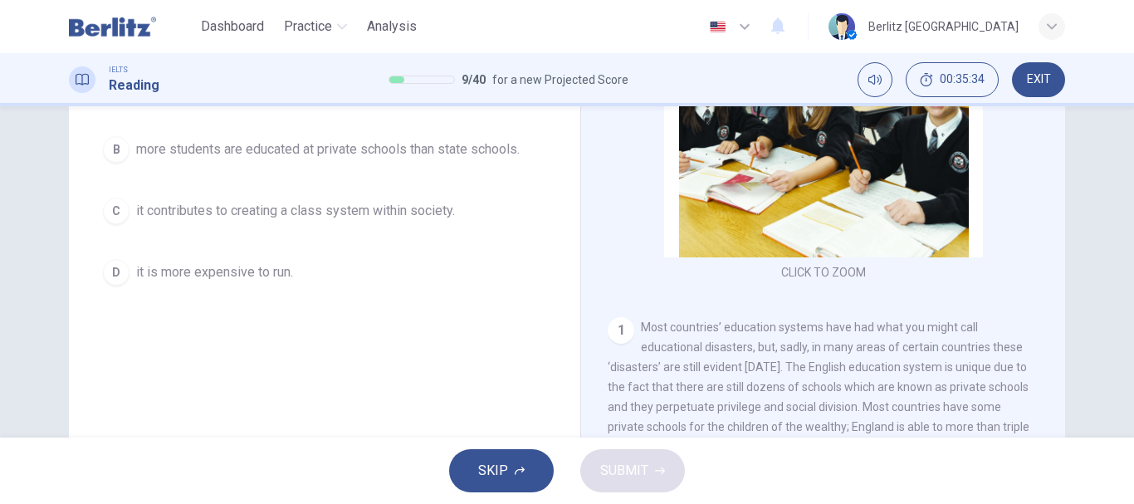
click at [1124, 430] on div "Question 10 Choose the correct answer, A , B , C or D . The English educational…" at bounding box center [567, 271] width 1134 height 331
click at [1085, 372] on div "Question 10 Choose the correct answer, A , B , C or D . The English educational…" at bounding box center [566, 183] width 1049 height 577
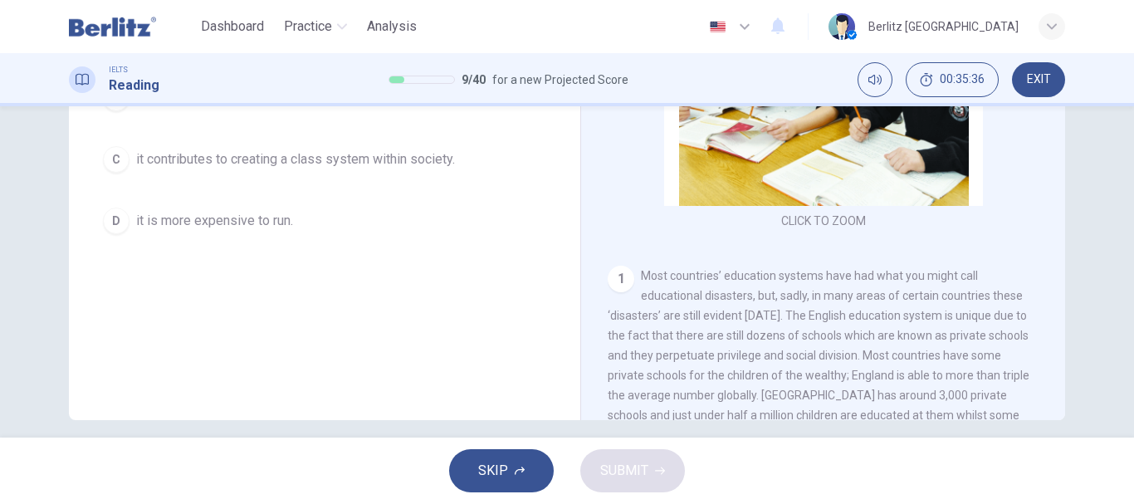
scroll to position [312, 0]
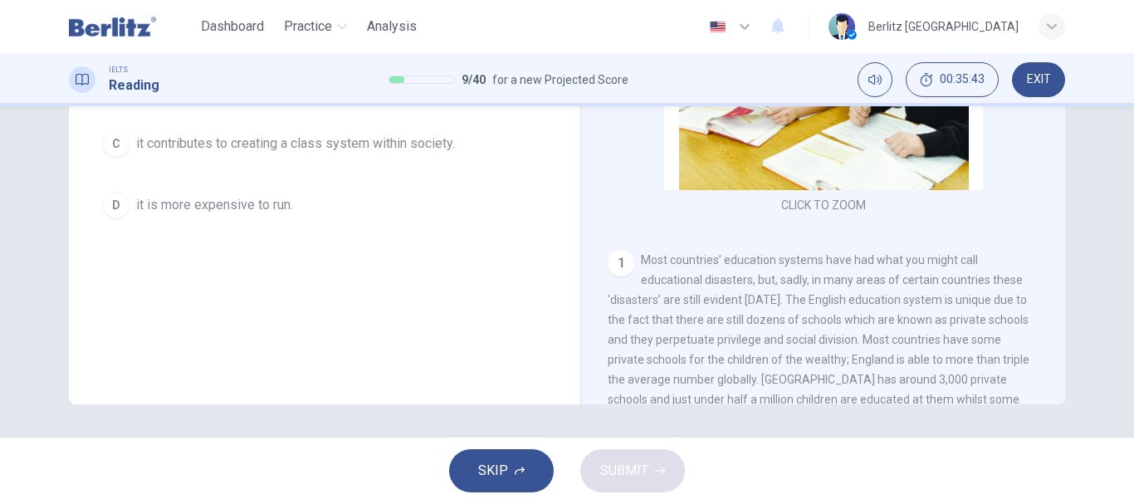
click at [1096, 277] on div "Question 10 Choose the correct answer, A , B , C or D . The English educational…" at bounding box center [567, 271] width 1134 height 331
click at [1121, 413] on div "Question 10 Choose the correct answer, A , B , C or D . The English educational…" at bounding box center [567, 271] width 1134 height 331
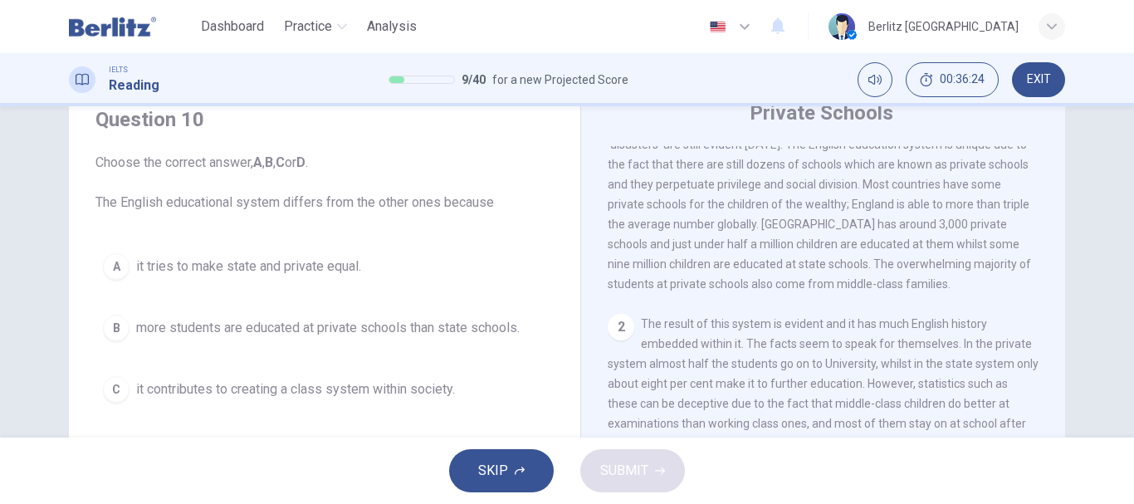
scroll to position [368, 0]
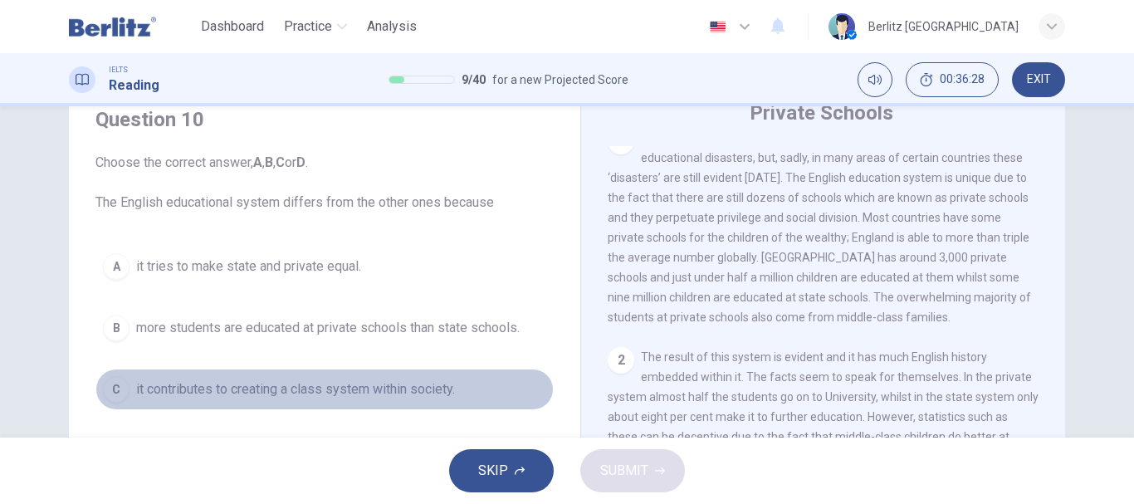
click at [400, 385] on span "it contributes to creating a class system within society." at bounding box center [295, 389] width 319 height 20
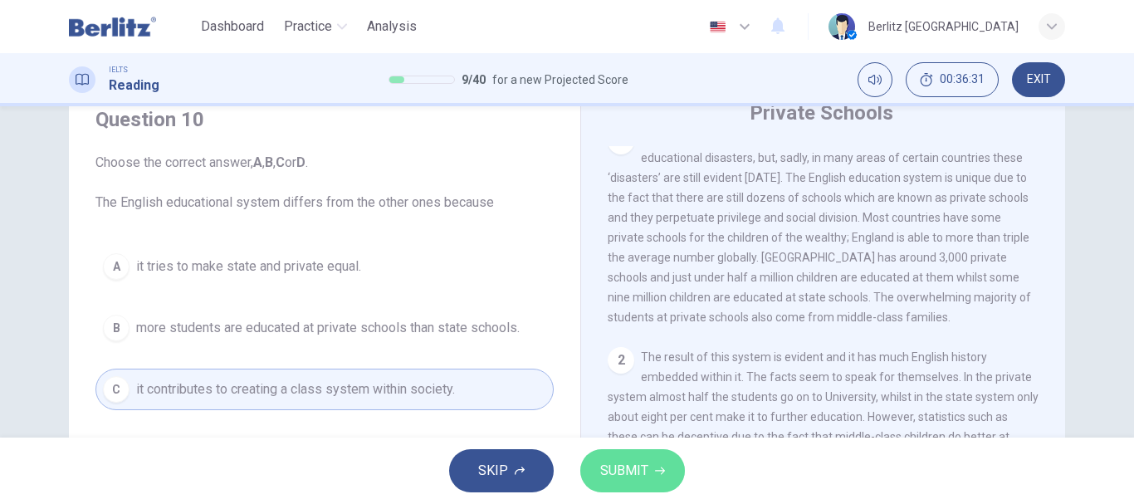
click at [598, 467] on button "SUBMIT" at bounding box center [632, 470] width 105 height 43
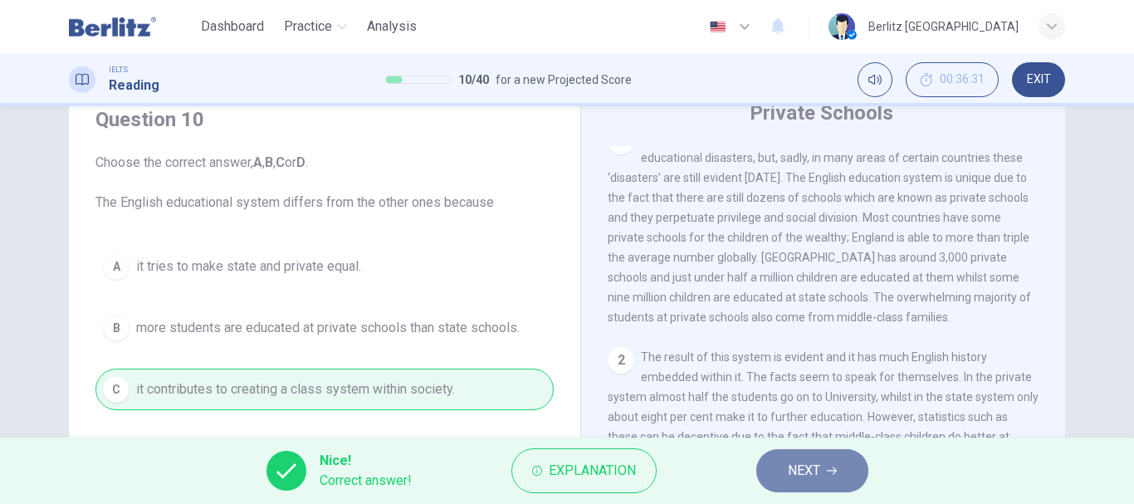
click at [813, 473] on span "NEXT" at bounding box center [804, 470] width 32 height 23
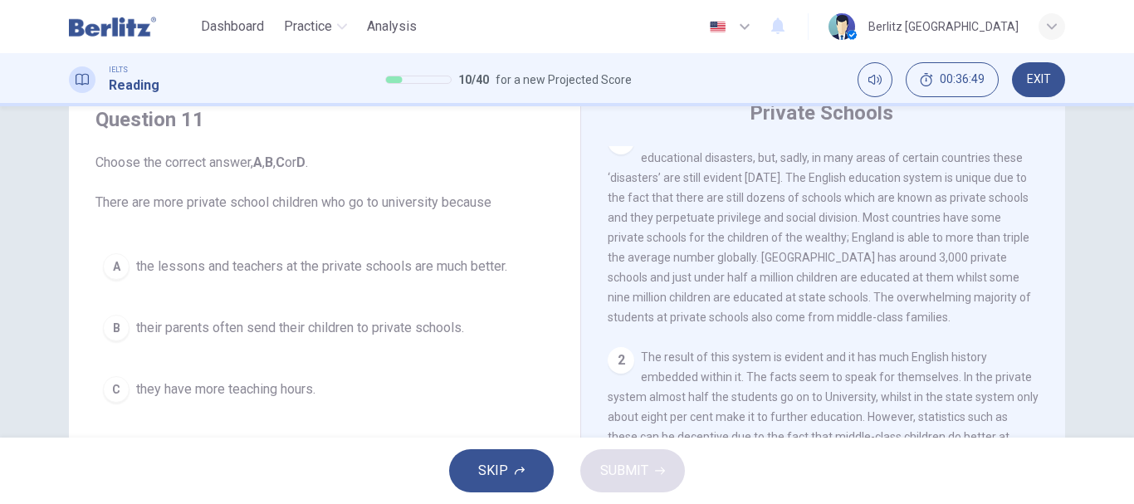
click at [1125, 429] on div "Question 11 Choose the correct answer, A , B , C or D . There are more private …" at bounding box center [567, 271] width 1134 height 331
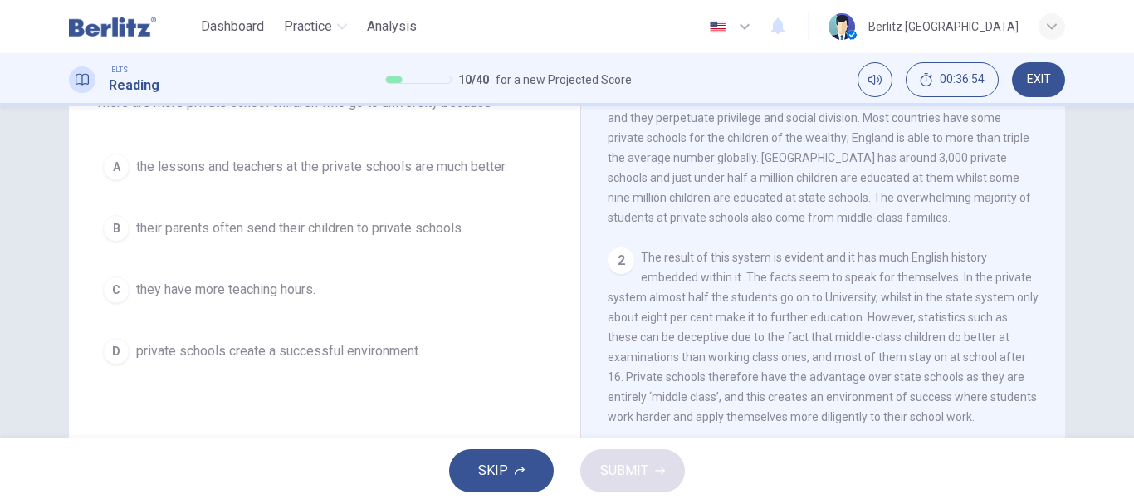
scroll to position [199, 0]
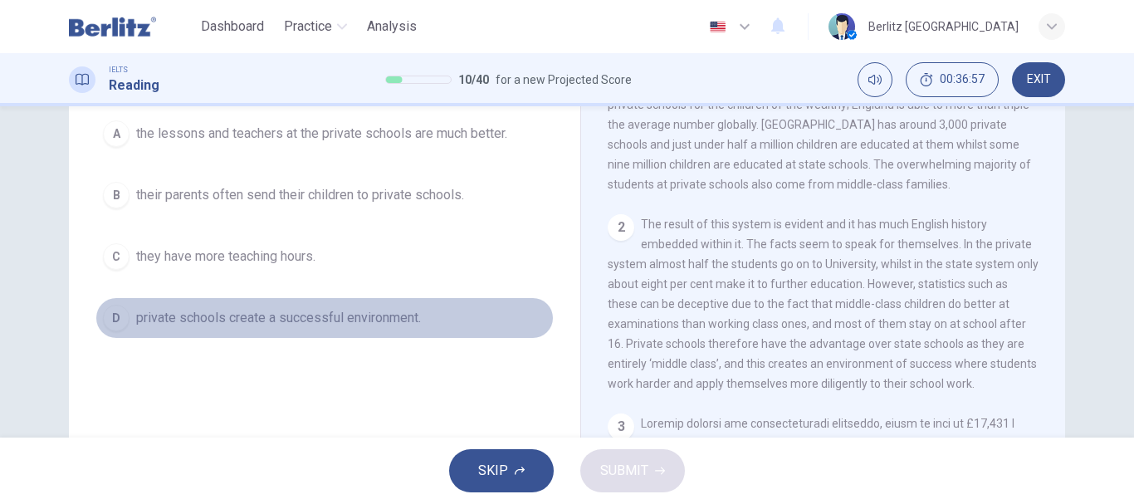
click at [369, 312] on span "private schools create a successful environment." at bounding box center [278, 318] width 285 height 20
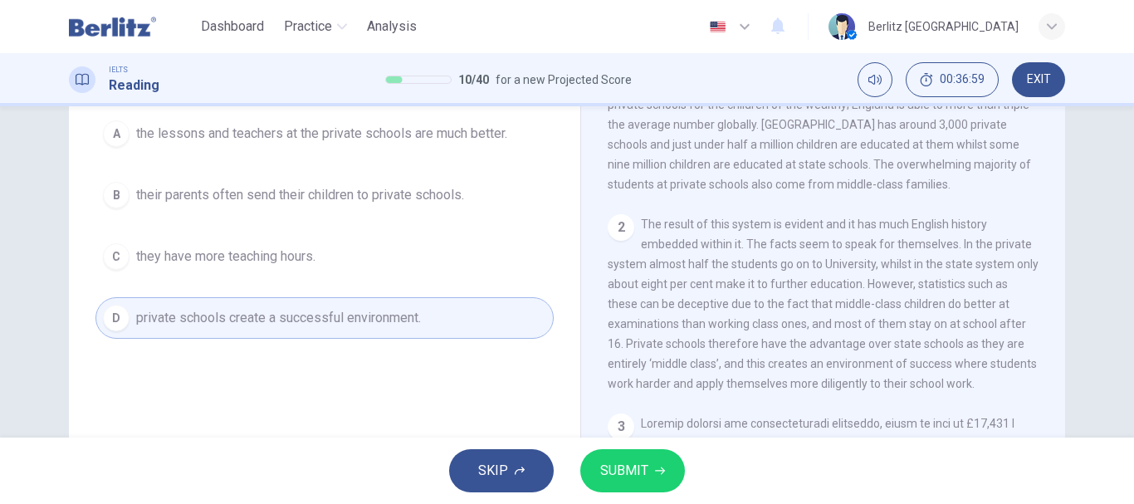
click at [615, 463] on span "SUBMIT" at bounding box center [624, 470] width 48 height 23
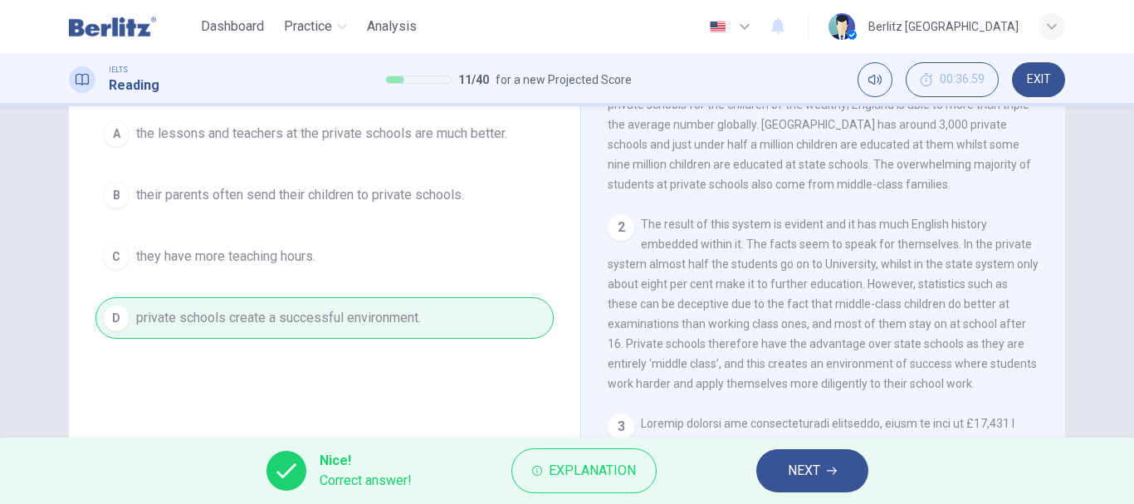
scroll to position [166, 0]
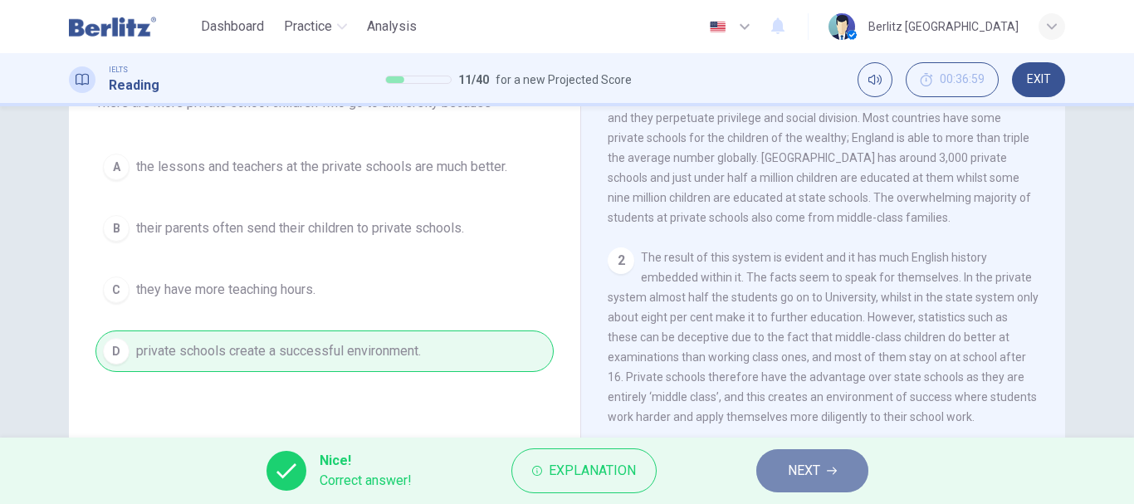
click at [785, 476] on button "NEXT" at bounding box center [812, 470] width 112 height 43
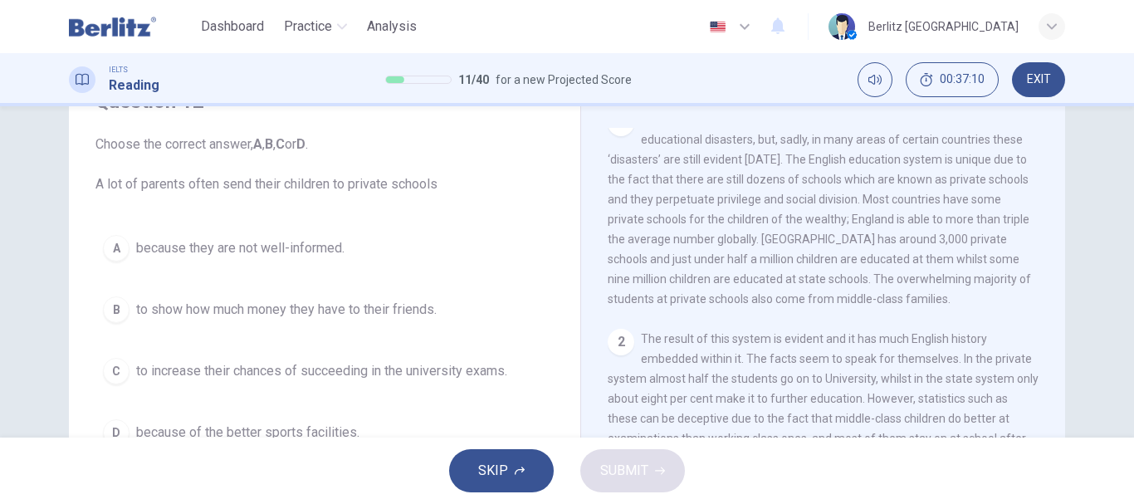
scroll to position [100, 0]
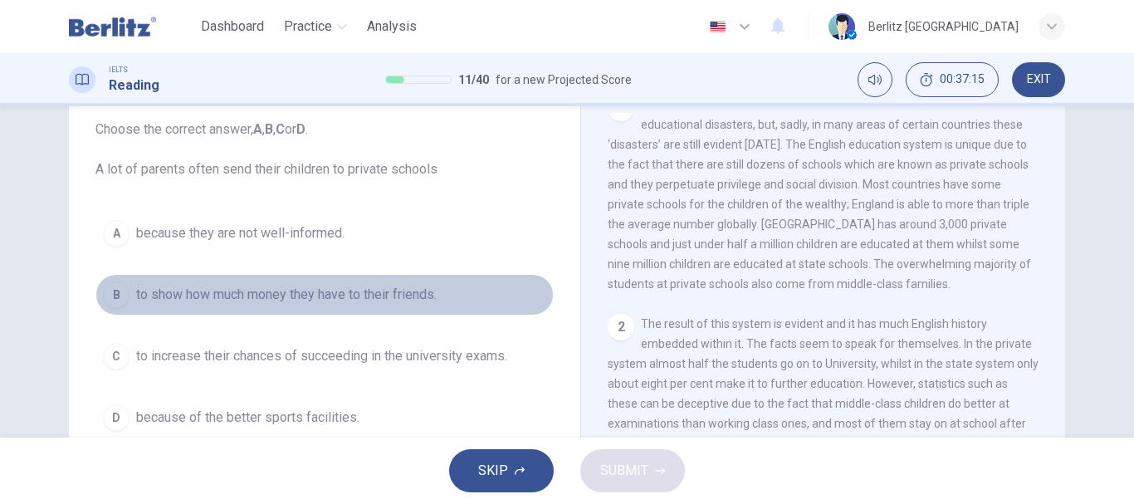
click at [457, 300] on button "B to show how much money they have to their friends." at bounding box center [324, 295] width 458 height 42
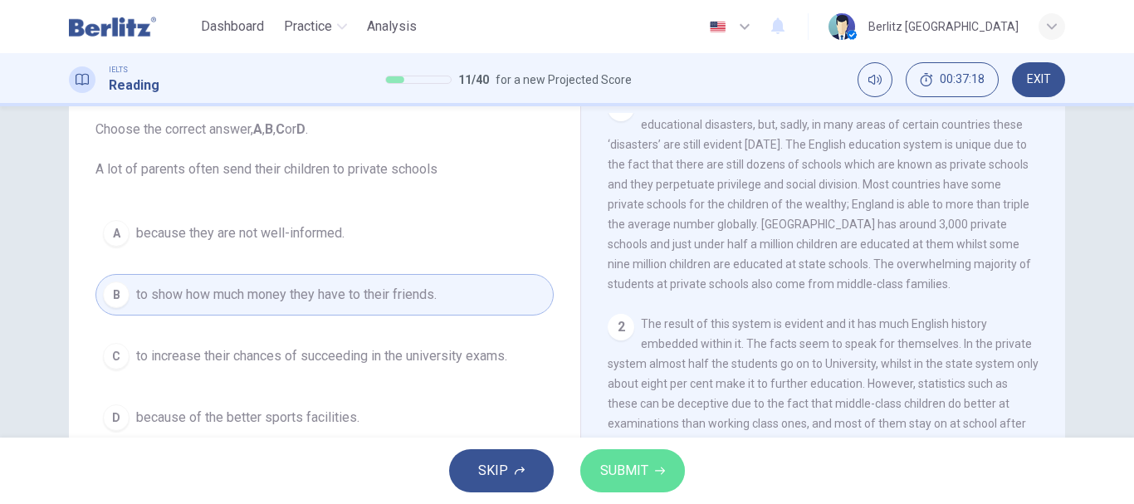
click at [605, 463] on span "SUBMIT" at bounding box center [624, 470] width 48 height 23
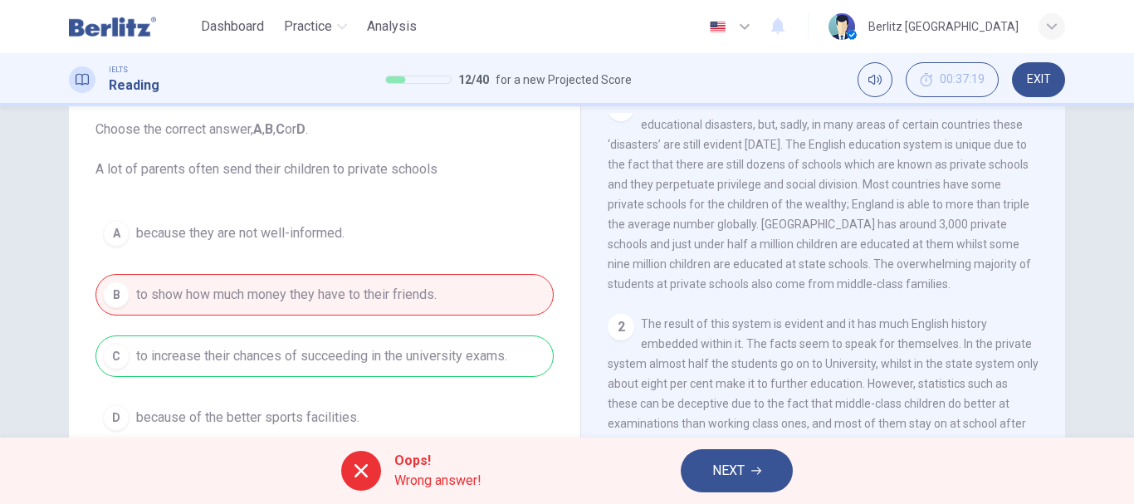
click at [725, 473] on span "NEXT" at bounding box center [728, 470] width 32 height 23
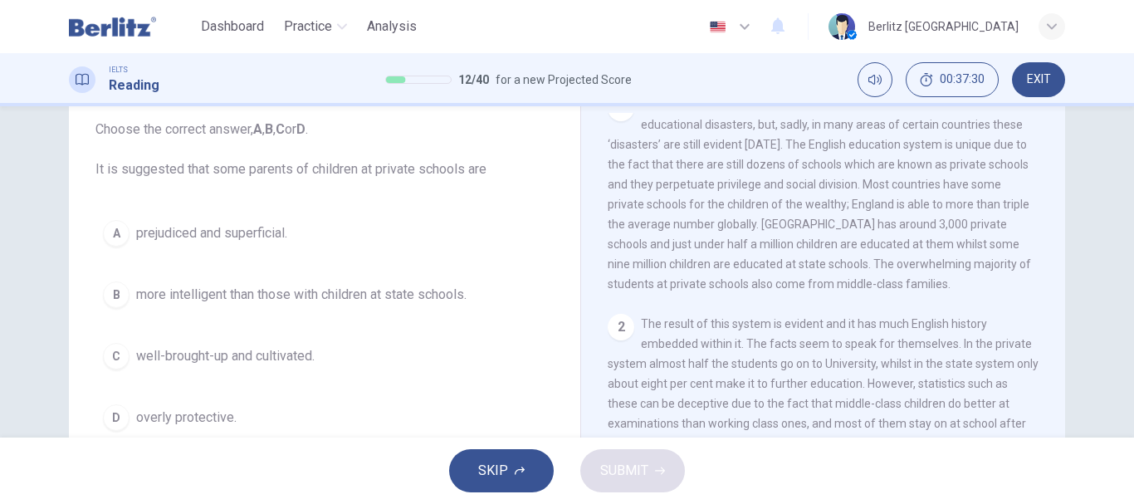
click at [312, 243] on button "A prejudiced and superficial." at bounding box center [324, 234] width 458 height 42
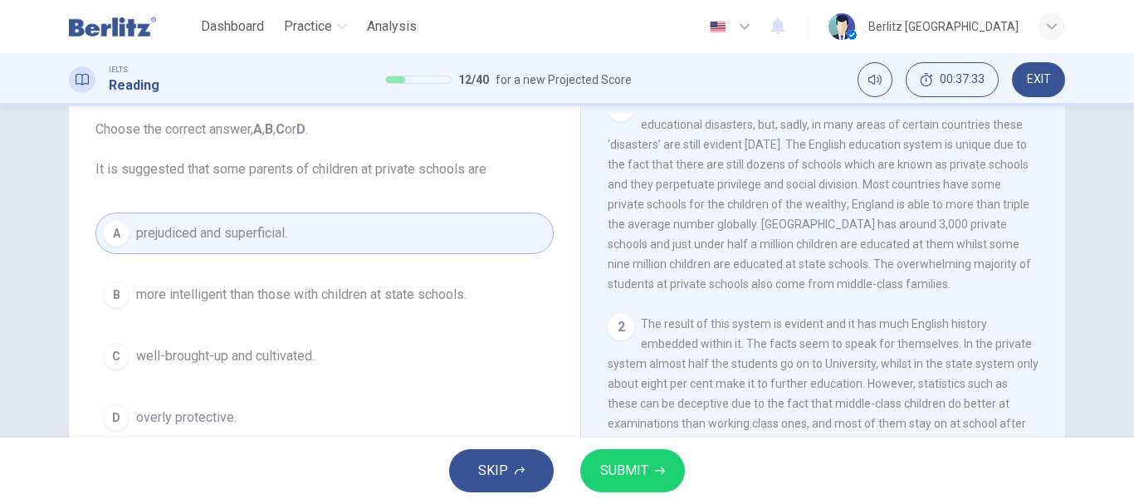
click at [641, 470] on span "SUBMIT" at bounding box center [624, 470] width 48 height 23
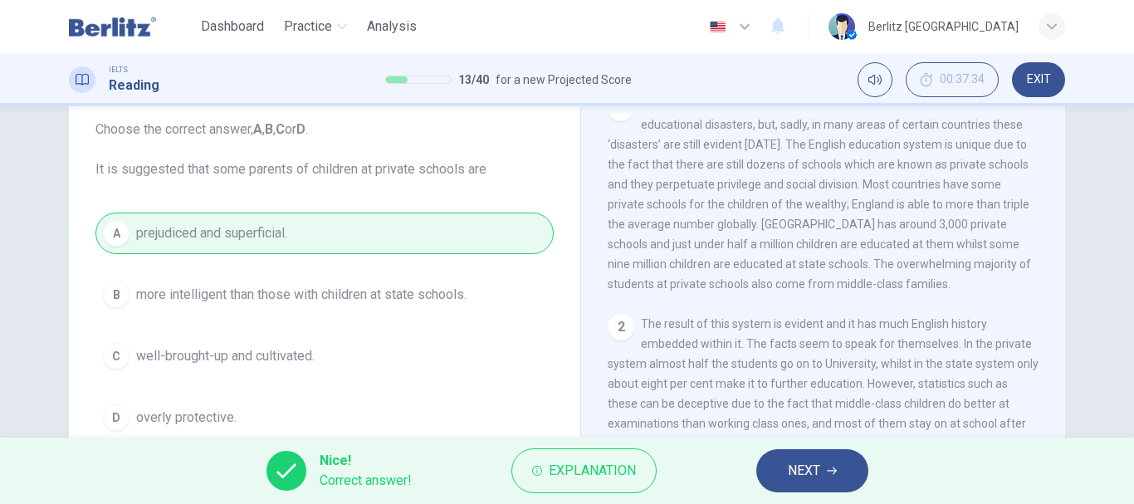
click at [843, 471] on button "NEXT" at bounding box center [812, 470] width 112 height 43
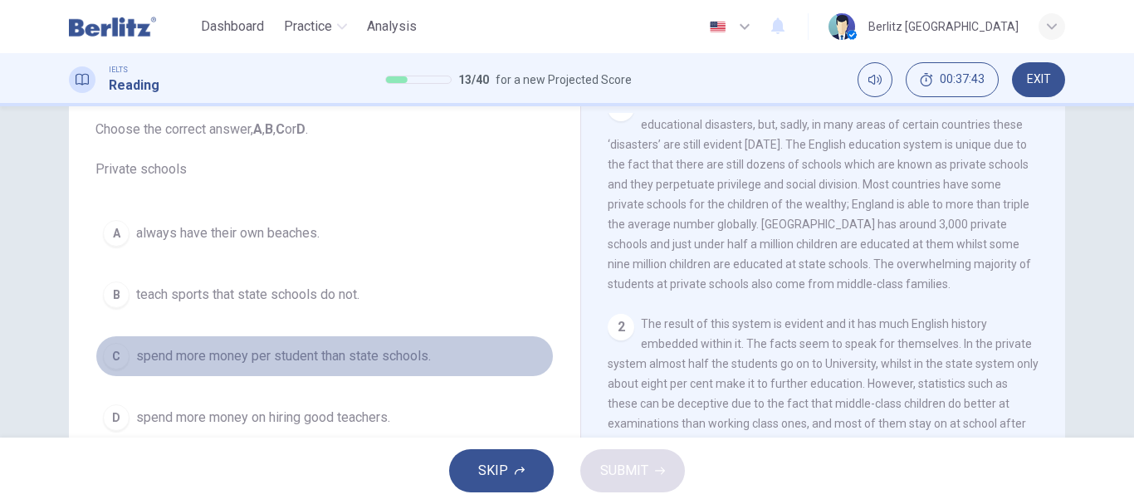
click at [395, 351] on span "spend more money per student than state schools." at bounding box center [283, 356] width 295 height 20
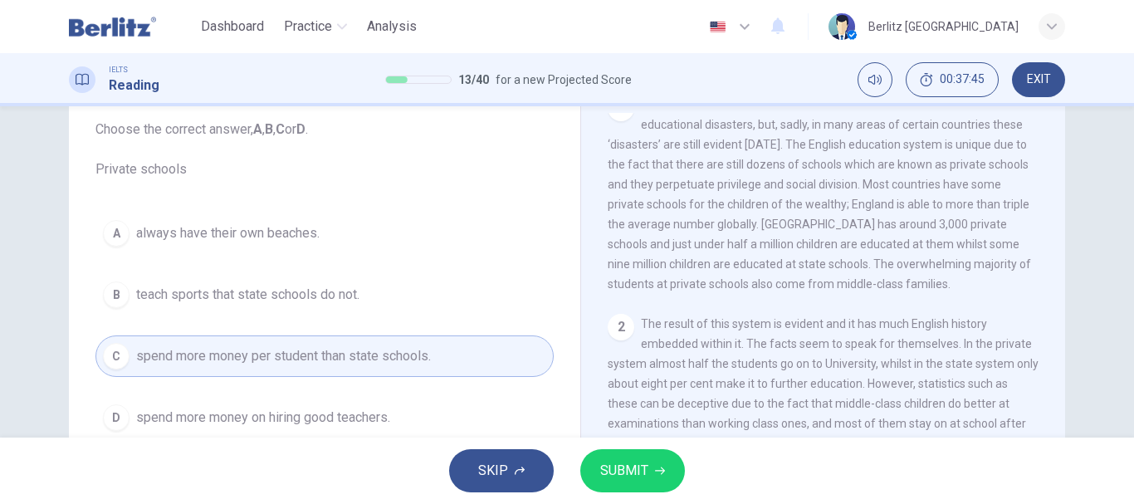
click at [637, 467] on span "SUBMIT" at bounding box center [624, 470] width 48 height 23
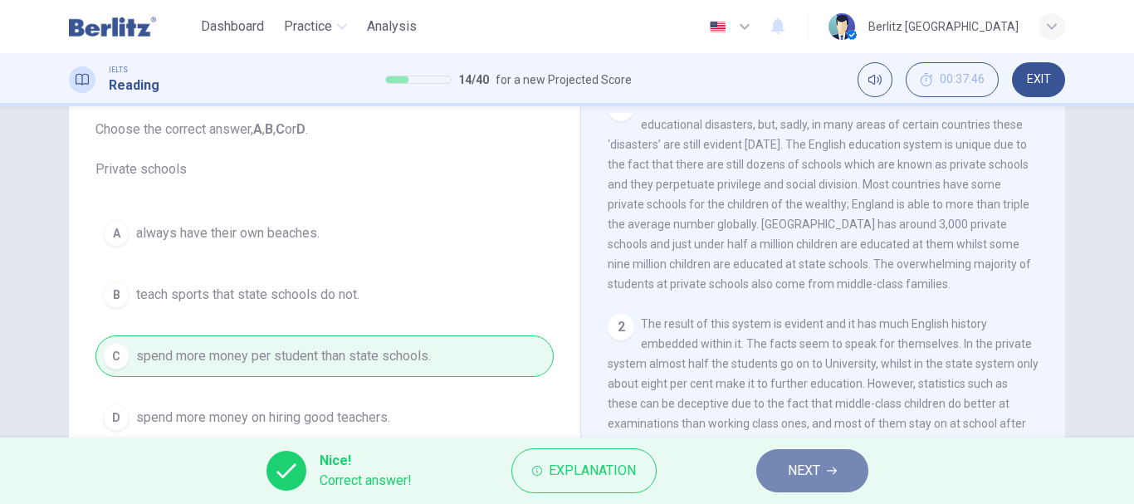
click at [794, 467] on span "NEXT" at bounding box center [804, 470] width 32 height 23
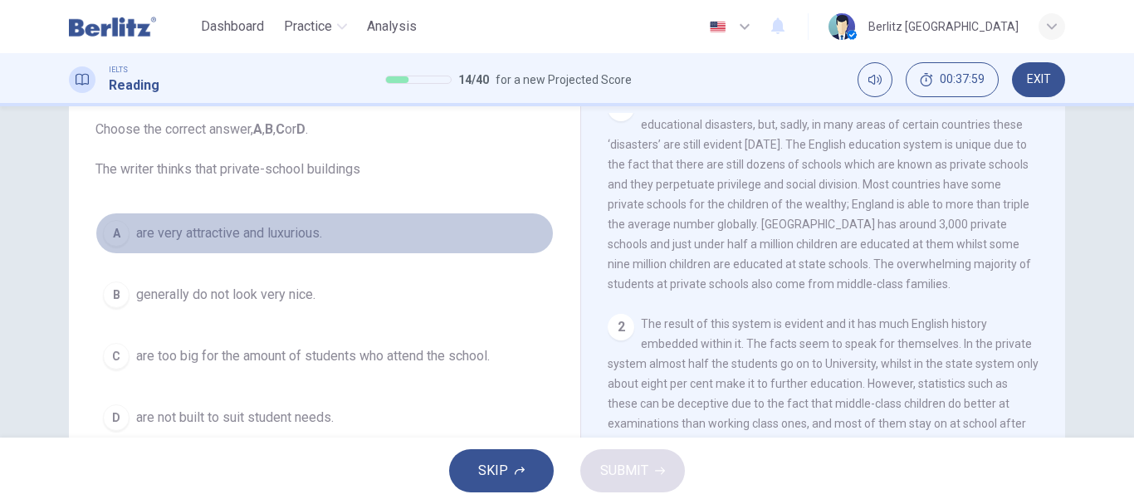
click at [286, 225] on span "are very attractive and luxurious." at bounding box center [229, 233] width 186 height 20
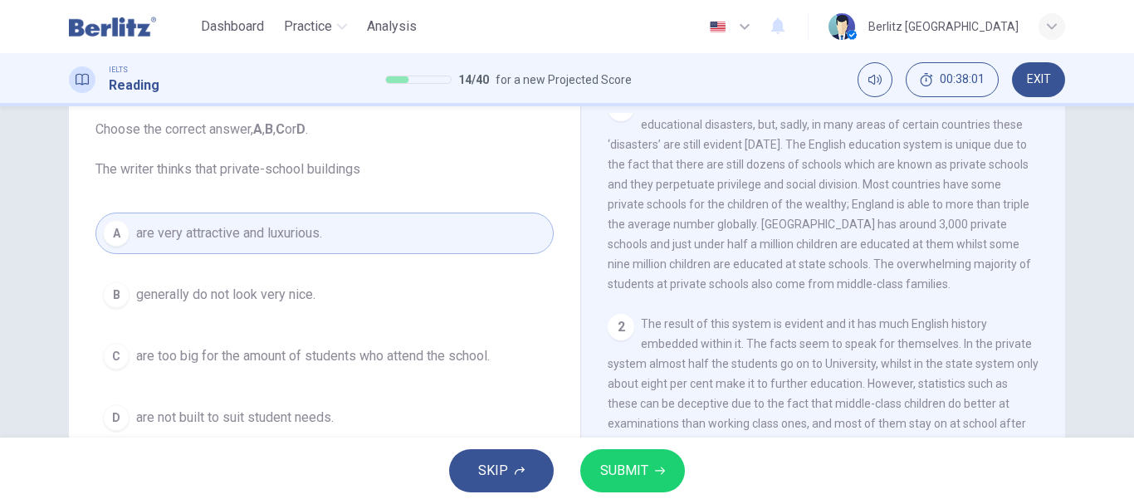
click at [637, 473] on span "SUBMIT" at bounding box center [624, 470] width 48 height 23
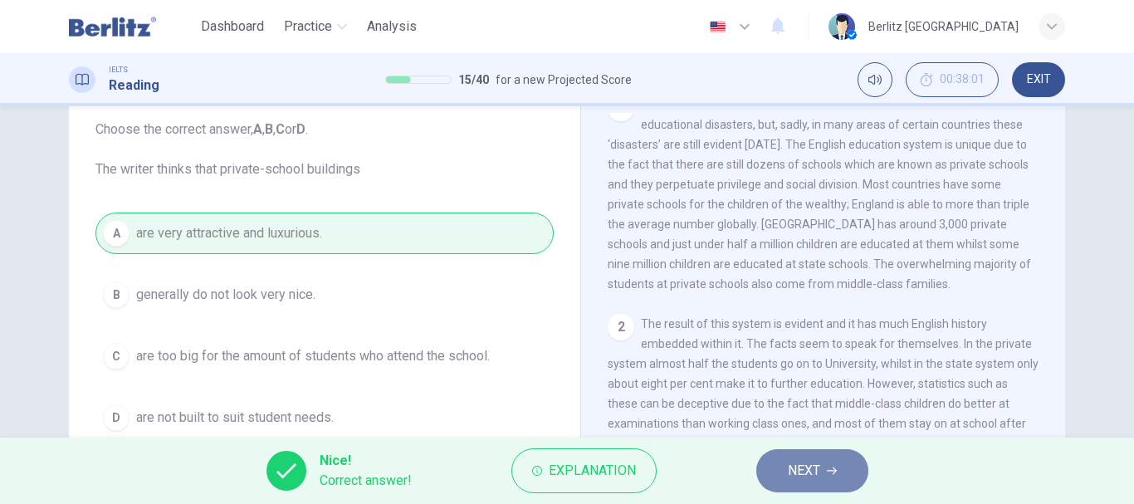
click at [806, 471] on span "NEXT" at bounding box center [804, 470] width 32 height 23
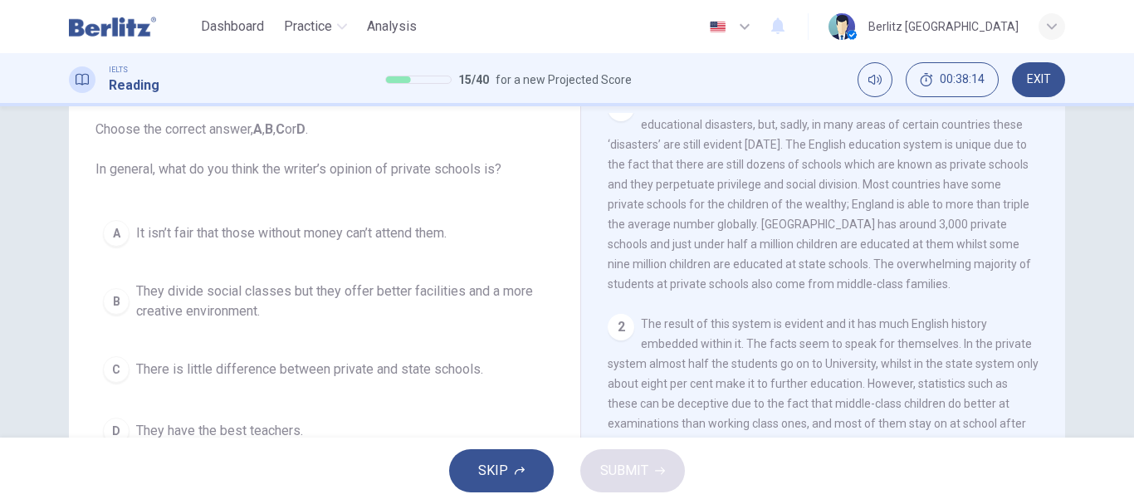
click at [505, 294] on span "They divide social classes but they offer better facilities and a more creative…" at bounding box center [341, 301] width 410 height 40
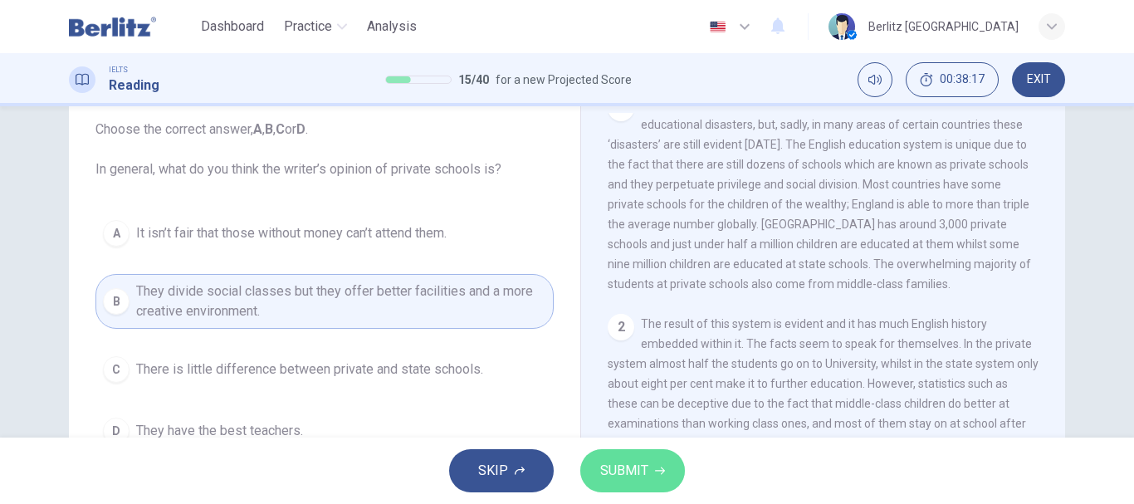
click at [642, 467] on span "SUBMIT" at bounding box center [624, 470] width 48 height 23
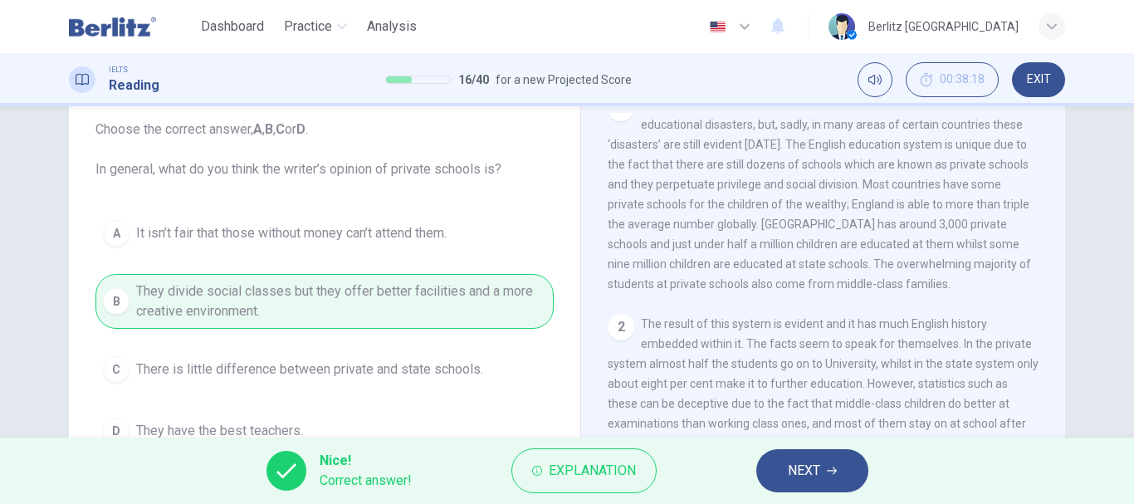
click at [834, 480] on button "NEXT" at bounding box center [812, 470] width 112 height 43
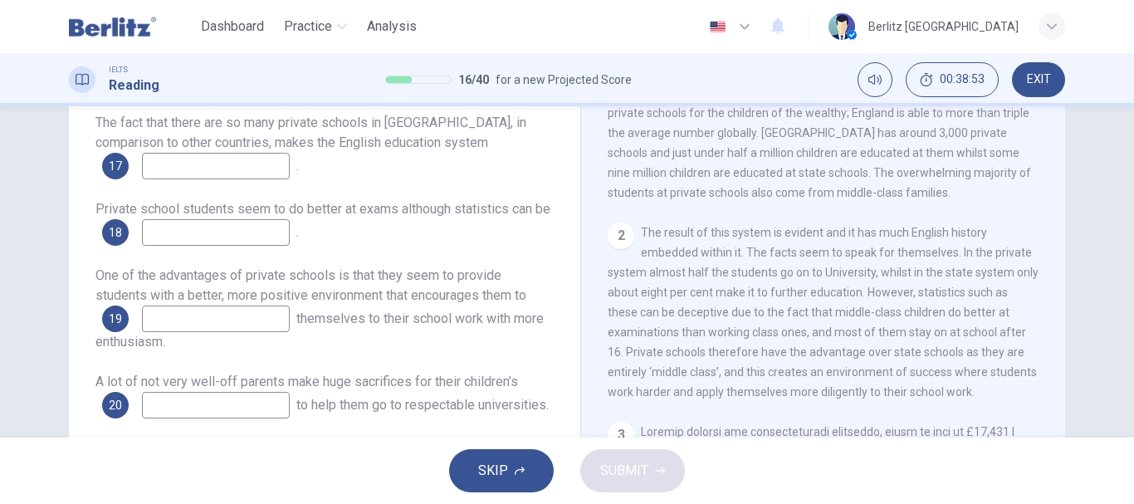
scroll to position [1065, 0]
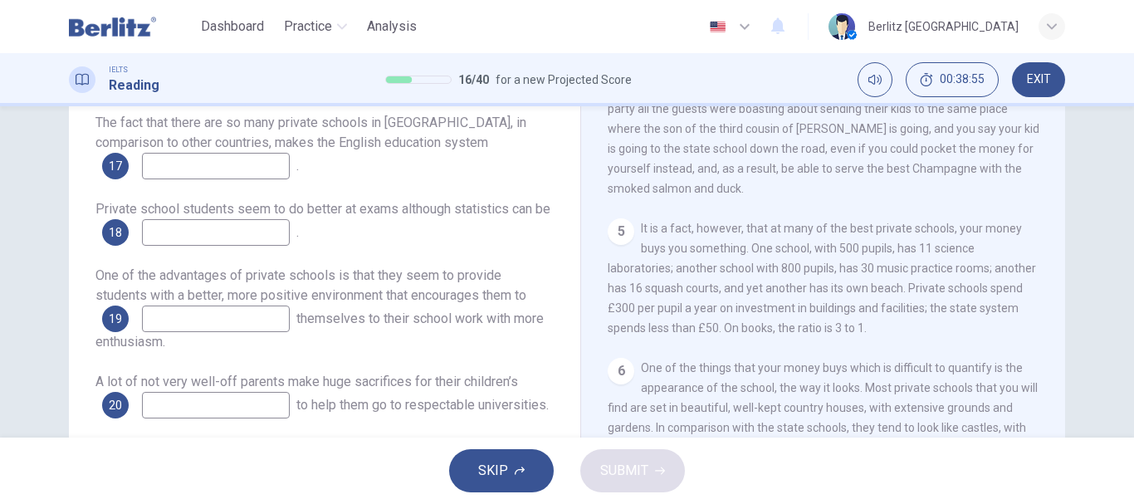
click at [278, 164] on input at bounding box center [216, 166] width 148 height 27
type input "******"
click at [889, 183] on div "4 However, some say that the real reason that parents fork out the cash is prej…" at bounding box center [824, 118] width 432 height 159
click at [1046, 146] on div "CLICK TO ZOOM Click to Zoom 1 Most countries’ education systems have had what y…" at bounding box center [834, 265] width 453 height 504
drag, startPoint x: 1046, startPoint y: 375, endPoint x: 1033, endPoint y: 256, distance: 120.2
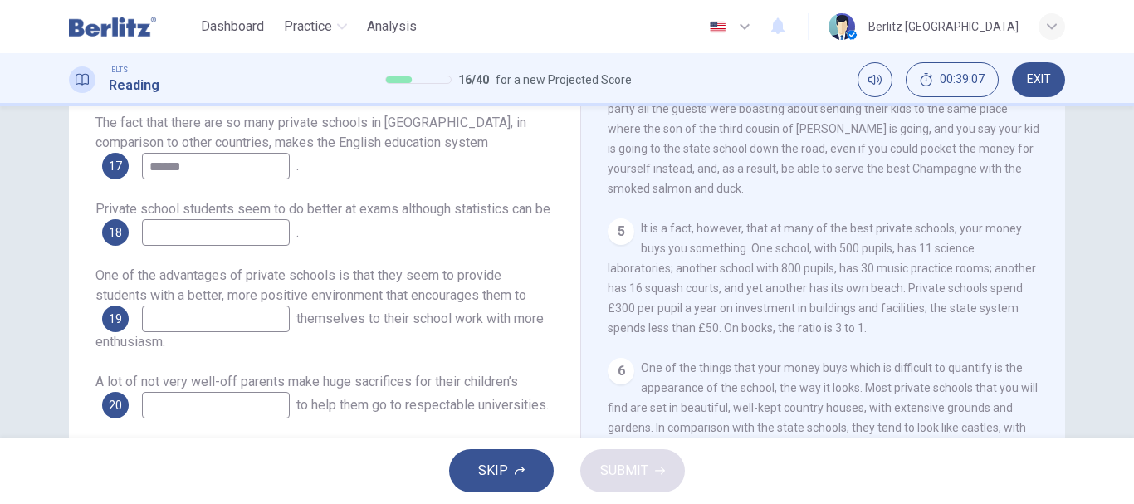
click at [1033, 256] on div "CLICK TO ZOOM Click to Zoom 1 Most countries’ education systems have had what y…" at bounding box center [834, 265] width 453 height 504
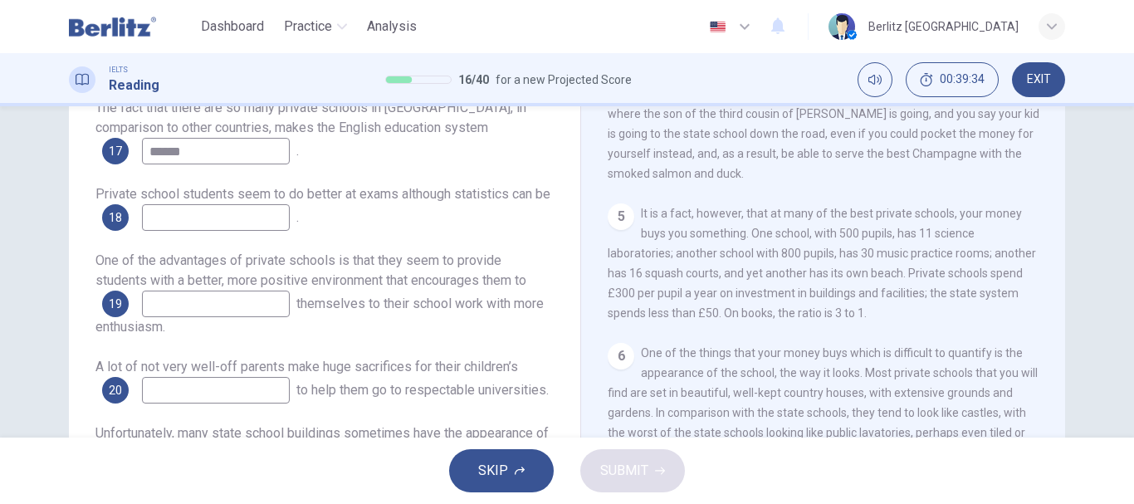
scroll to position [199, 0]
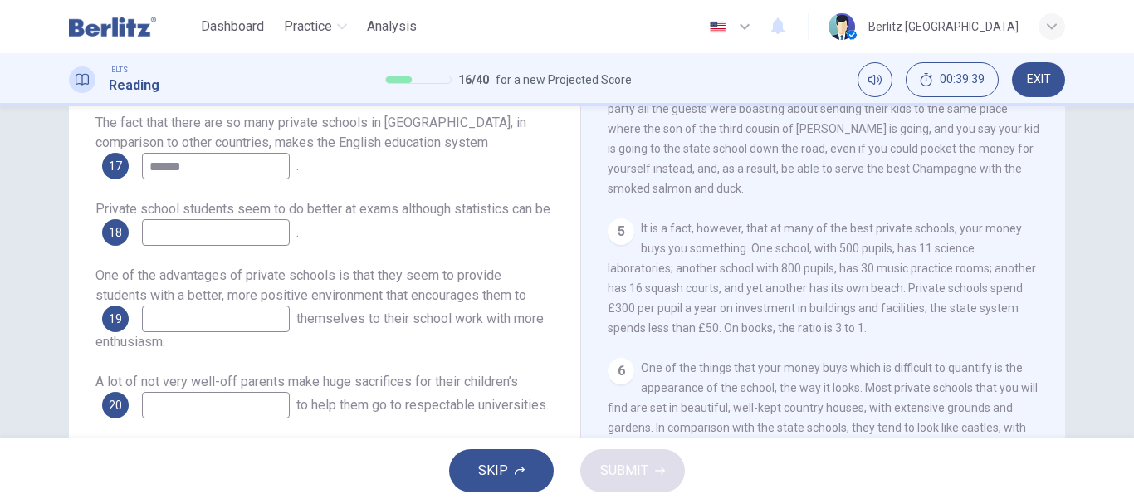
click at [1034, 196] on div "CLICK TO ZOOM Click to Zoom 1 Most countries’ education systems have had what y…" at bounding box center [834, 265] width 453 height 504
drag, startPoint x: 1047, startPoint y: 376, endPoint x: 1052, endPoint y: 231, distance: 145.3
click at [1052, 231] on div "CLICK TO ZOOM Click to Zoom 1 Most countries’ education systems have had what y…" at bounding box center [834, 265] width 453 height 504
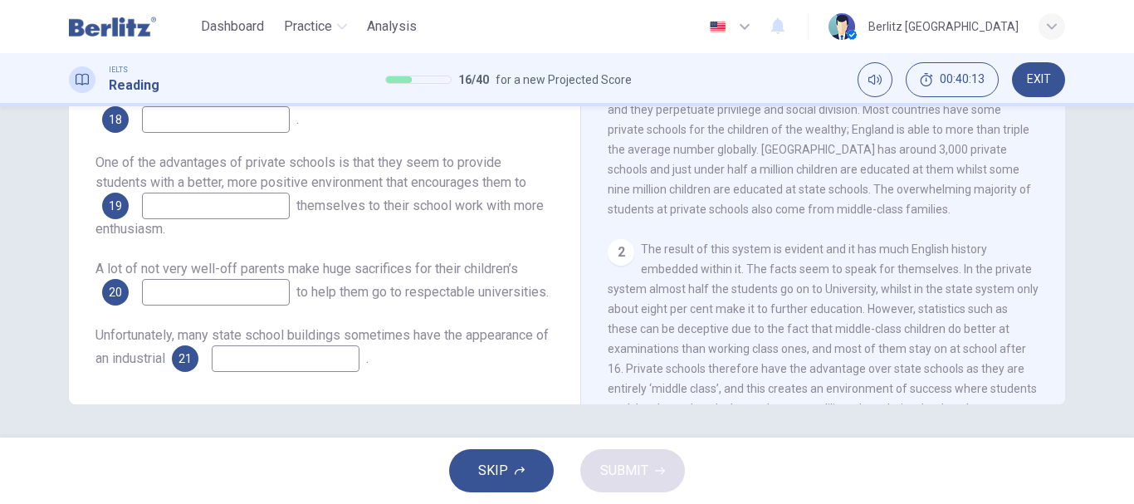
scroll to position [237, 0]
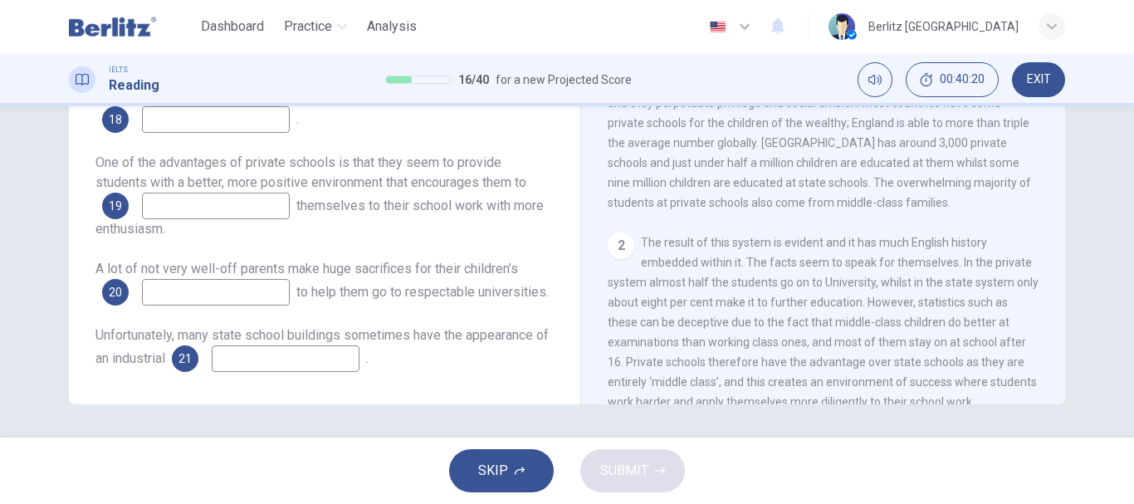
click at [290, 119] on input at bounding box center [216, 119] width 148 height 27
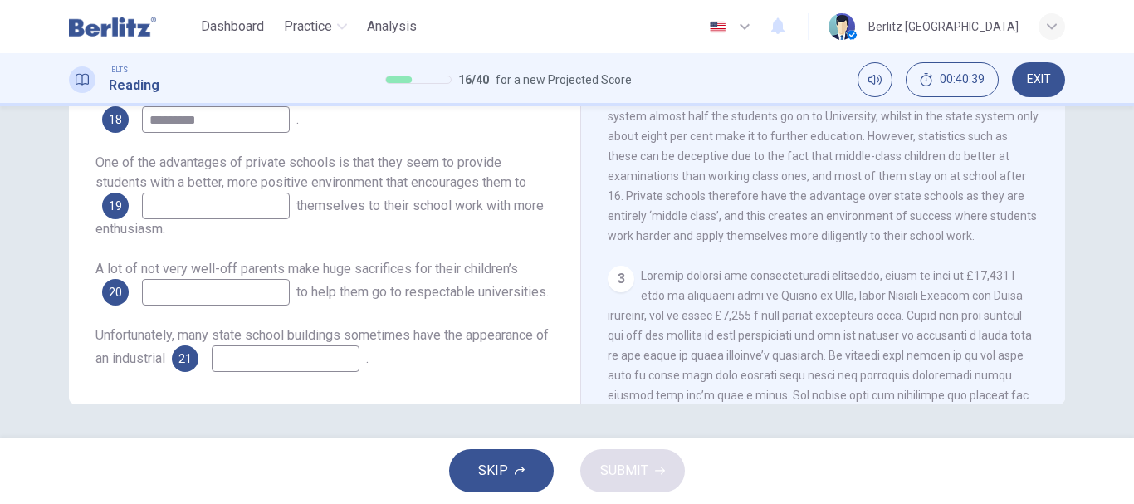
scroll to position [436, 0]
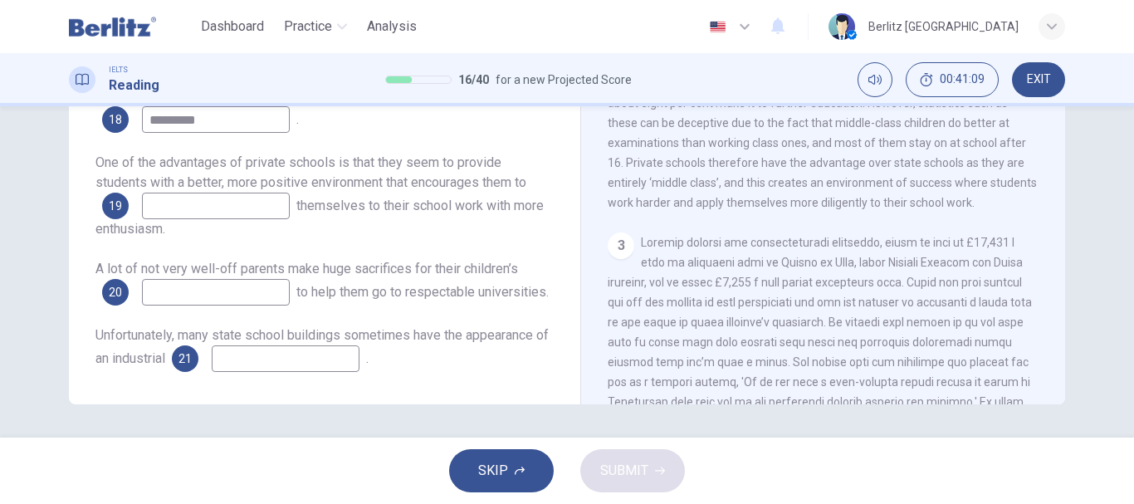
type input "*********"
click at [251, 199] on input at bounding box center [216, 206] width 148 height 27
click at [204, 293] on input at bounding box center [216, 292] width 148 height 27
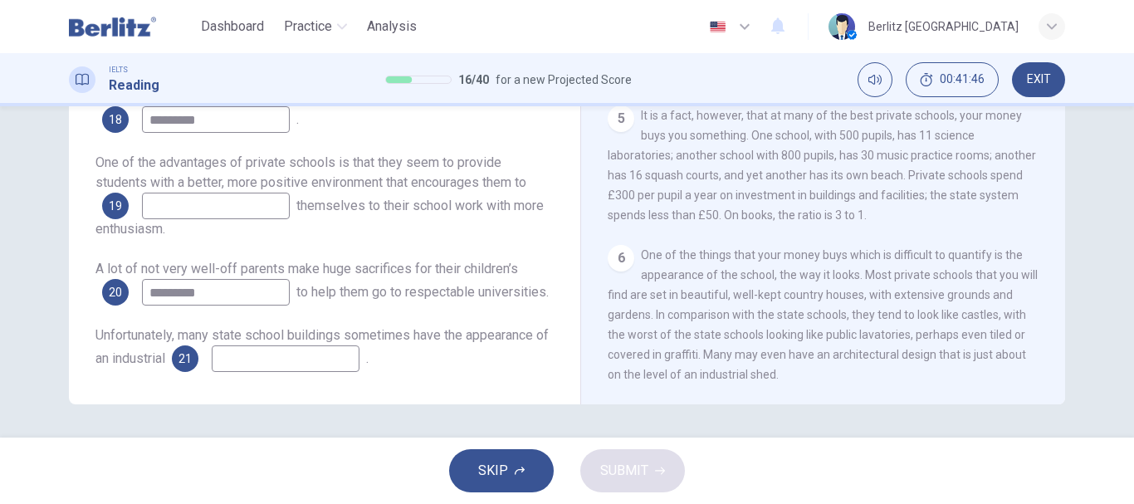
scroll to position [1065, 0]
type input "*********"
click at [310, 372] on input at bounding box center [286, 358] width 148 height 27
type input "****"
click at [1125, 112] on div "Questions 17 - 21 Complete the sentences below. Choose ONE WORD ONLY from the p…" at bounding box center [567, 271] width 1134 height 331
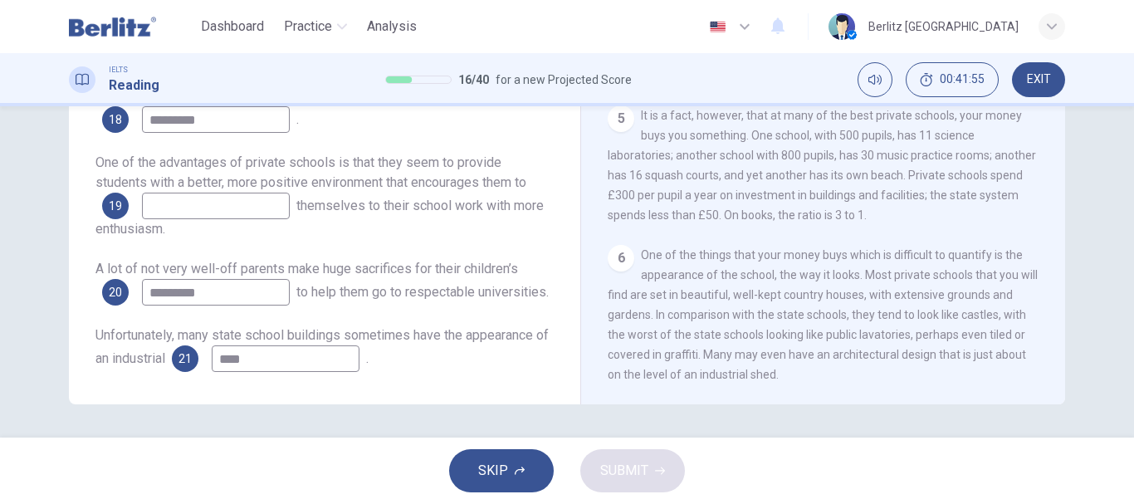
click at [1125, 112] on div "Questions 17 - 21 Complete the sentences below. Choose ONE WORD ONLY from the p…" at bounding box center [567, 271] width 1134 height 331
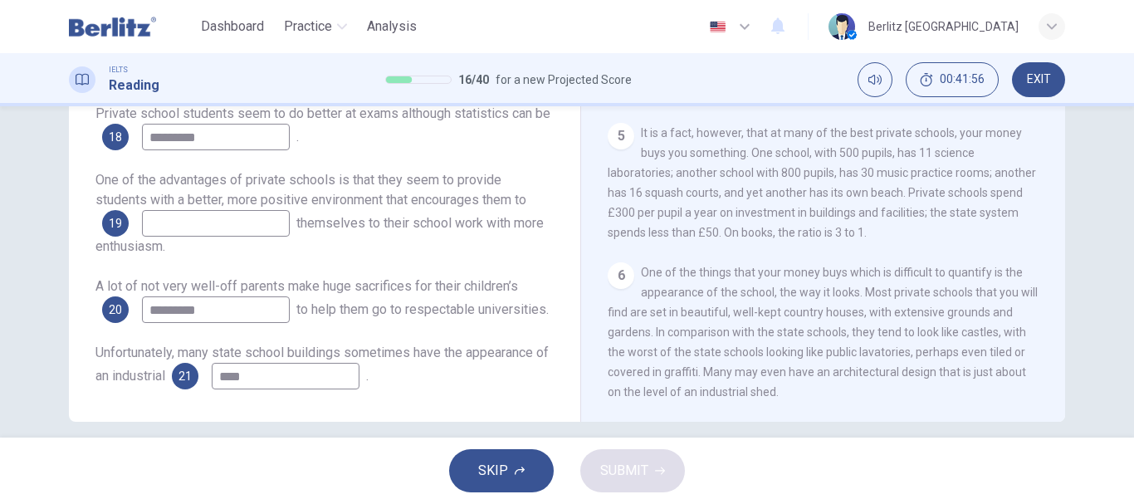
scroll to position [279, 0]
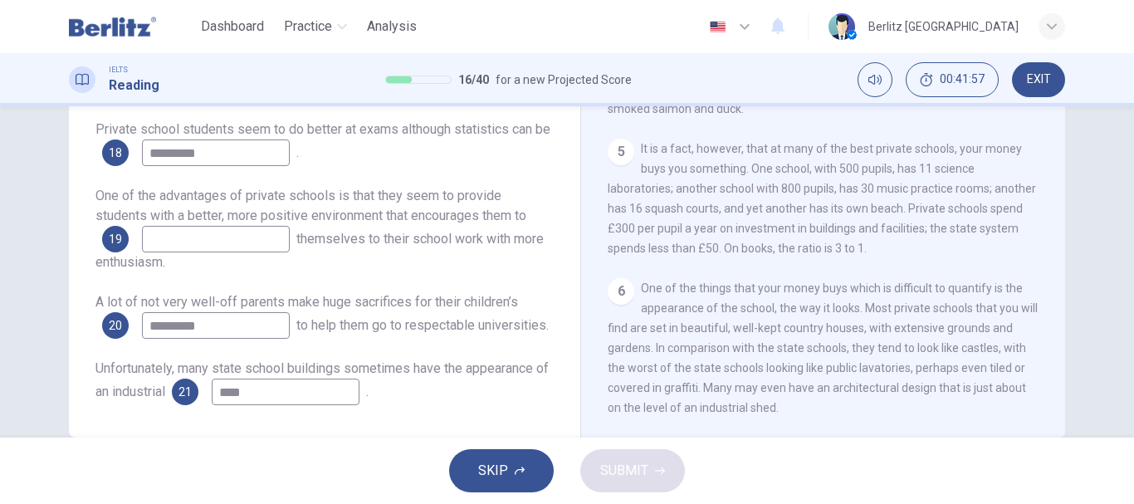
click at [1125, 111] on div "Questions 17 - 21 Complete the sentences below. Choose ONE WORD ONLY from the p…" at bounding box center [567, 271] width 1134 height 331
click at [1125, 109] on div "Questions 17 - 21 Complete the sentences below. Choose ONE WORD ONLY from the p…" at bounding box center [567, 271] width 1134 height 331
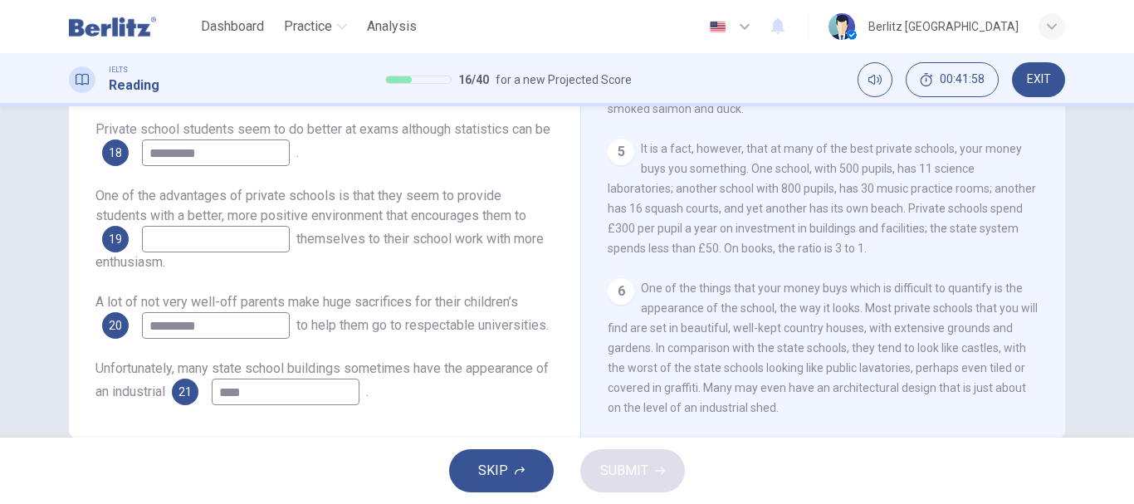
click at [1125, 109] on div "Questions 17 - 21 Complete the sentences below. Choose ONE WORD ONLY from the p…" at bounding box center [567, 271] width 1134 height 331
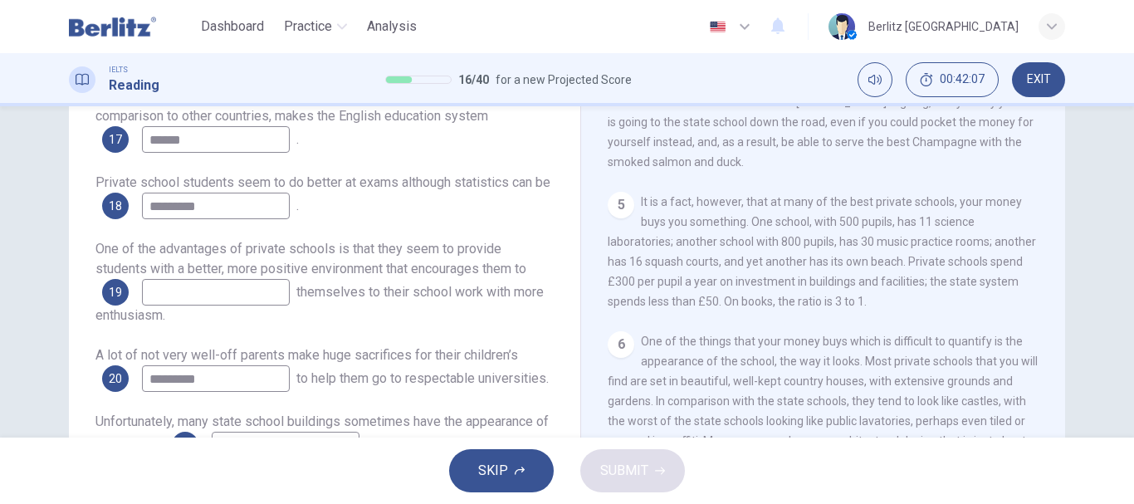
scroll to position [232, 0]
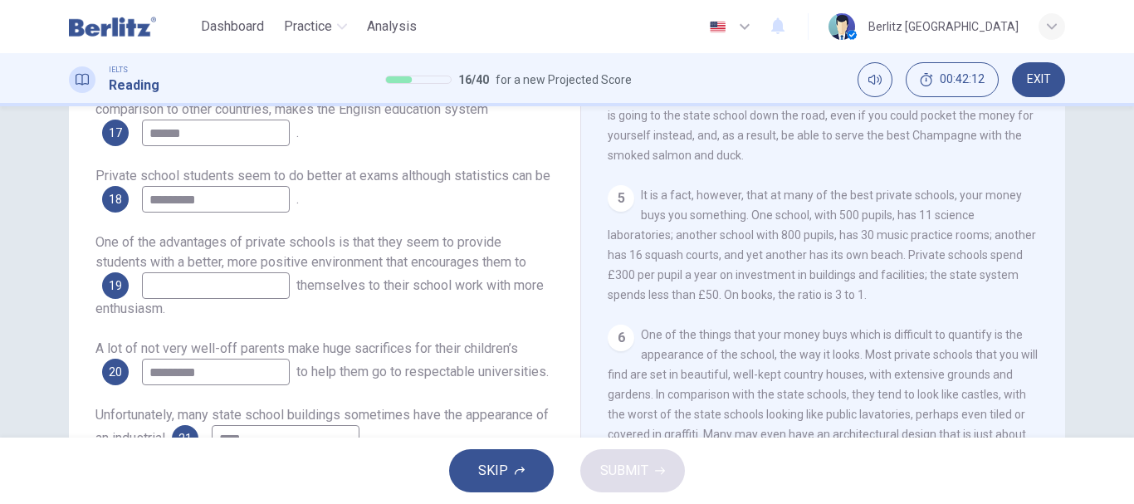
click at [245, 281] on input at bounding box center [216, 285] width 148 height 27
type input "*****"
click at [614, 466] on span "SUBMIT" at bounding box center [624, 470] width 48 height 23
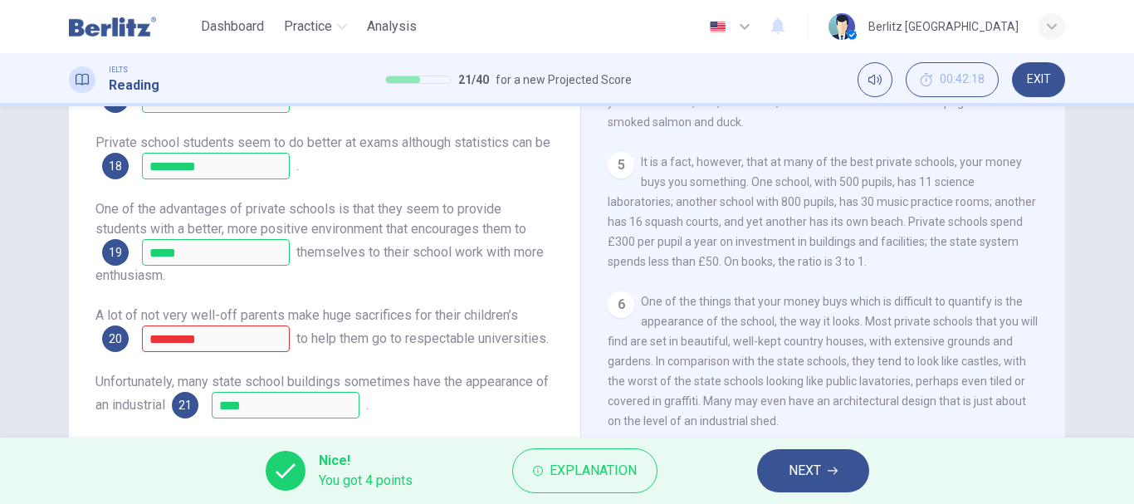
scroll to position [299, 0]
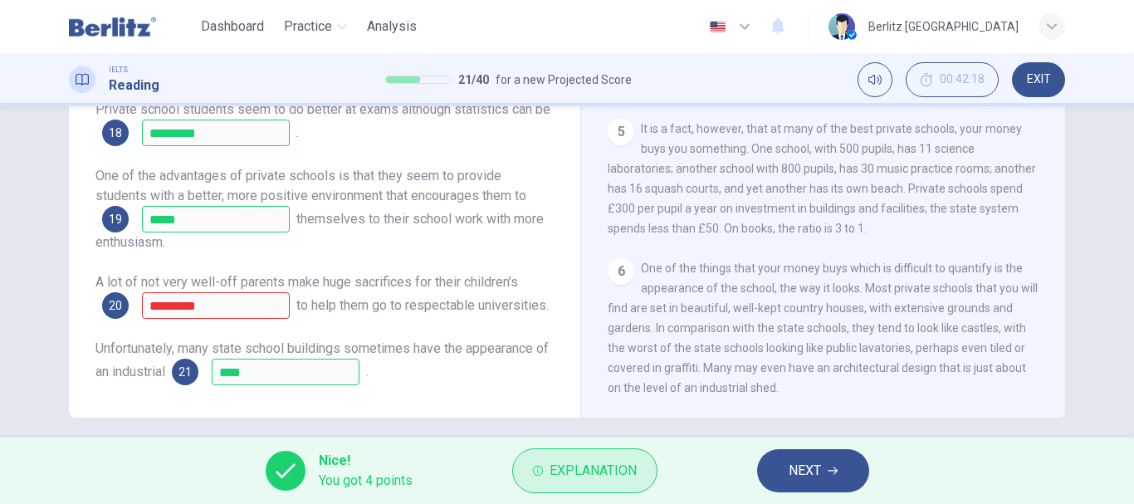
click at [618, 467] on span "Explanation" at bounding box center [593, 470] width 87 height 23
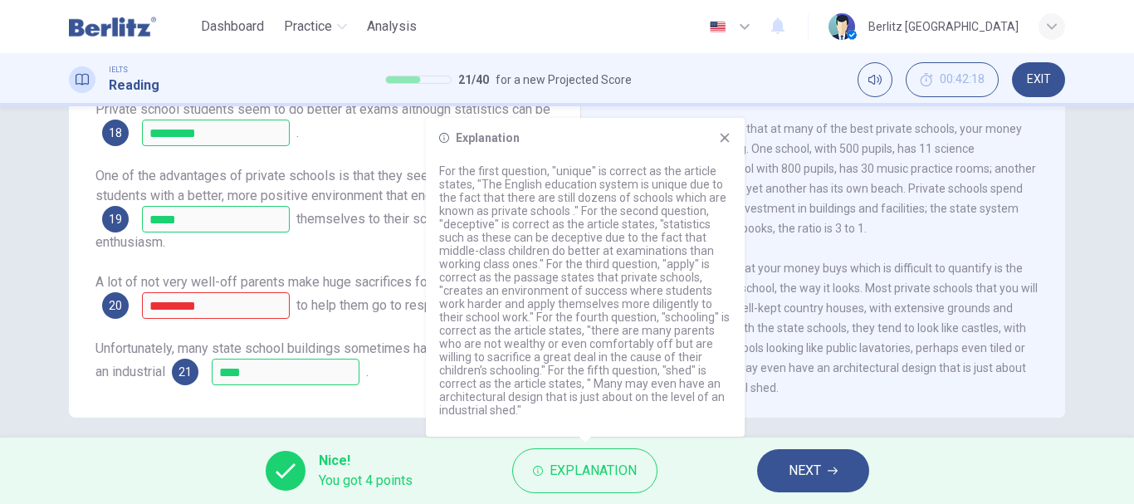
click at [816, 374] on div "6 One of the things that your money buys which is difficult to quantify is the …" at bounding box center [824, 327] width 432 height 139
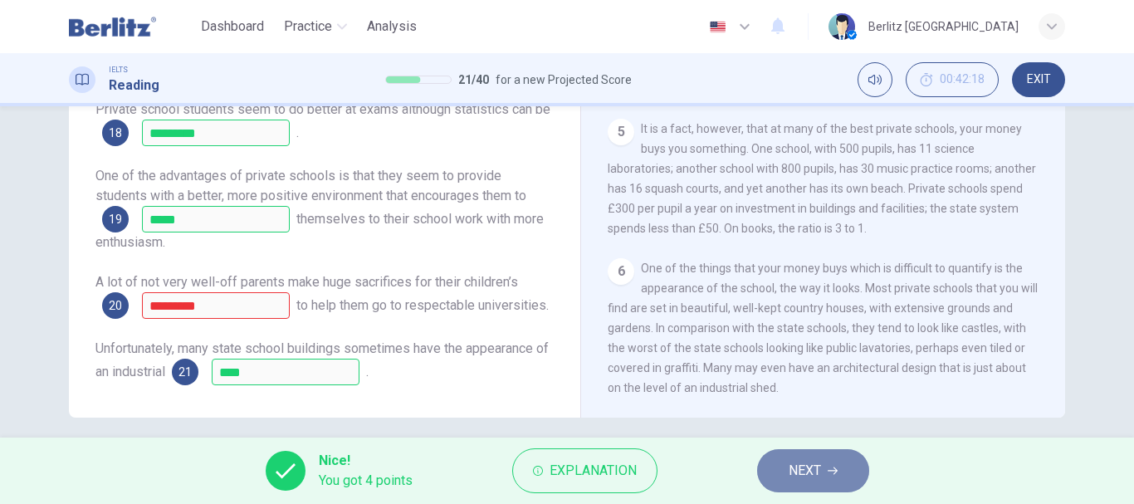
click at [838, 466] on icon "button" at bounding box center [833, 471] width 10 height 10
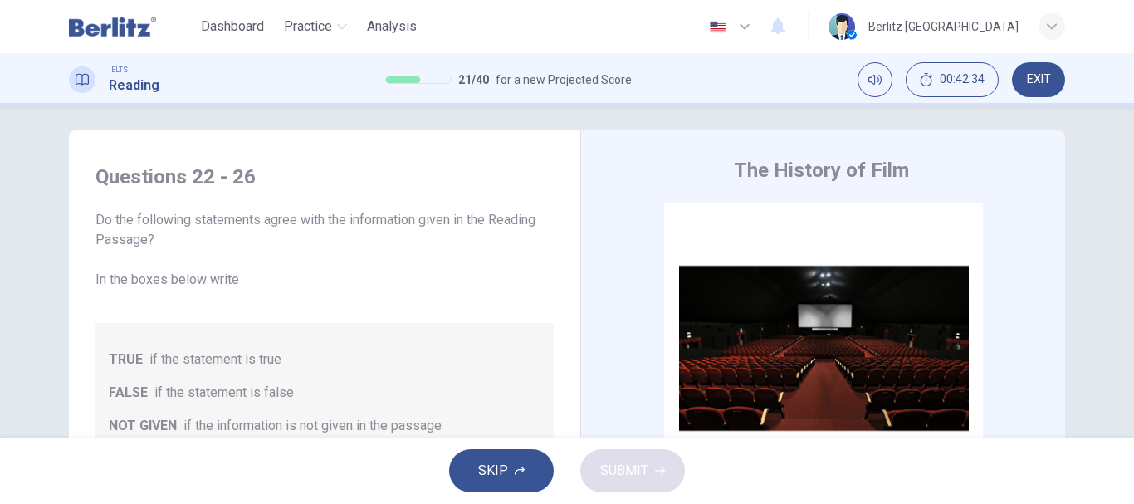
scroll to position [33, 0]
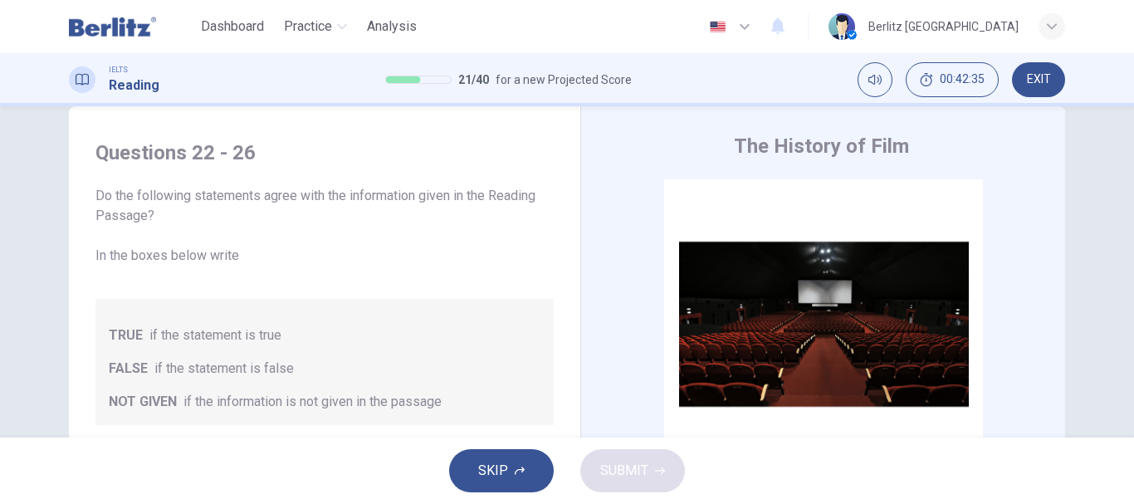
click at [1122, 428] on div "Questions 22 - 26 Do the following statements agree with the information given …" at bounding box center [567, 271] width 1134 height 331
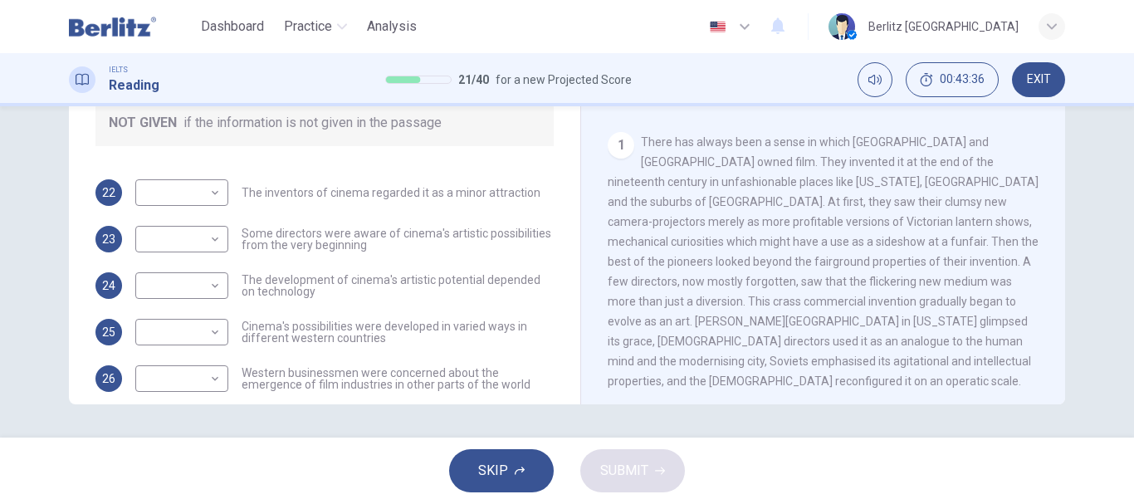
scroll to position [133, 0]
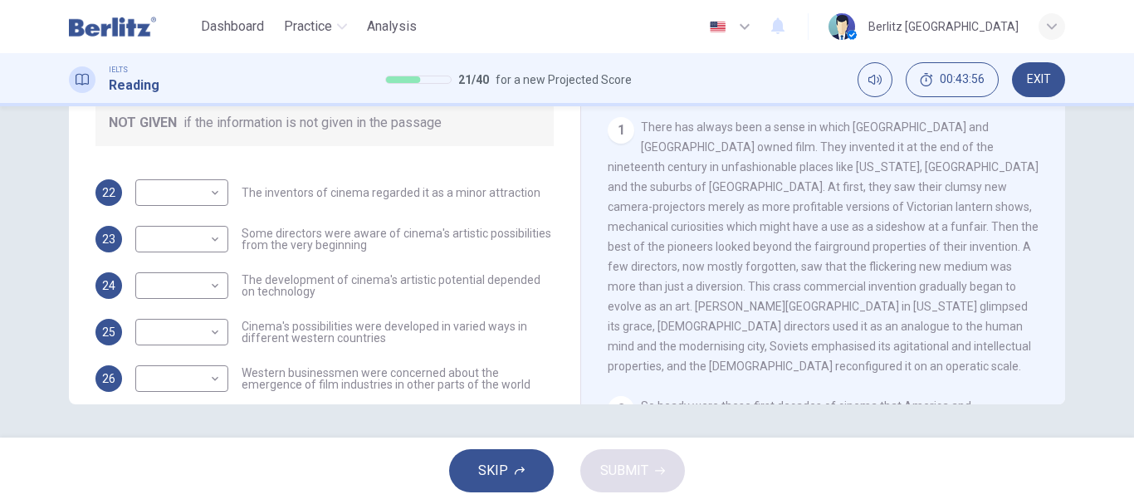
click at [1046, 398] on div "CLICK TO ZOOM Click to Zoom 1 There has always been a sense in which America an…" at bounding box center [834, 152] width 453 height 504
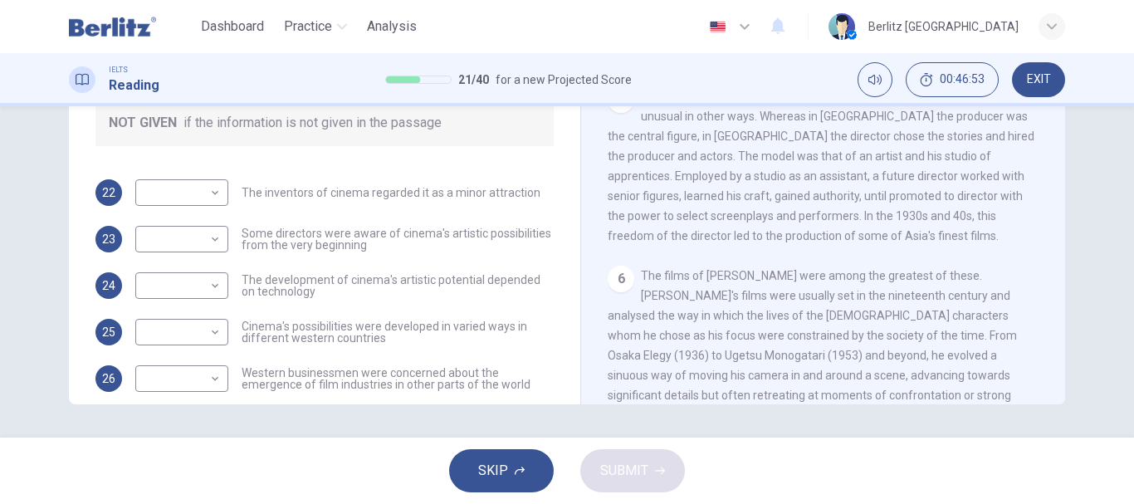
scroll to position [1053, 0]
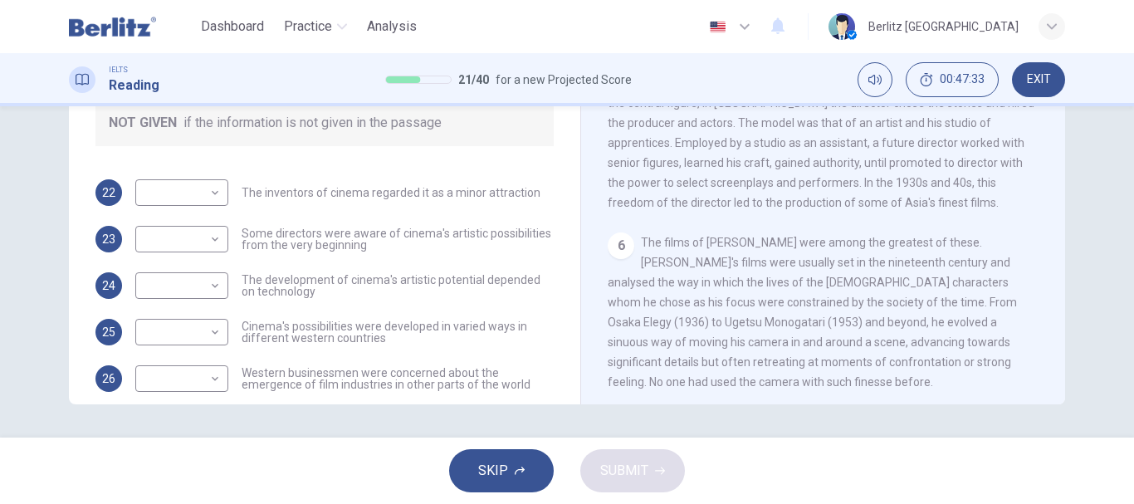
click at [1047, 395] on div "CLICK TO ZOOM Click to Zoom 1 There has always been a sense in which America an…" at bounding box center [834, 152] width 453 height 504
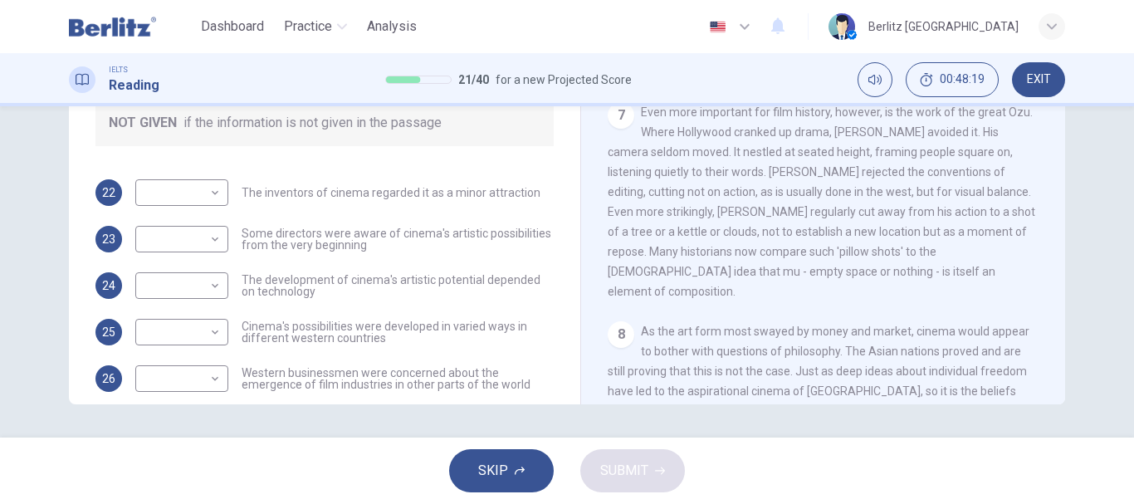
scroll to position [1416, 0]
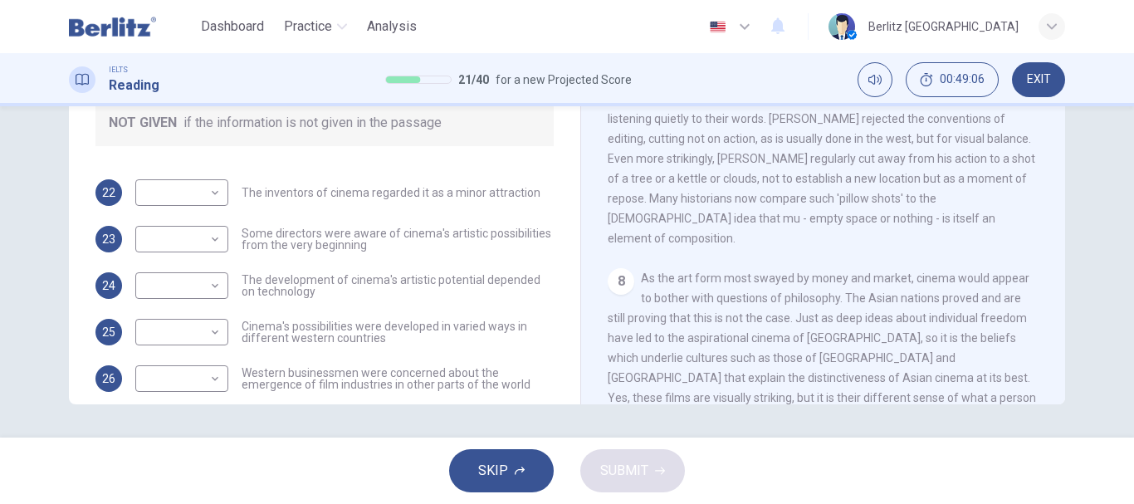
click at [1125, 111] on div "Questions 22 - 26 Do the following statements agree with the information given …" at bounding box center [567, 271] width 1134 height 331
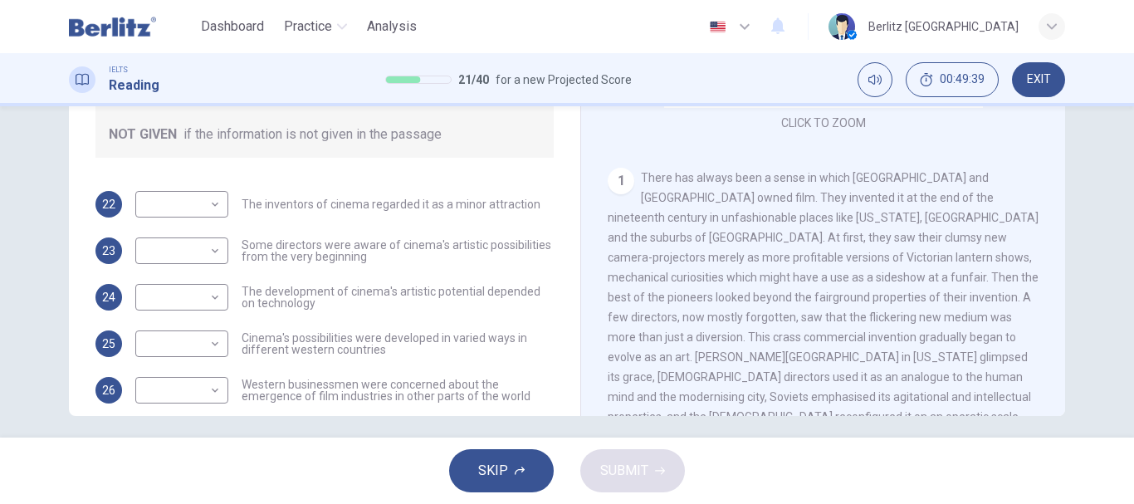
scroll to position [312, 0]
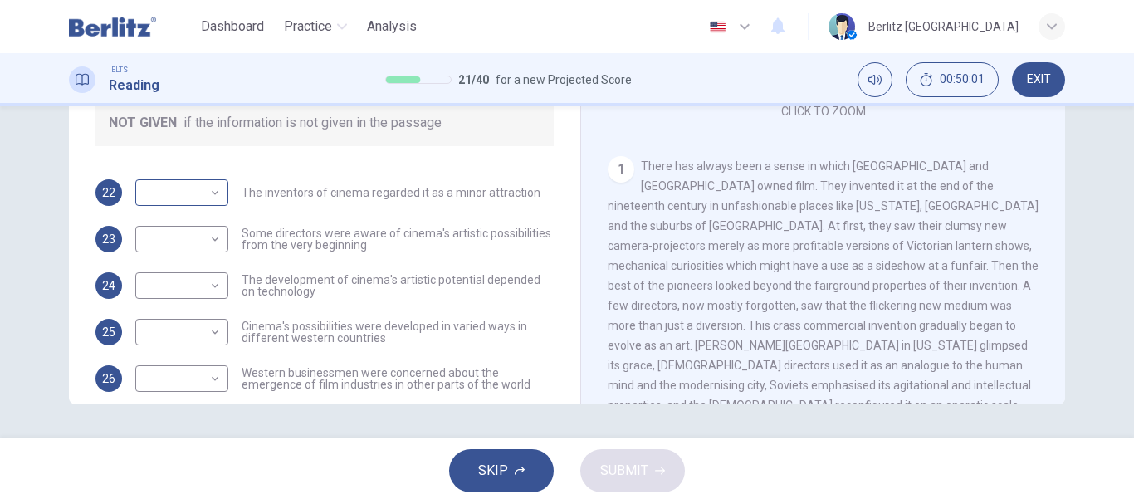
click at [206, 193] on body "This site uses cookies, as explained in our Privacy Policy . If you agree to th…" at bounding box center [567, 252] width 1134 height 504
click at [193, 237] on li "FALSE" at bounding box center [177, 245] width 93 height 27
type input "*****"
click at [216, 239] on body "This site uses cookies, as explained in our Privacy Policy . If you agree to th…" at bounding box center [567, 252] width 1134 height 504
click at [202, 262] on li "TRUE" at bounding box center [177, 265] width 93 height 27
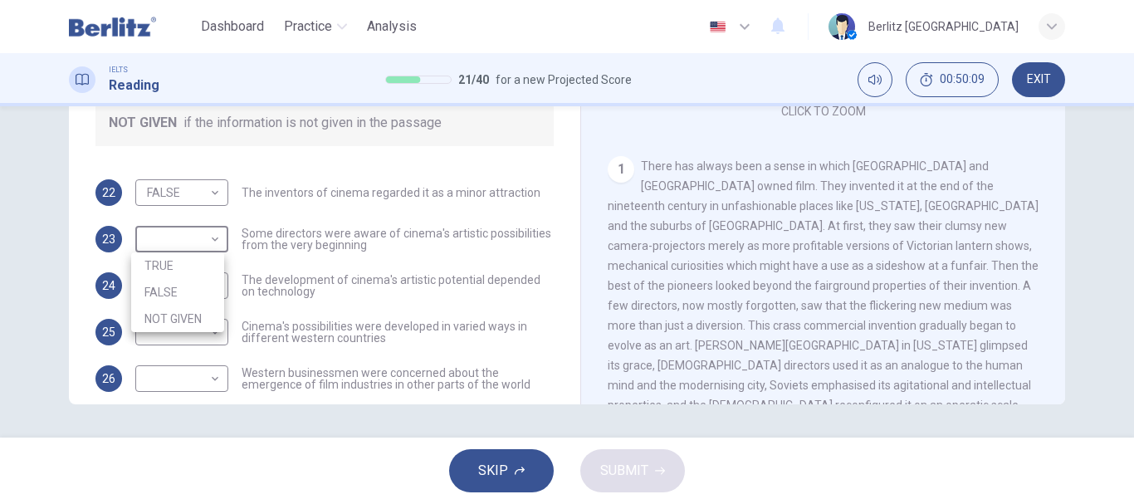
type input "****"
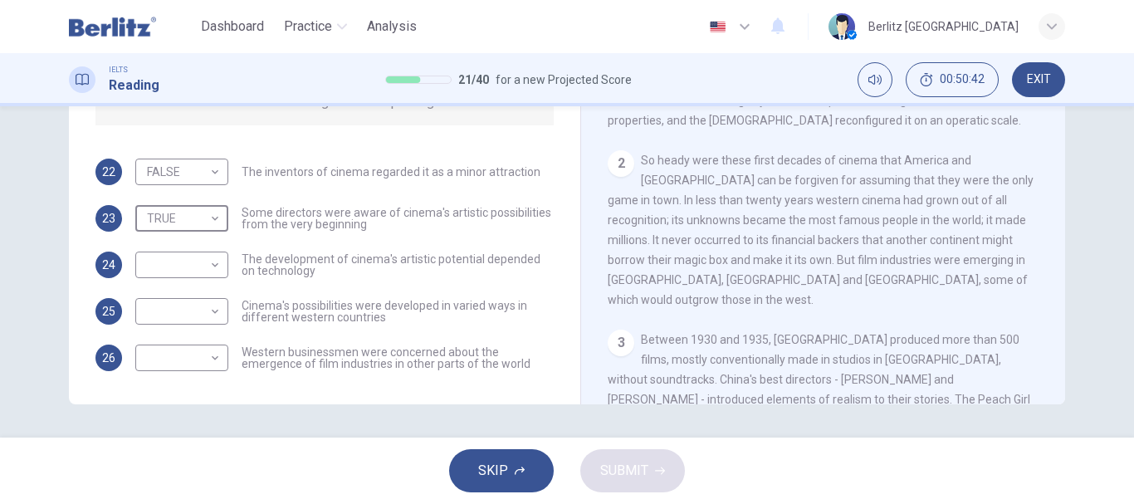
scroll to position [393, 0]
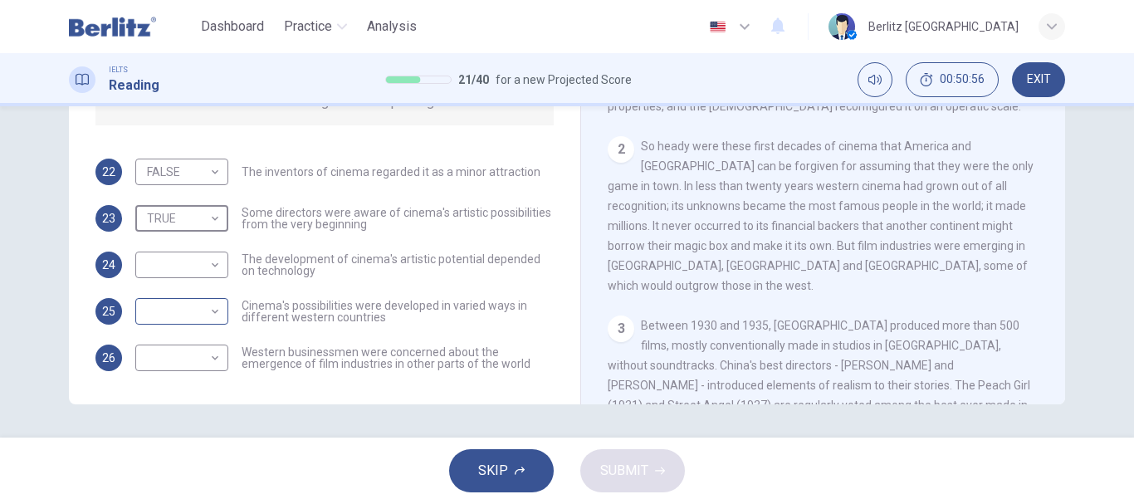
click at [213, 306] on body "This site uses cookies, as explained in our Privacy Policy . If you agree to th…" at bounding box center [567, 252] width 1134 height 504
click at [193, 344] on li "TRUE" at bounding box center [177, 338] width 93 height 27
type input "****"
click at [208, 365] on body "This site uses cookies, as explained in our Privacy Policy . If you agree to th…" at bounding box center [567, 252] width 1134 height 504
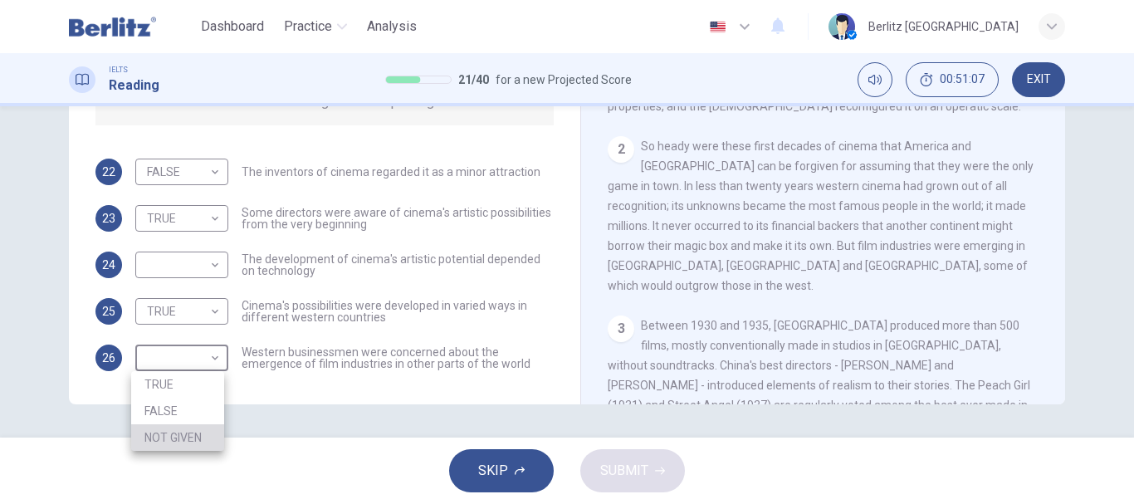
click at [198, 436] on li "NOT GIVEN" at bounding box center [177, 437] width 93 height 27
type input "*********"
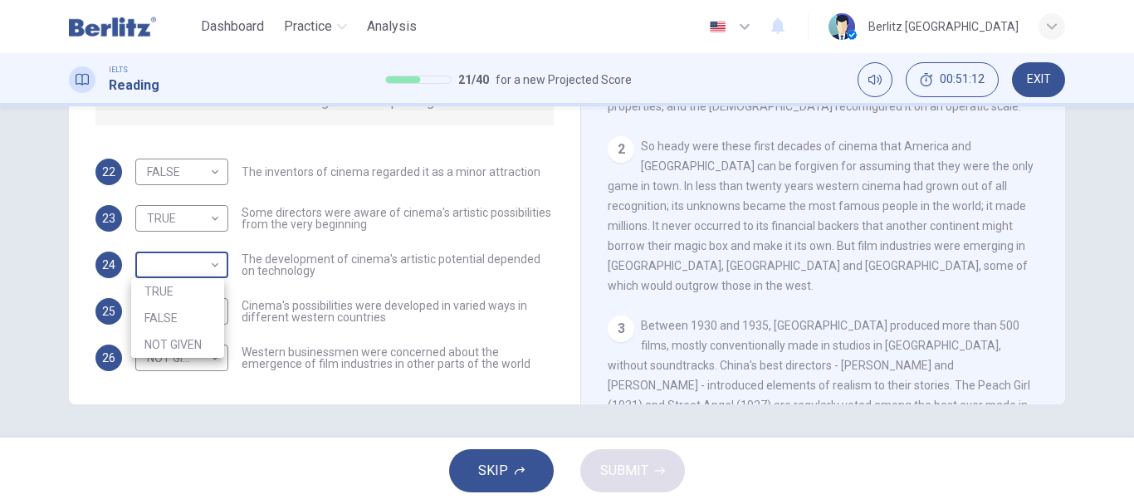
click at [208, 268] on body "This site uses cookies, as explained in our Privacy Policy . If you agree to th…" at bounding box center [567, 252] width 1134 height 504
click at [199, 307] on li "FALSE" at bounding box center [177, 318] width 93 height 27
type input "*****"
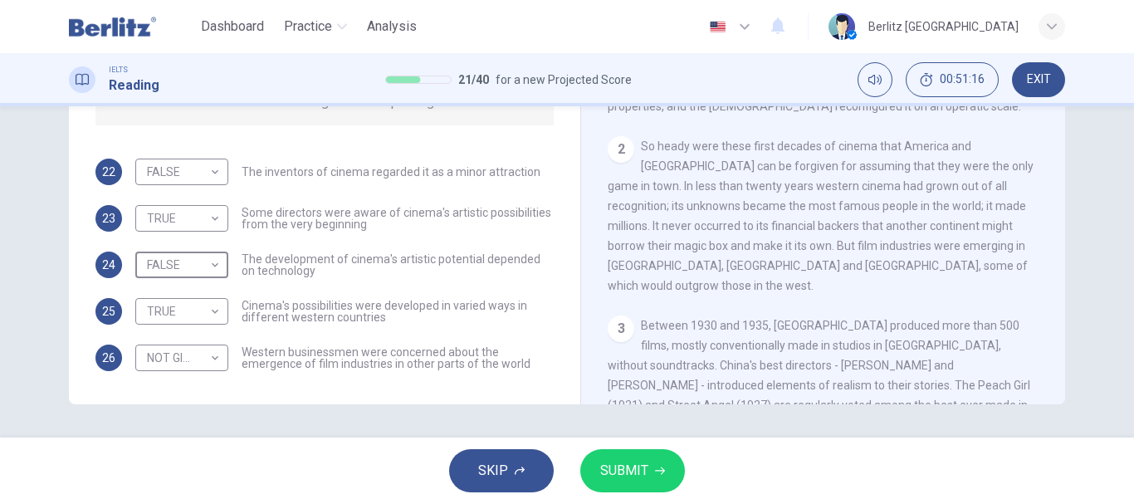
click at [625, 470] on span "SUBMIT" at bounding box center [624, 470] width 48 height 23
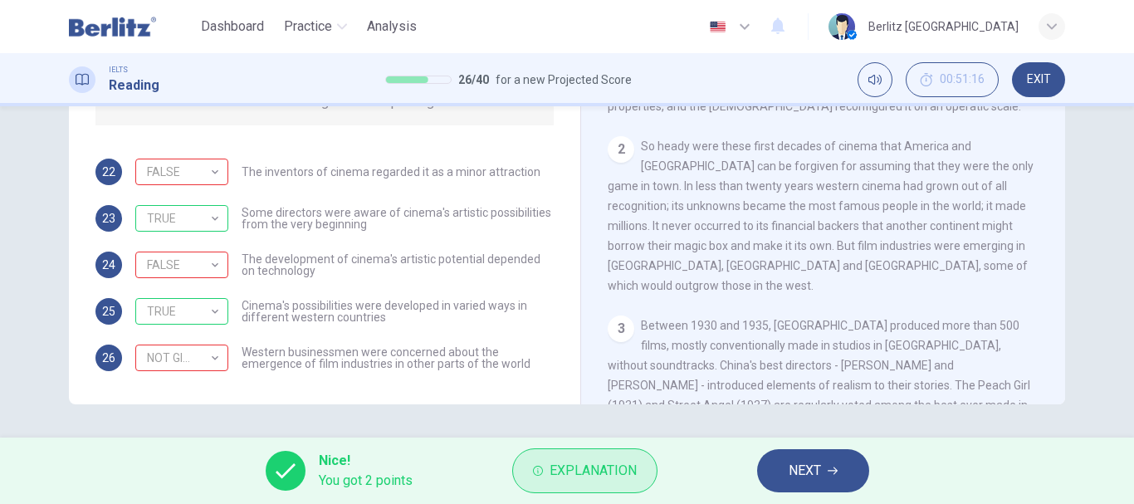
click at [598, 467] on span "Explanation" at bounding box center [593, 470] width 87 height 23
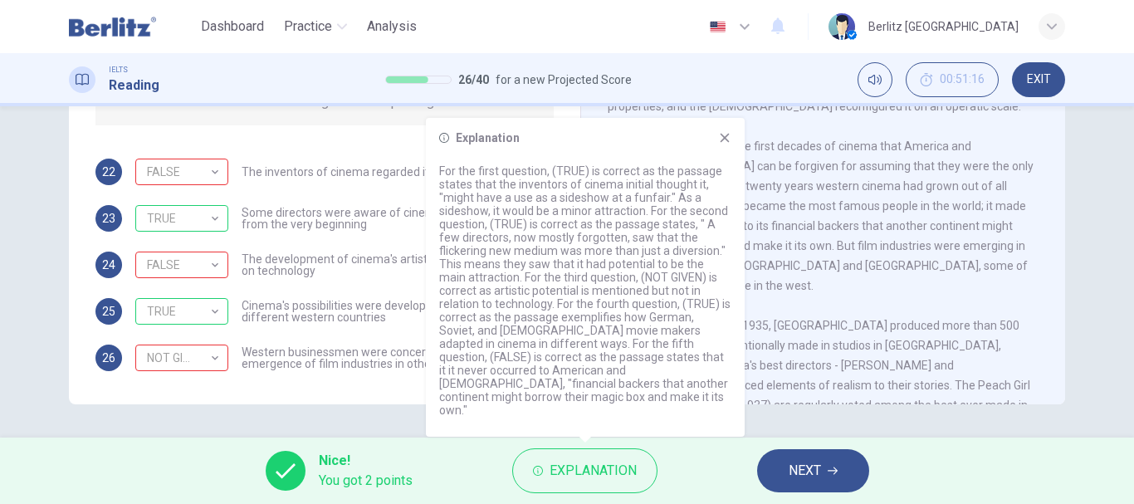
click at [725, 144] on icon at bounding box center [724, 137] width 13 height 13
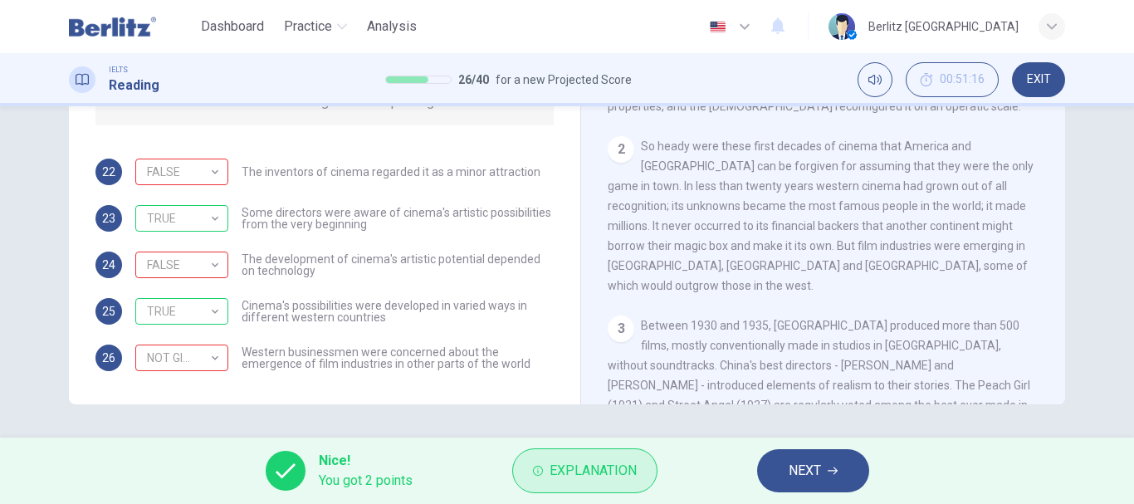
click at [598, 477] on span "Explanation" at bounding box center [593, 470] width 87 height 23
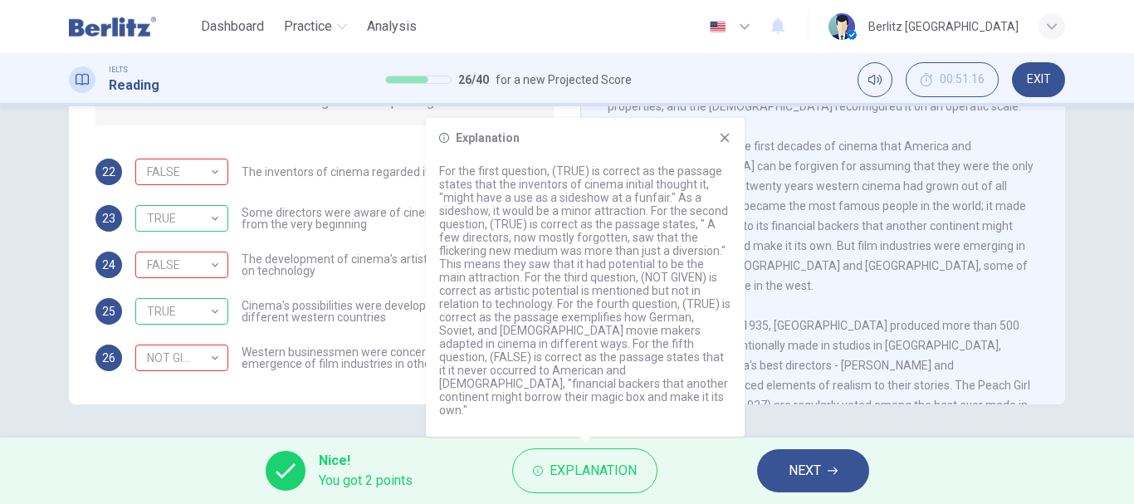
click at [725, 143] on icon at bounding box center [725, 138] width 9 height 9
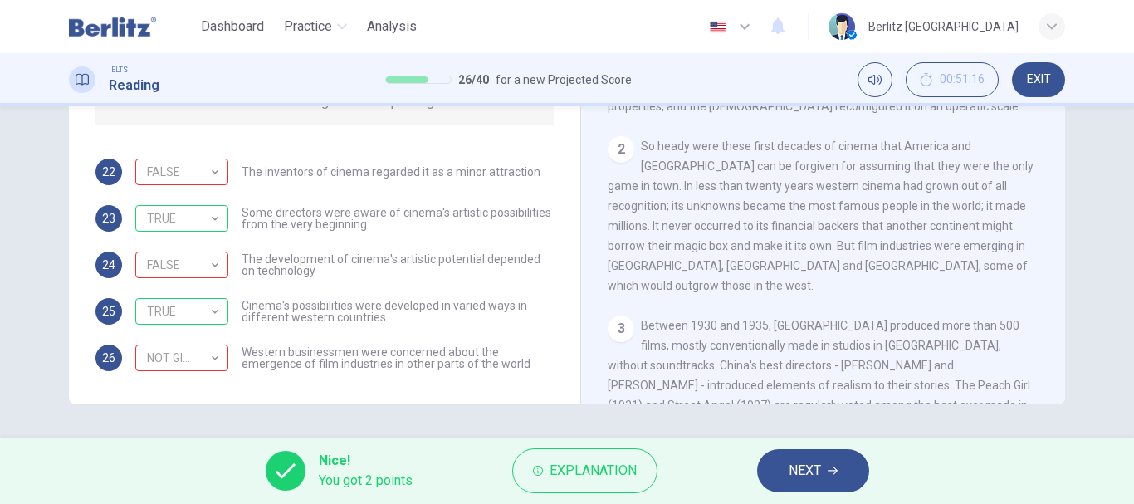
click at [644, 2] on div "Dashboard Practice Analysis English ** ​ Berlitz [GEOGRAPHIC_DATA]" at bounding box center [567, 26] width 996 height 53
click at [1042, 83] on span "EXIT" at bounding box center [1039, 79] width 24 height 13
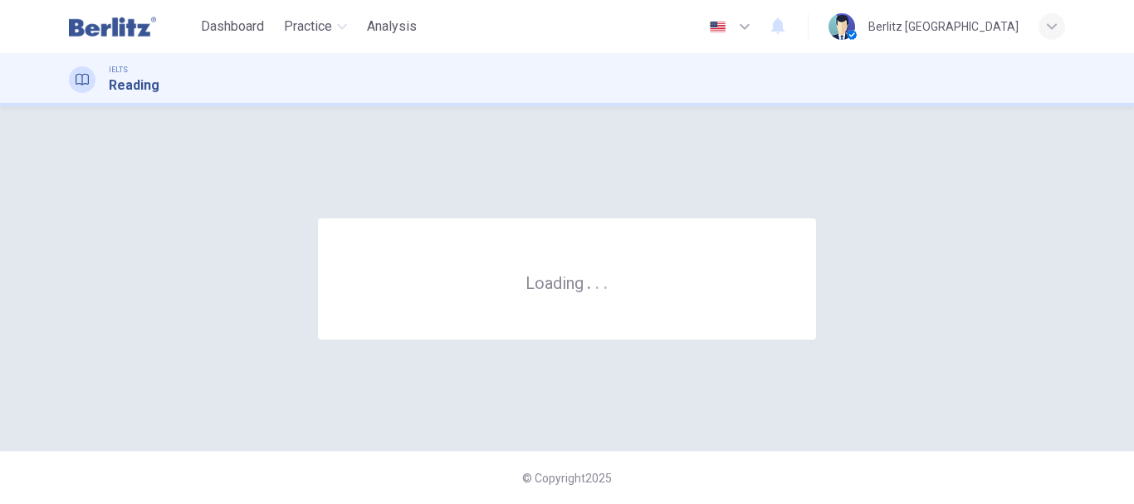
scroll to position [0, 0]
